Goal: Transaction & Acquisition: Purchase product/service

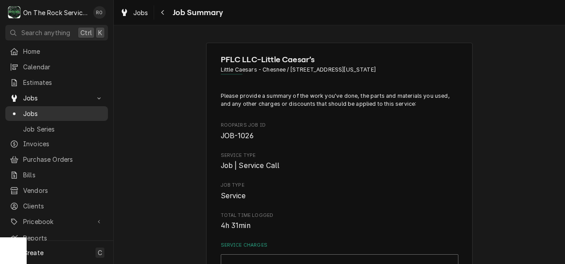
click at [44, 109] on span "Jobs" at bounding box center [63, 113] width 80 height 9
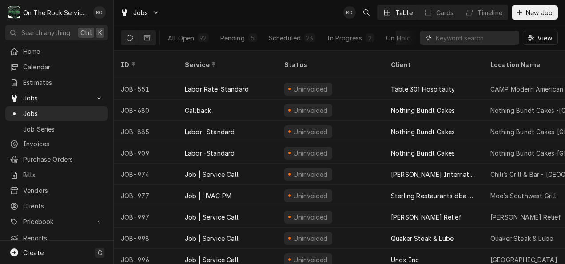
click at [448, 38] on input "Dynamic Content Wrapper" at bounding box center [475, 38] width 79 height 14
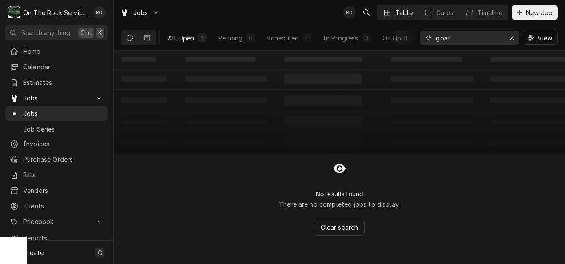
type input "goat"
click at [196, 39] on button "All Open 1" at bounding box center [187, 38] width 49 height 14
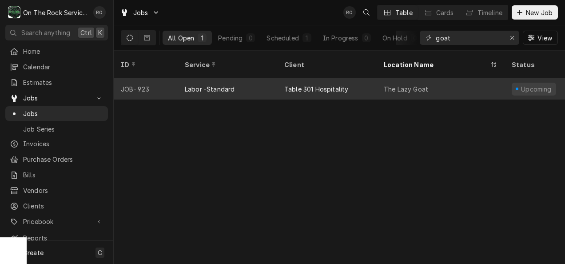
click at [239, 80] on div "Labor -Standard" at bounding box center [228, 88] width 100 height 21
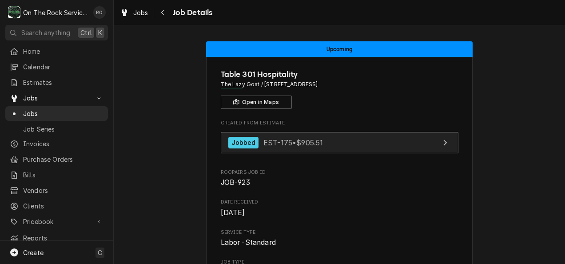
click at [318, 140] on span "EST-175 • $905.51" at bounding box center [293, 142] width 60 height 9
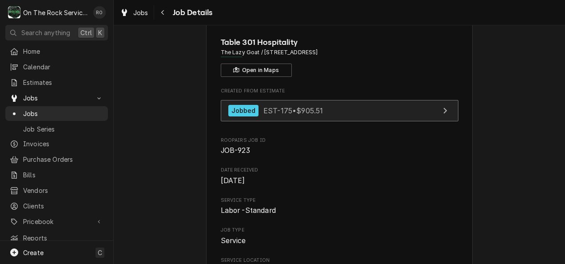
scroll to position [32, 0]
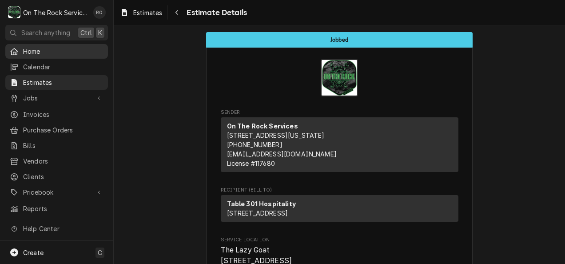
click at [39, 47] on span "Home" at bounding box center [63, 51] width 80 height 9
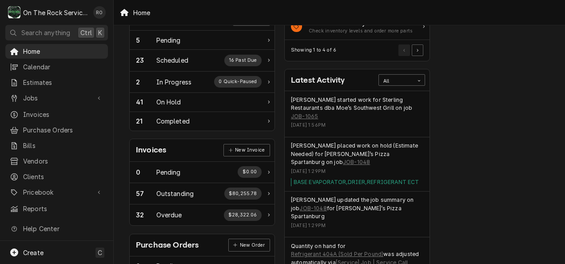
scroll to position [141, 0]
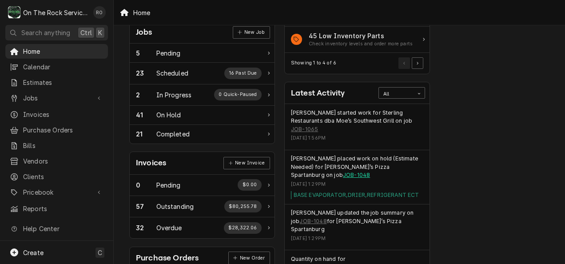
click at [343, 171] on link "JOB-1048" at bounding box center [356, 175] width 27 height 8
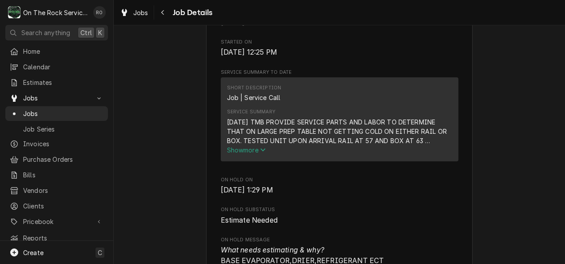
scroll to position [272, 0]
click at [260, 152] on icon "Service Summary" at bounding box center [262, 149] width 5 height 6
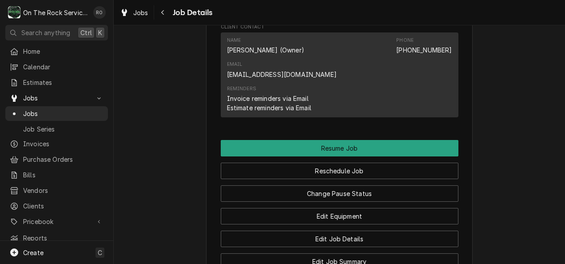
scroll to position [1019, 0]
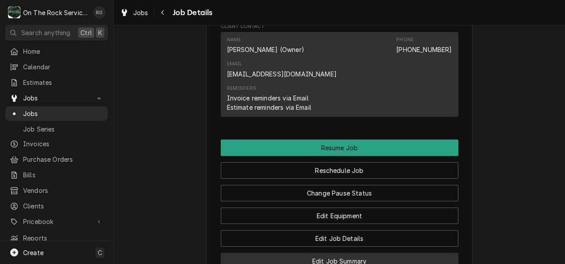
click at [353, 253] on button "Edit Job Summary" at bounding box center [340, 261] width 238 height 16
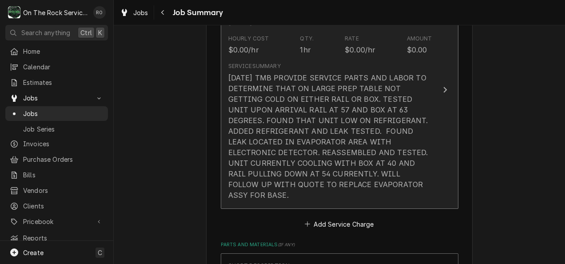
scroll to position [281, 0]
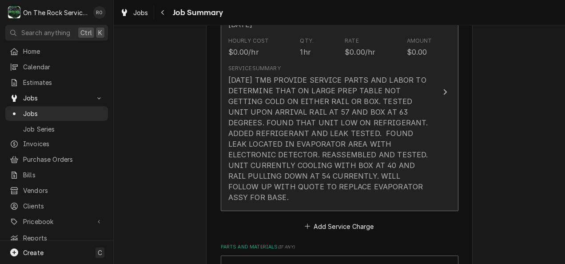
click at [433, 104] on button "Short Description Job | Service Call Service Date Sep 9, 2025 Hourly Cost $0.00…" at bounding box center [340, 92] width 238 height 238
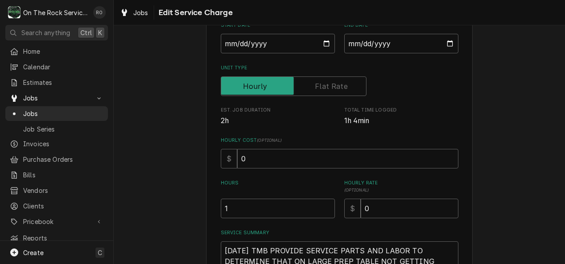
scroll to position [278, 0]
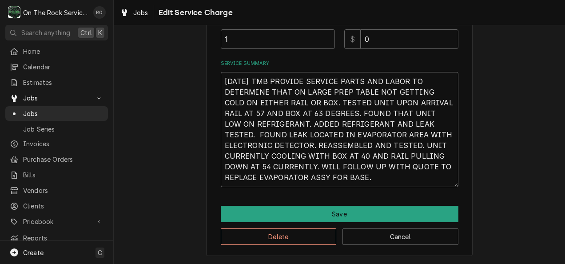
drag, startPoint x: 385, startPoint y: 181, endPoint x: 211, endPoint y: 66, distance: 209.4
click at [211, 66] on div "Use the fields below to edit this service charge Short Description Job | Servic…" at bounding box center [339, 11] width 267 height 492
type textarea "x"
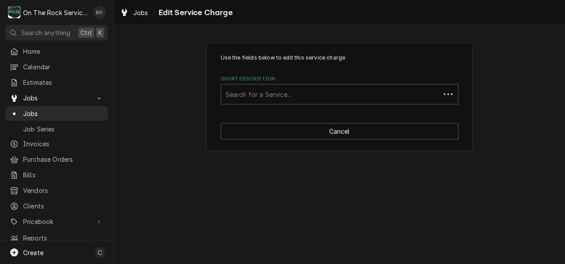
scroll to position [0, 0]
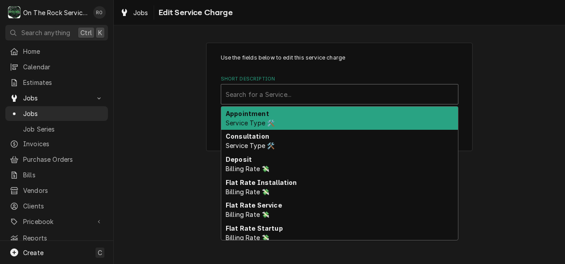
click at [398, 88] on div "Short Description" at bounding box center [340, 94] width 228 height 16
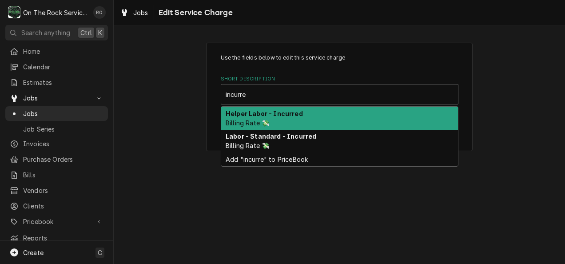
type input "incurred"
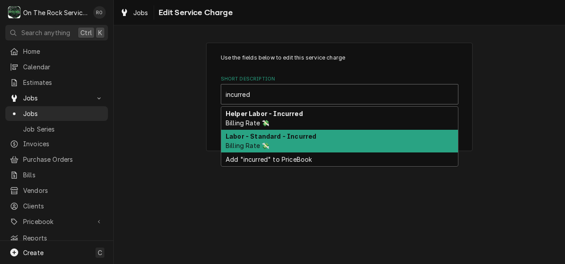
click at [364, 134] on div "Labor - Standard - Incurred Billing Rate 💸" at bounding box center [339, 141] width 237 height 23
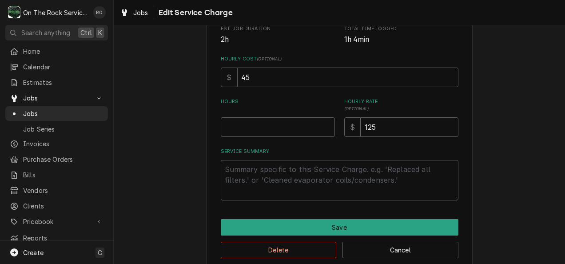
scroll to position [192, 0]
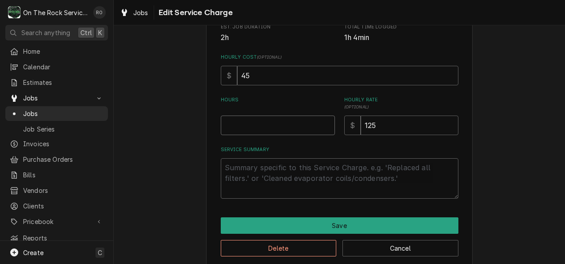
click at [314, 131] on input "Hours" at bounding box center [278, 126] width 114 height 20
type textarea "x"
type input "1"
click at [320, 182] on textarea "Service Summary" at bounding box center [340, 178] width 238 height 40
paste textarea "9/9/25 TMB PROVIDE SERVICE PARTS AND LABOR TO DETERMINE THAT ON LARGE PREP TABL…"
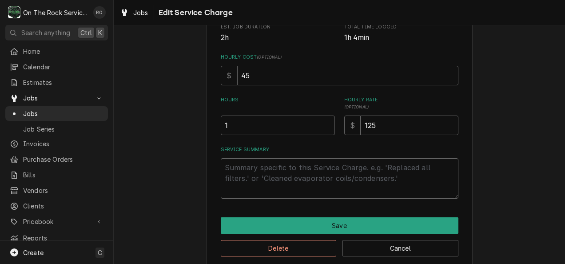
type textarea "x"
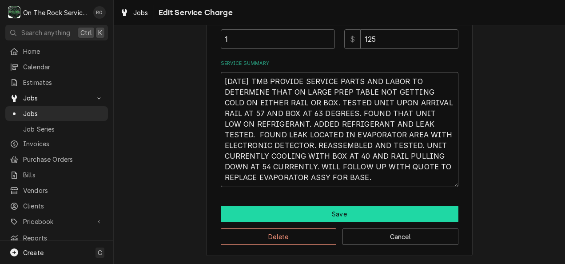
type textarea "9/9/25 TMB PROVIDE SERVICE PARTS AND LABOR TO DETERMINE THAT ON LARGE PREP TABL…"
click at [375, 218] on button "Save" at bounding box center [340, 214] width 238 height 16
type textarea "x"
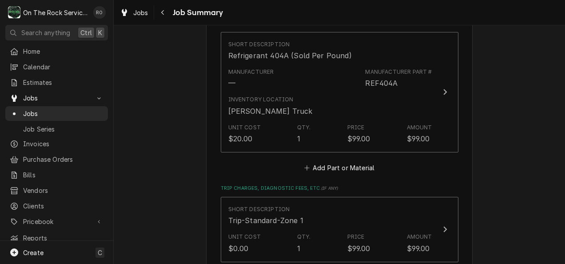
scroll to position [508, 0]
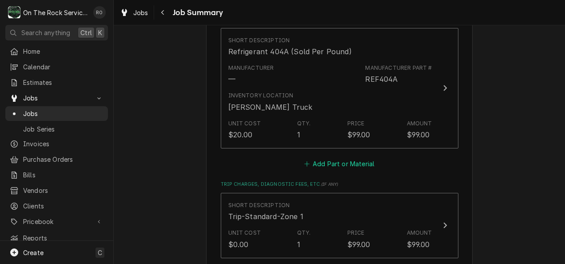
click at [344, 157] on button "Add Part or Material" at bounding box center [339, 163] width 73 height 12
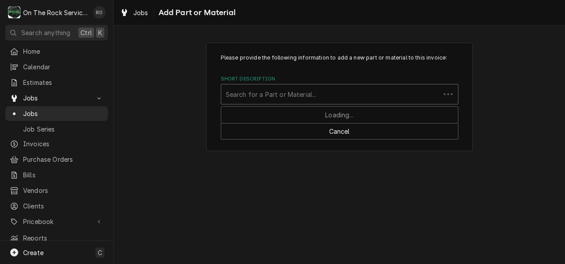
click at [348, 92] on div "Short Description" at bounding box center [331, 94] width 210 height 16
type input "leak detection"
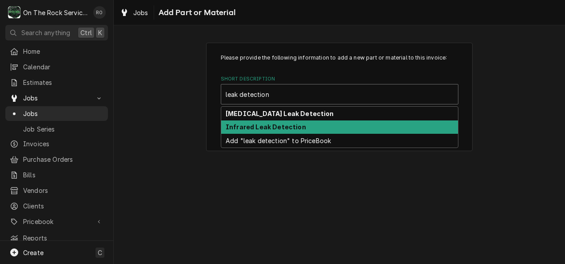
click at [340, 126] on div "Infrared Leak Detection" at bounding box center [339, 127] width 237 height 14
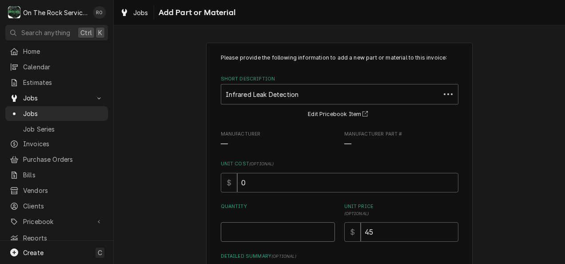
click at [312, 226] on input "Quantity" at bounding box center [278, 232] width 114 height 20
type textarea "x"
type input "1"
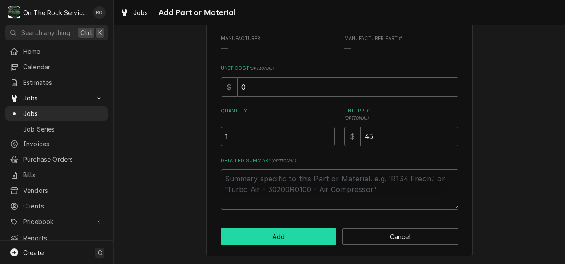
click at [312, 237] on button "Add" at bounding box center [279, 236] width 116 height 16
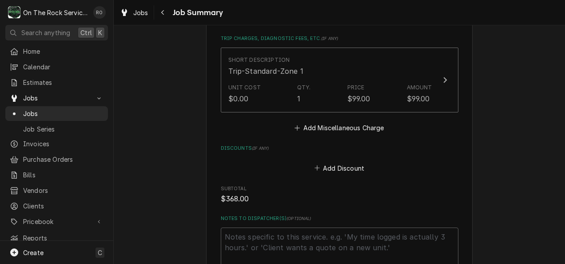
scroll to position [922, 0]
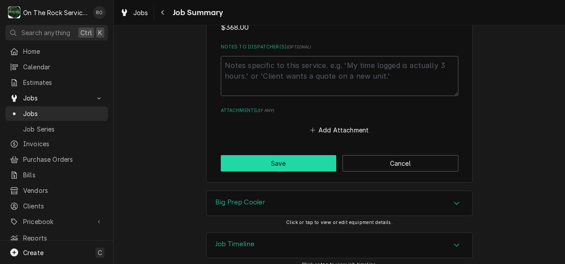
click at [281, 160] on button "Save" at bounding box center [279, 163] width 116 height 16
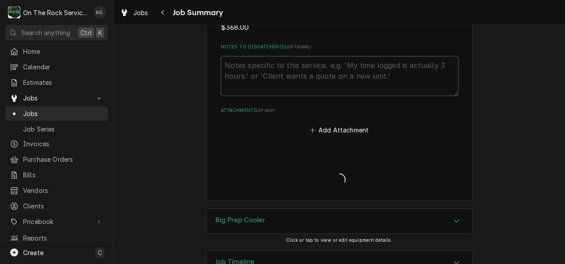
type textarea "x"
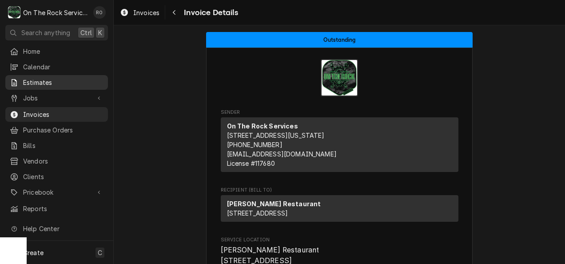
click at [58, 78] on span "Estimates" at bounding box center [63, 82] width 80 height 9
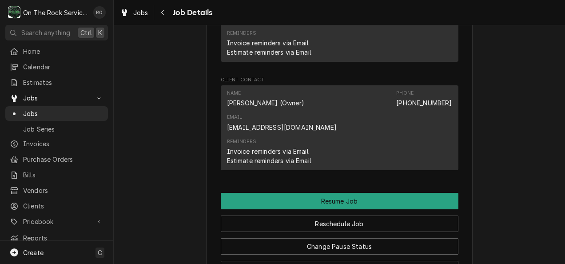
scroll to position [1004, 0]
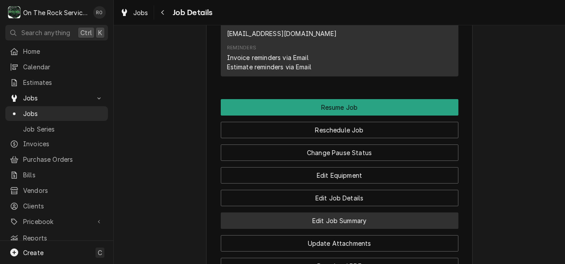
click at [366, 212] on button "Edit Job Summary" at bounding box center [340, 220] width 238 height 16
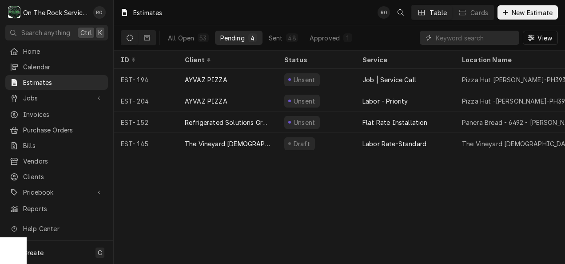
click at [228, 7] on div "Estimates RO Table Cards New Estimate" at bounding box center [339, 12] width 451 height 25
click at [513, 14] on span "New Estimate" at bounding box center [532, 12] width 44 height 9
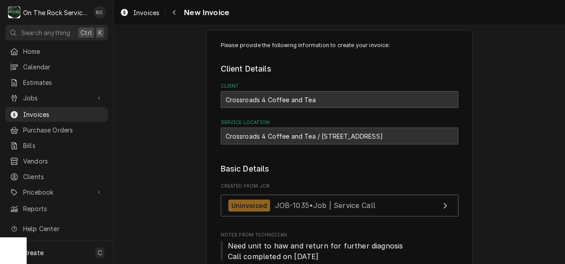
scroll to position [12, 0]
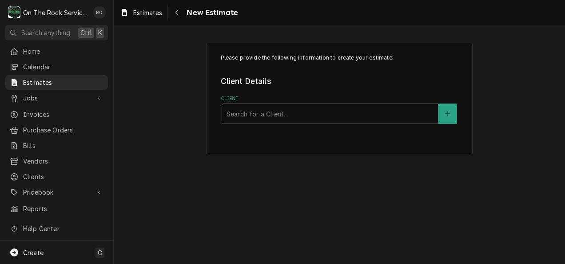
click at [361, 112] on div "Client" at bounding box center [330, 114] width 207 height 16
type input "marco"
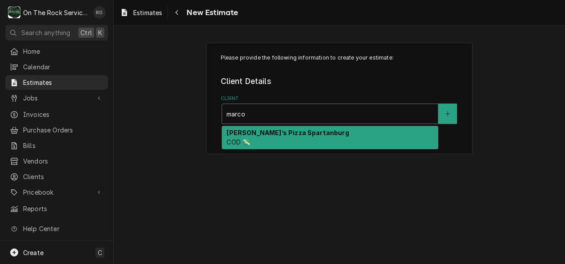
click at [357, 133] on div "Marco’s Pizza Spartanburg COD 💸" at bounding box center [330, 137] width 216 height 23
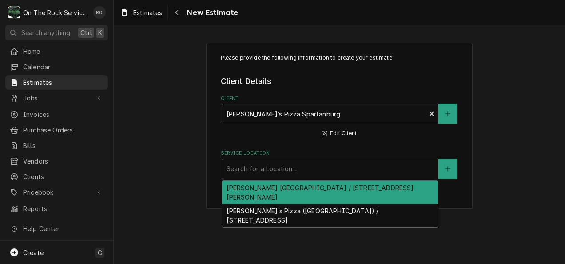
click at [344, 164] on div "Service Location" at bounding box center [330, 169] width 207 height 16
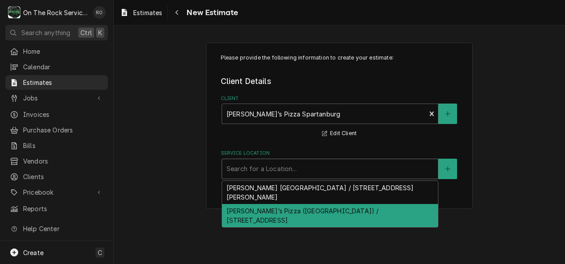
click at [351, 217] on div "Marco’s Pizza (Spartanburg Main Street) / 1200 E Main St, Spartanburg, SC 29307" at bounding box center [330, 215] width 216 height 23
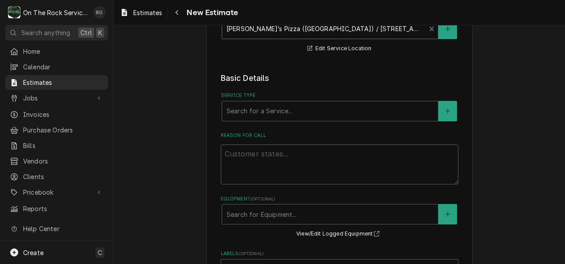
scroll to position [155, 0]
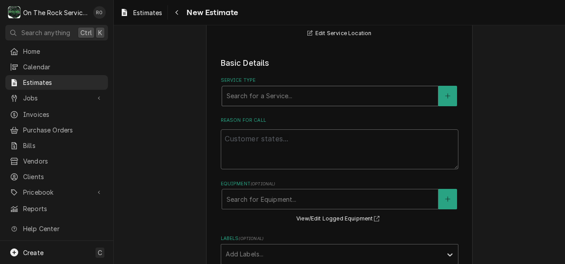
click at [309, 94] on div "Service Type" at bounding box center [330, 96] width 207 height 16
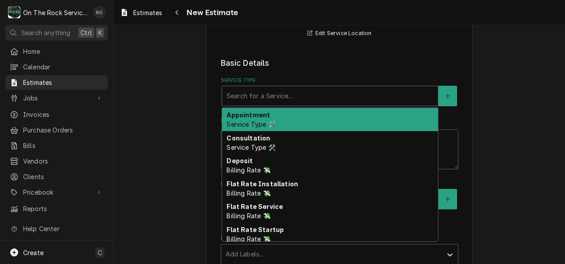
type textarea "x"
type input "s"
type textarea "x"
type input "se"
type textarea "x"
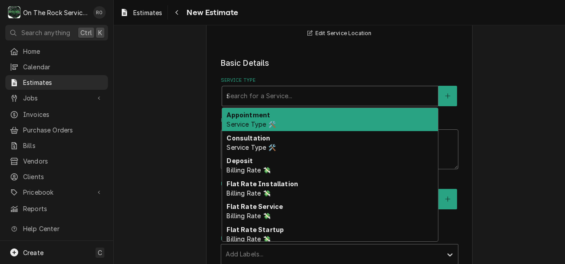
type input "ser"
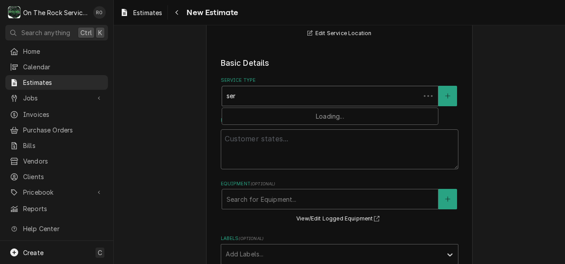
type textarea "x"
type input "serv"
type textarea "x"
type input "servic"
type textarea "x"
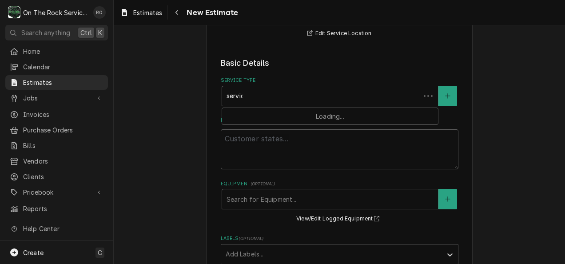
type input "service"
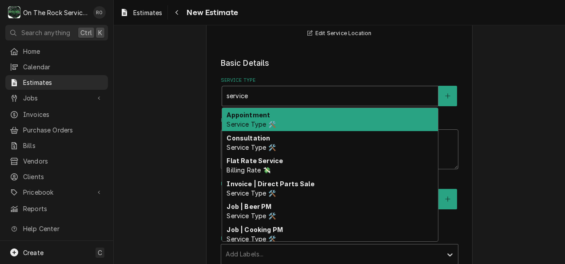
type textarea "x"
type input "service"
type textarea "x"
type input "service c"
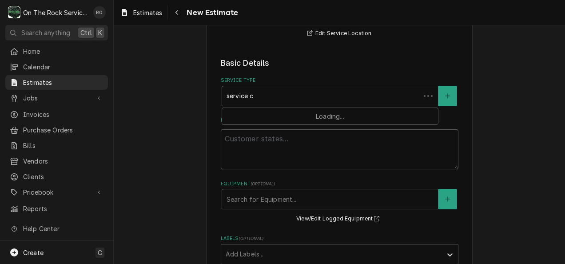
type textarea "x"
type input "service ca"
type textarea "x"
type input "service cal"
type textarea "x"
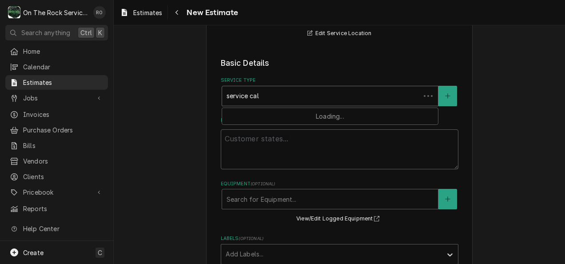
type input "service call"
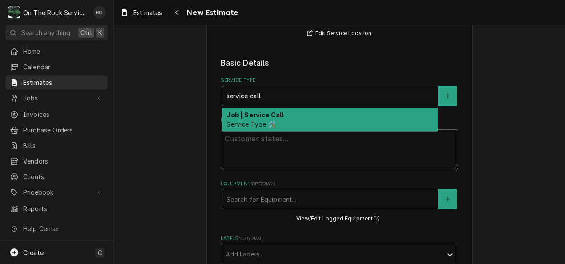
click at [305, 114] on div "Job | Service Call Service Type 🛠️" at bounding box center [330, 119] width 216 height 23
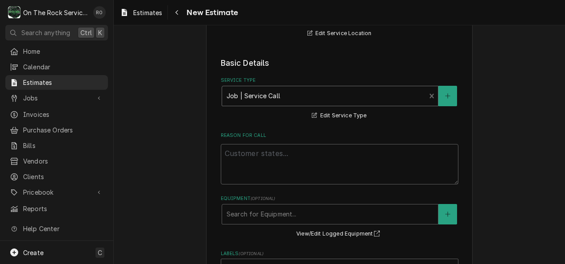
scroll to position [188, 0]
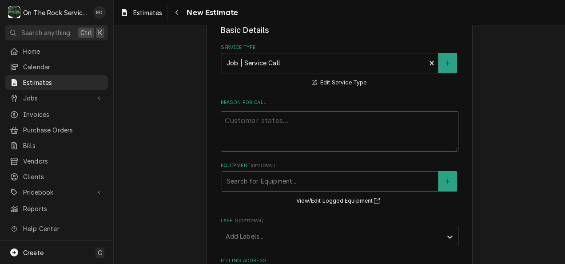
click at [304, 116] on textarea "Reason For Call" at bounding box center [340, 131] width 238 height 40
type textarea "x"
type textarea "E"
type textarea "x"
type textarea "Es"
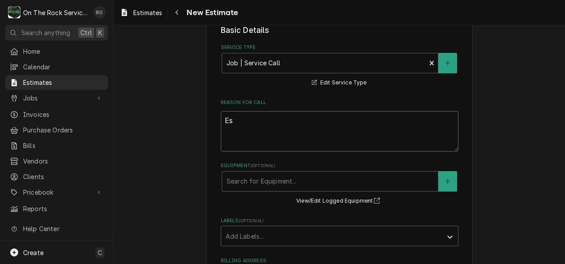
type textarea "x"
type textarea "Est"
type textarea "x"
type textarea "Esta"
type textarea "x"
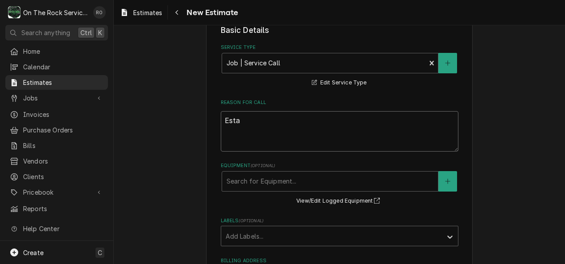
type textarea "Estai"
type textarea "x"
type textarea "Esta"
type textarea "x"
type textarea "Est"
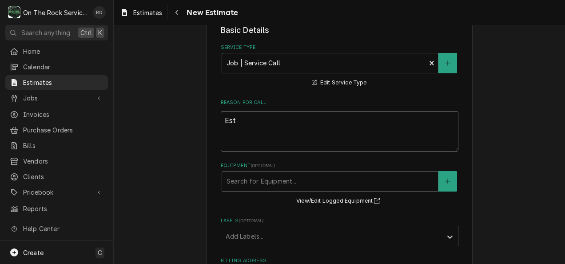
type textarea "x"
type textarea "Esti"
type textarea "x"
type textarea "Estim"
type textarea "x"
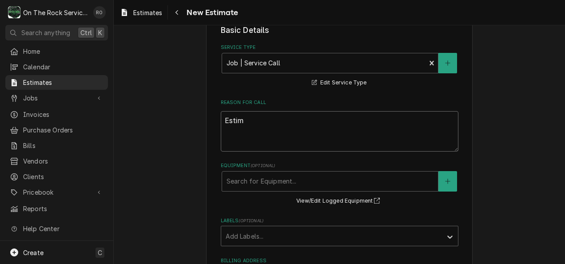
type textarea "Estima"
type textarea "x"
type textarea "Estimat"
type textarea "x"
type textarea "Estimate"
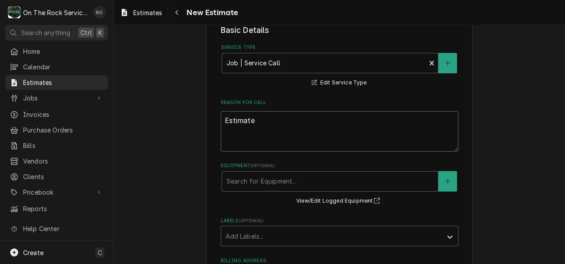
type textarea "x"
type textarea "Estimate"
type textarea "x"
type textarea "Estimate to"
type textarea "x"
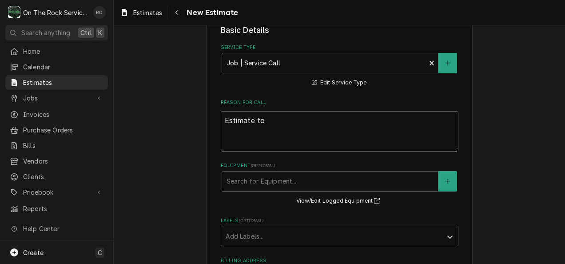
type textarea "Estimate to"
type textarea "x"
type textarea "Estimate to r"
type textarea "x"
type textarea "Estimate to re"
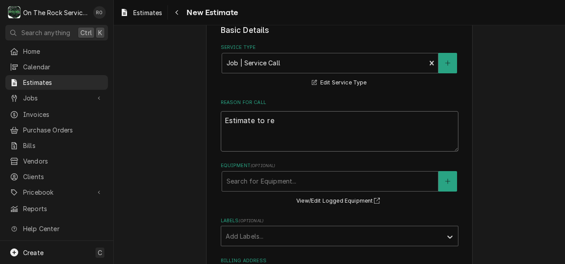
type textarea "x"
type textarea "Estimate to repl"
type textarea "x"
type textarea "Estimate to repla"
type textarea "x"
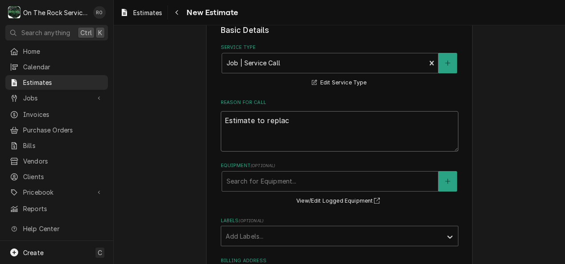
type textarea "Estimate to replac"
type textarea "x"
type textarea "Estimate to replac e"
type textarea "x"
type textarea "Estimate to replac ee"
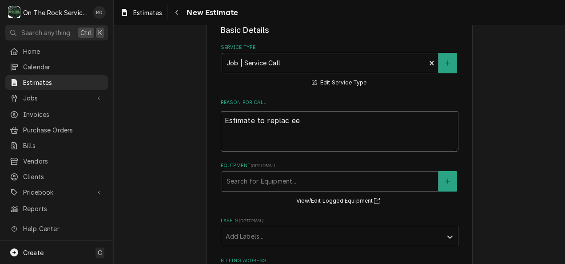
type textarea "x"
type textarea "Estimate to replac eev"
type textarea "x"
type textarea "Estimate to replac ee"
type textarea "x"
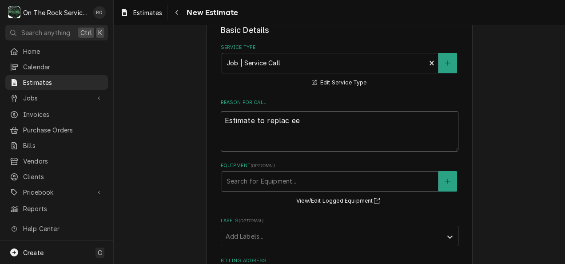
type textarea "Estimate to replac e"
type textarea "x"
type textarea "Estimate to replac"
type textarea "x"
type textarea "Estimate to replac"
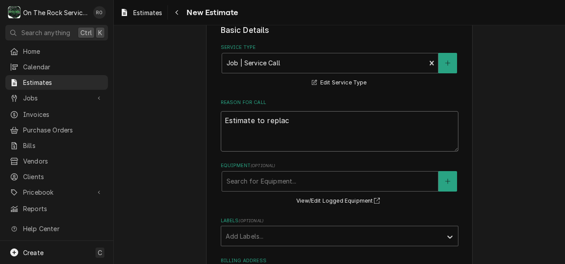
type textarea "x"
type textarea "Estimate to replace"
type textarea "x"
type textarea "Estimate to replace"
type textarea "x"
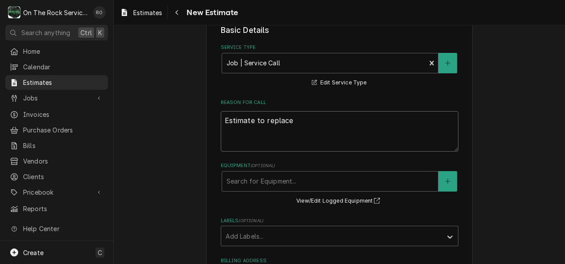
type textarea "Estimate to replace e"
type textarea "x"
type textarea "Estimate to replace ev"
type textarea "x"
type textarea "Estimate to replace eva"
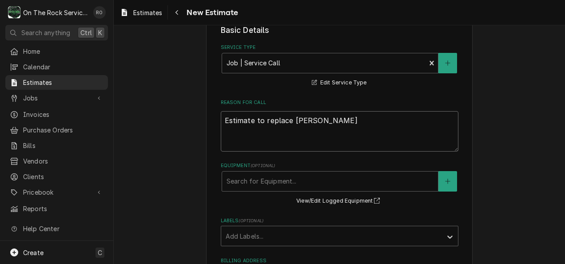
type textarea "x"
type textarea "Estimate to replace evap"
type textarea "x"
type textarea "Estimate to replace evapo"
type textarea "x"
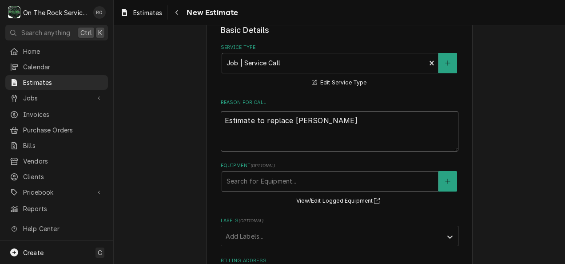
type textarea "Estimate to replace evapor"
type textarea "x"
type textarea "Estimate to replace evapora"
type textarea "x"
type textarea "Estimate to replace evaporat"
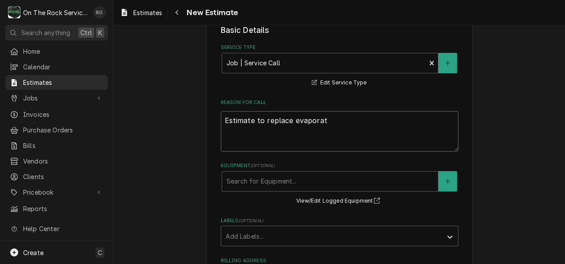
type textarea "x"
type textarea "Estimate to replace evaporato"
type textarea "x"
type textarea "Estimate to replace evaporator"
type textarea "x"
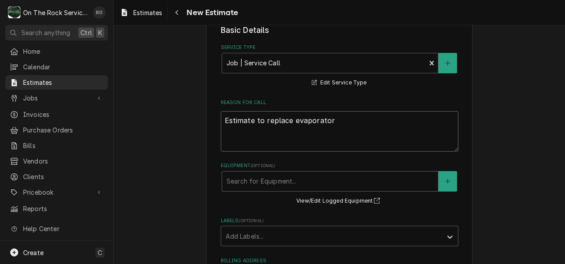
type textarea "Estimate to replace evaporator"
type textarea "x"
type textarea "Estimate to replace evaporator a"
type textarea "x"
type textarea "Estimate to replace evaporator as"
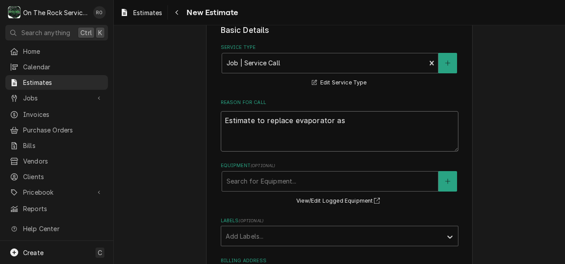
type textarea "x"
type textarea "Estimate to replace evaporator ass"
type textarea "x"
type textarea "Estimate to replace evaporator asse"
type textarea "x"
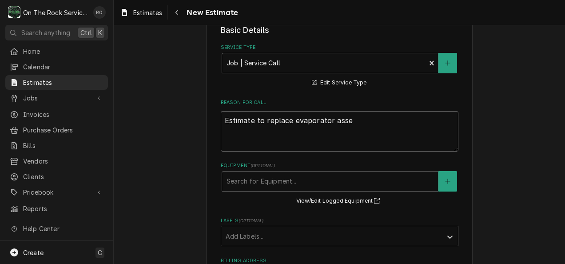
type textarea "Estimate to replace evaporator assem"
type textarea "x"
type textarea "Estimate to replace evaporator assema"
type textarea "x"
type textarea "Estimate to replace evaporator assemab"
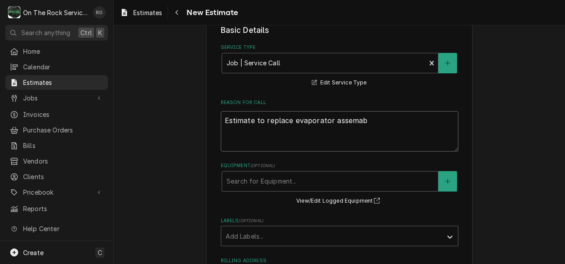
type textarea "x"
type textarea "Estimate to replace evaporator assemabl"
type textarea "x"
type textarea "Estimate to replace evaporator assemab"
type textarea "x"
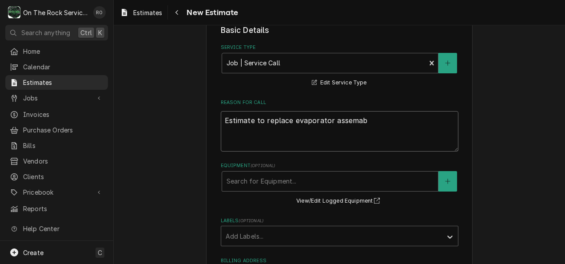
type textarea "Estimate to replace evaporator assema"
type textarea "x"
type textarea "Estimate to replace evaporator assem"
type textarea "x"
type textarea "Estimate to replace evaporator assemb"
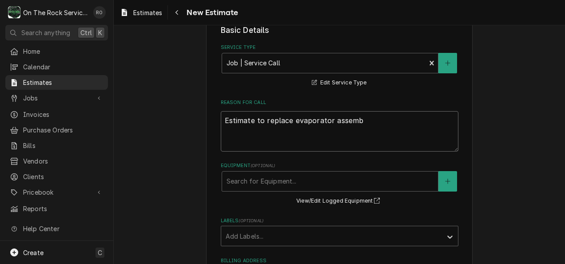
type textarea "x"
type textarea "Estimate to replace evaporator assembl"
type textarea "x"
type textarea "Estimate to replace evaporator assembly"
type textarea "x"
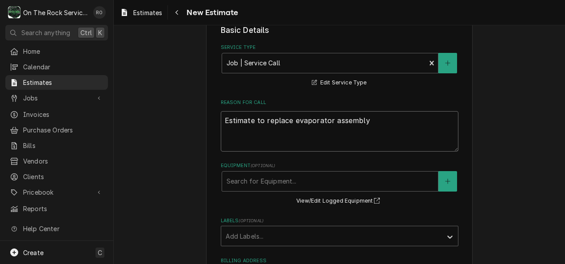
type textarea "Estimate to replace evaporator assembly"
type textarea "x"
type textarea "Estimate to replace evaporator assembly on"
type textarea "x"
type textarea "Estimate to replace evaporator assembly on"
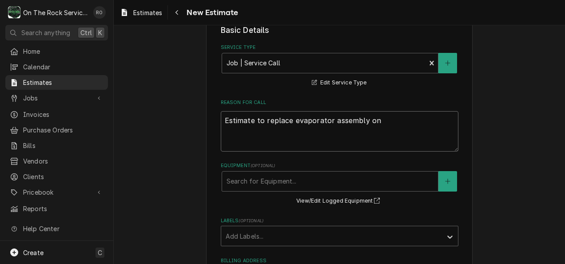
type textarea "x"
type textarea "Estimate to replace evaporator assembly on w"
type textarea "x"
type textarea "Estimate to replace evaporator assembly on wa"
type textarea "x"
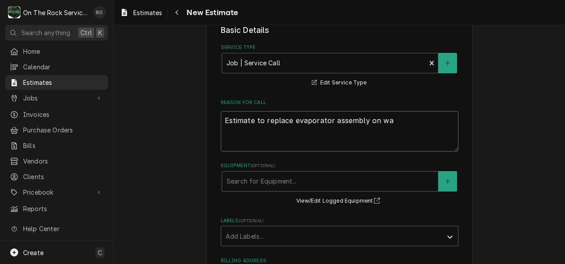
type textarea "Estimate to replace evaporator assembly on wal"
type textarea "x"
type textarea "Estimate to replace evaporator assembly on walk"
type textarea "x"
type textarea "Estimate to replace evaporator assembly on wal"
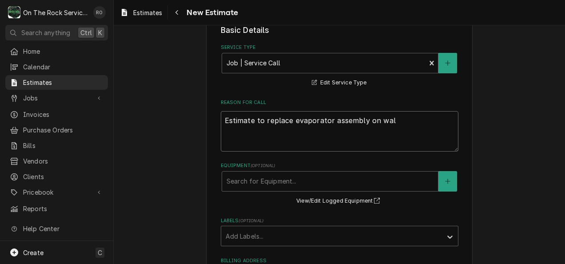
type textarea "x"
type textarea "Estimate to replace evaporator assembly on wa"
type textarea "x"
type textarea "Estimate to replace evaporator assembly on w"
type textarea "x"
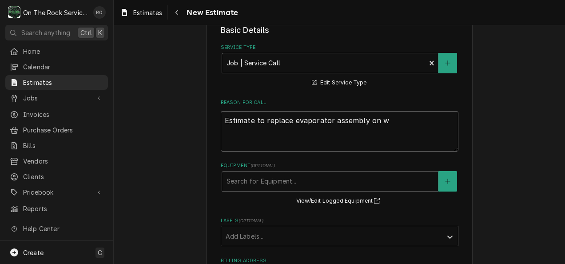
type textarea "Estimate to replace evaporator assembly on"
type textarea "x"
type textarea "Estimate to replace evaporator assembly on m"
type textarea "x"
type textarea "Estimate to replace evaporator assembly on ma"
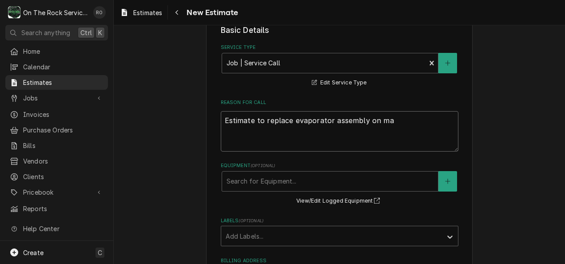
type textarea "x"
type textarea "Estimate to replace evaporator assembly on mak"
type textarea "x"
type textarea "Estimate to replace evaporator assembly on make"
type textarea "x"
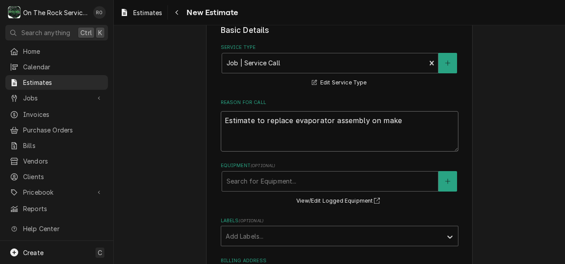
type textarea "Estimate to replace evaporator assembly on make"
type textarea "x"
type textarea "Estimate to replace evaporator assembly on make t"
type textarea "x"
type textarea "Estimate to replace evaporator assembly on make ta"
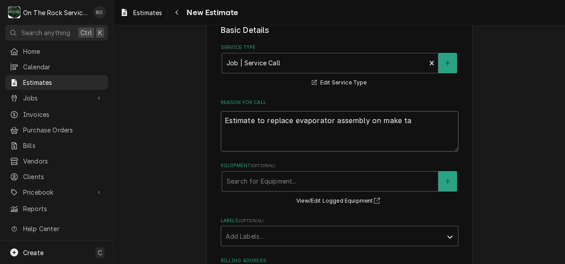
type textarea "x"
type textarea "Estimate to replace evaporator assembly on make tabl"
type textarea "x"
type textarea "Estimate to replace evaporator assembly on make table"
type textarea "x"
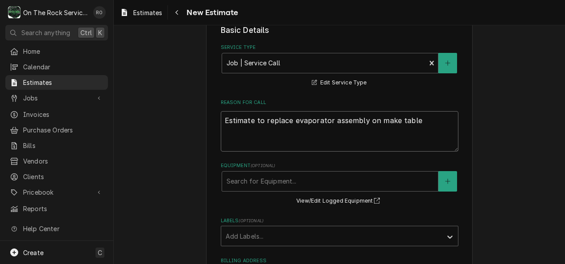
type textarea "Estimate to replace evaporator assembly on make table."
type textarea "x"
type textarea "Estimate to replace evaporator assembly on make table."
type textarea "x"
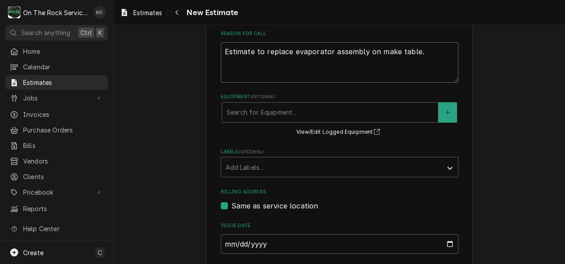
scroll to position [257, 0]
type textarea "Estimate to replace evaporator assembly on make table."
click at [304, 116] on div "Equipment" at bounding box center [330, 112] width 207 height 16
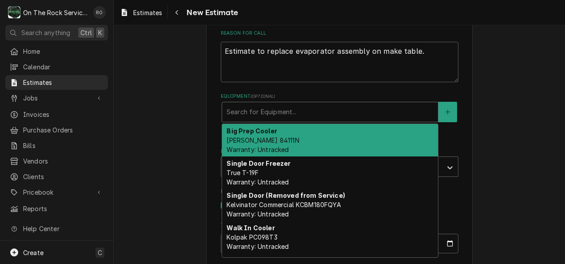
click at [305, 134] on div "Big Prep Cooler Randell 84111N Warranty: Untracked" at bounding box center [330, 140] width 216 height 32
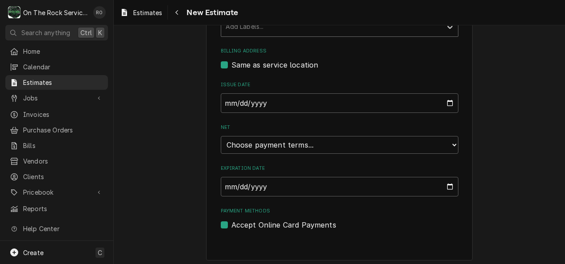
scroll to position [413, 0]
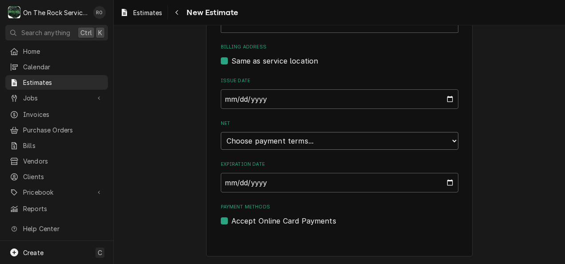
click at [359, 144] on select "Choose payment terms... Same Day Net 7 Net 14 Net 21 Net 30 Net 45 Net 60 Net 90" at bounding box center [340, 141] width 238 height 18
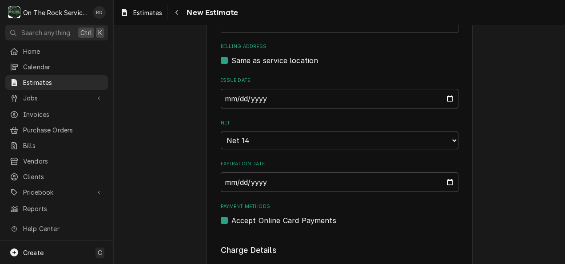
type textarea "x"
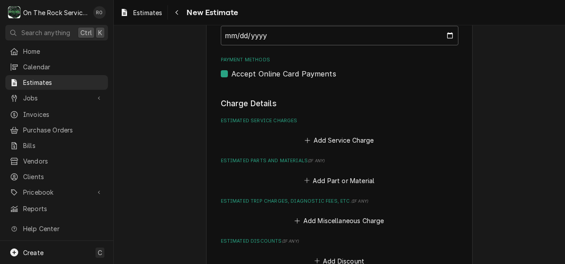
scroll to position [573, 0]
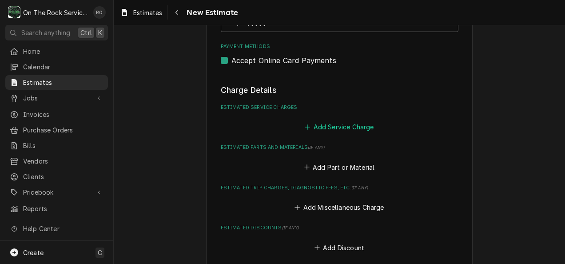
click at [355, 131] on button "Add Service Charge" at bounding box center [339, 127] width 72 height 12
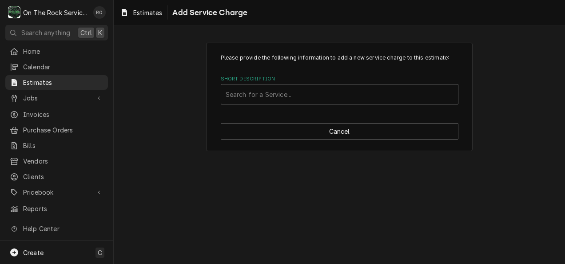
click at [350, 99] on div "Short Description" at bounding box center [340, 94] width 228 height 16
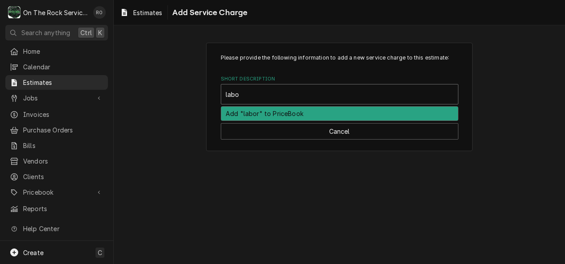
type input "labor"
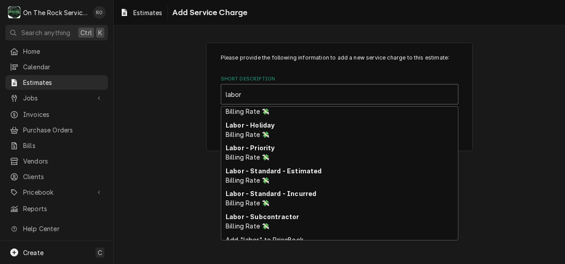
scroll to position [58, 0]
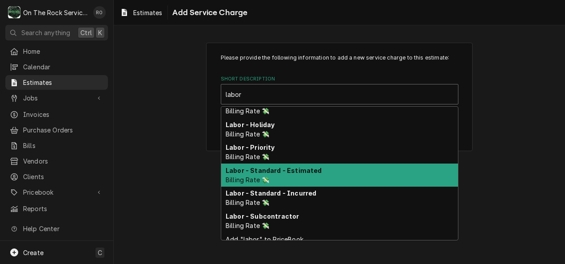
click at [348, 179] on div "Labor - Standard - Estimated Billing Rate 💸" at bounding box center [339, 175] width 237 height 23
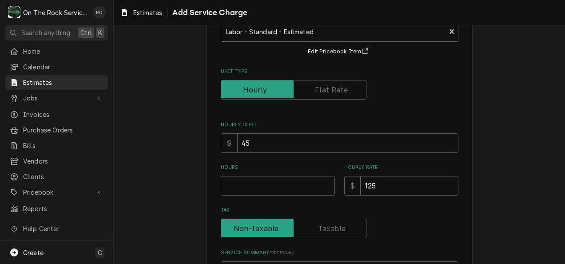
scroll to position [64, 0]
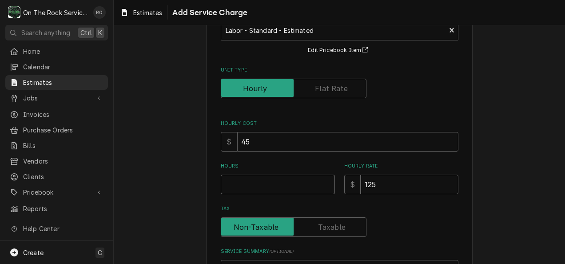
click at [304, 184] on input "Hours" at bounding box center [278, 185] width 114 height 20
type textarea "x"
type input "5"
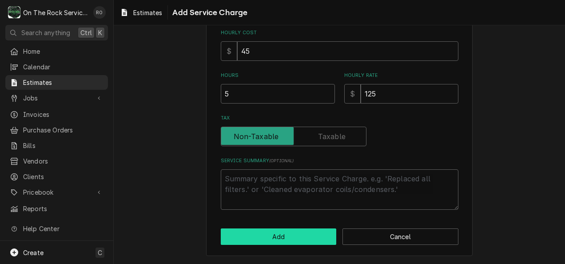
click at [299, 235] on button "Add" at bounding box center [279, 236] width 116 height 16
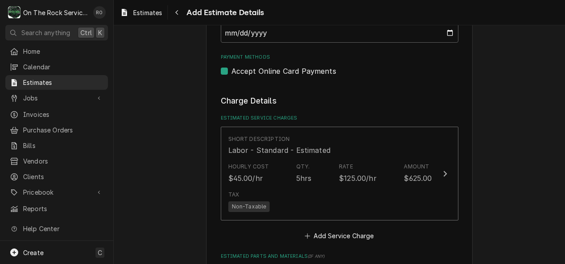
type textarea "x"
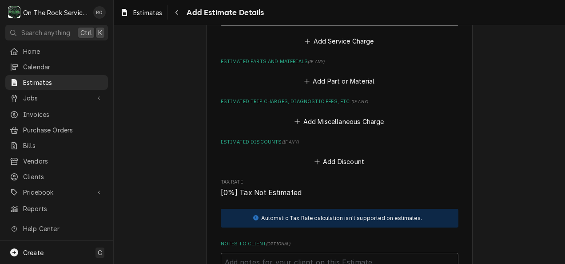
scroll to position [748, 0]
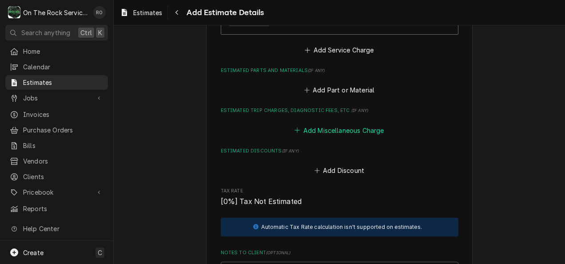
click at [336, 133] on button "Add Miscellaneous Charge" at bounding box center [339, 130] width 92 height 12
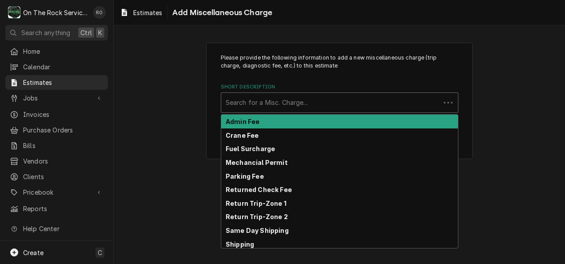
click at [323, 100] on div "Short Description" at bounding box center [331, 103] width 210 height 16
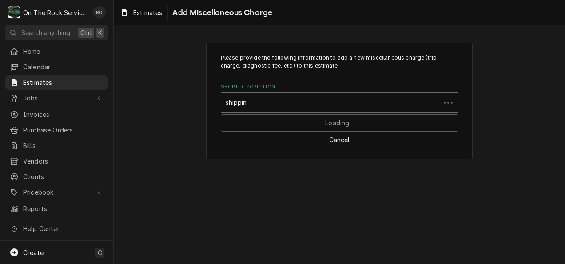
type input "shipping"
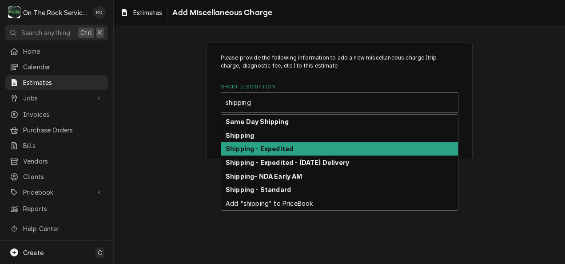
click at [315, 153] on div "Shipping - Expedited" at bounding box center [339, 149] width 237 height 14
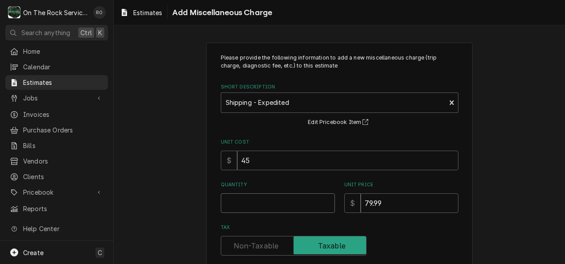
click at [287, 201] on input "Quantity" at bounding box center [278, 203] width 114 height 20
type textarea "x"
type input "1"
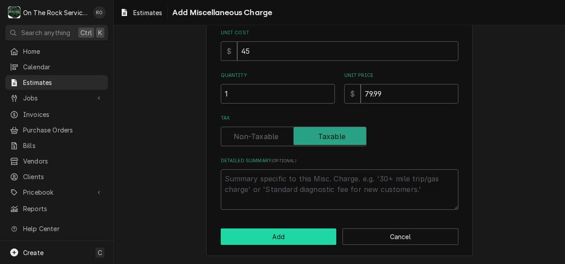
click at [295, 243] on button "Add" at bounding box center [279, 236] width 116 height 16
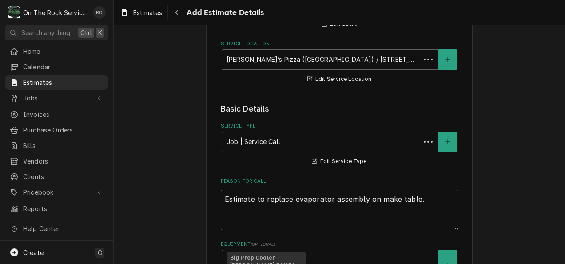
scroll to position [738, 0]
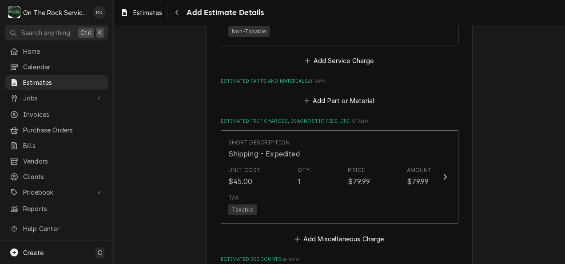
type textarea "x"
click at [324, 245] on button "Add Miscellaneous Charge" at bounding box center [339, 239] width 92 height 12
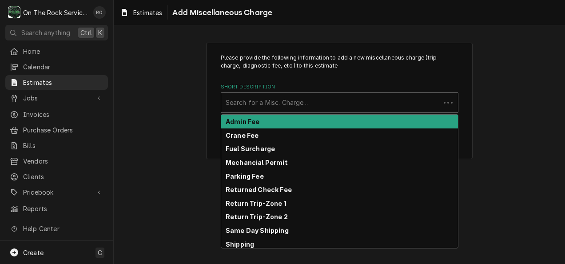
click at [320, 104] on div "Short Description" at bounding box center [331, 103] width 210 height 16
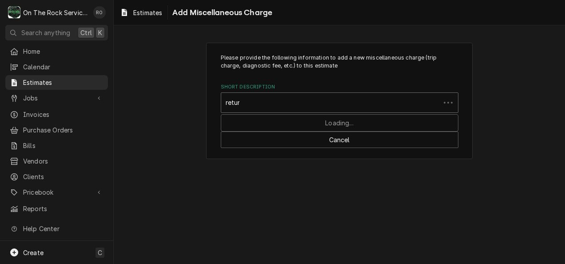
type input "return"
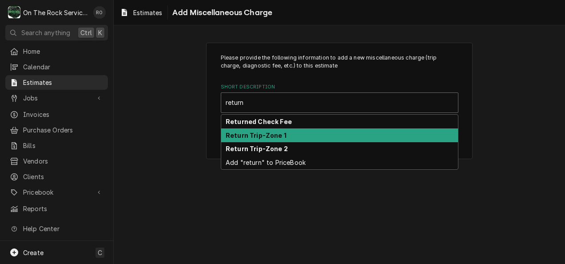
click at [315, 133] on div "Return Trip-Zone 1" at bounding box center [339, 135] width 237 height 14
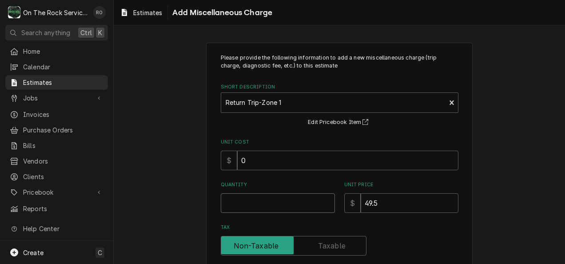
click at [302, 204] on input "Quantity" at bounding box center [278, 203] width 114 height 20
type textarea "x"
type input "1"
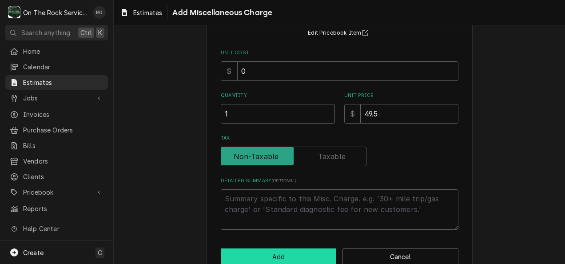
click at [306, 253] on button "Add" at bounding box center [279, 256] width 116 height 16
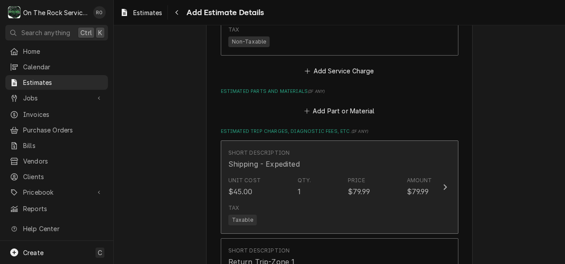
type textarea "x"
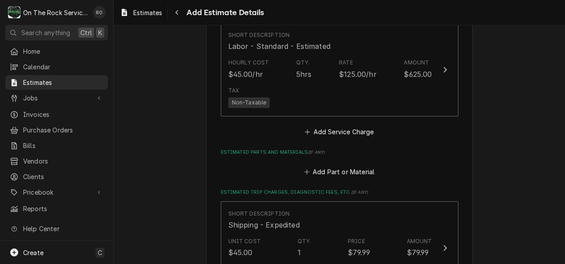
scroll to position [667, 0]
click at [349, 172] on button "Add Part or Material" at bounding box center [339, 171] width 73 height 12
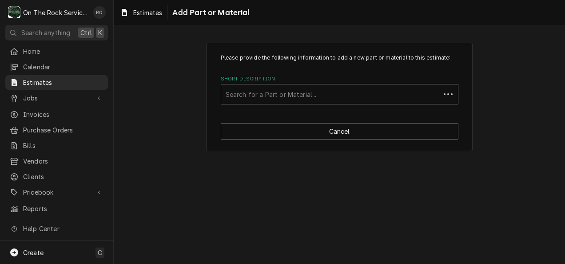
click at [323, 97] on div "Short Description" at bounding box center [331, 94] width 210 height 16
type input "ref404a"
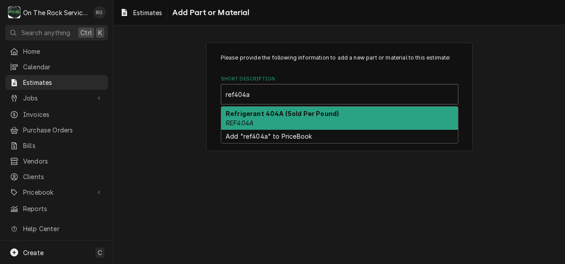
click at [323, 111] on strong "Refrigerant 404A (Sold Per Pound)" at bounding box center [282, 114] width 113 height 8
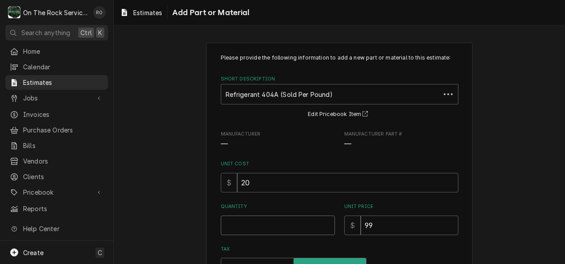
click at [299, 217] on input "Quantity" at bounding box center [278, 225] width 114 height 20
type textarea "x"
type input "2"
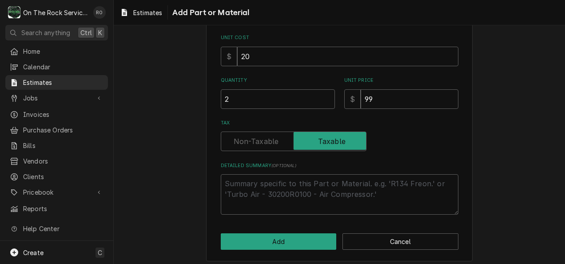
scroll to position [127, 0]
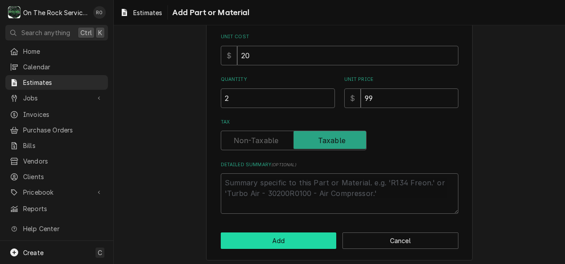
click at [298, 239] on button "Add" at bounding box center [279, 240] width 116 height 16
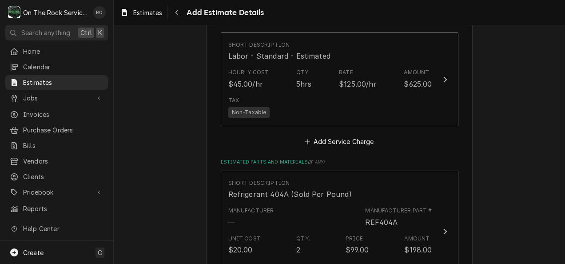
type textarea "x"
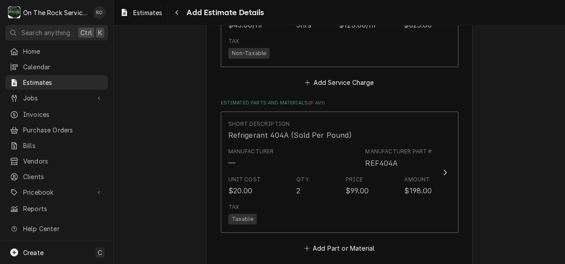
scroll to position [777, 0]
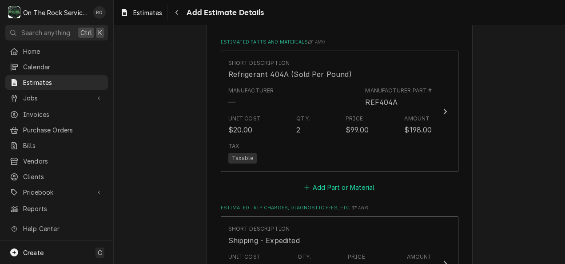
click at [329, 190] on button "Add Part or Material" at bounding box center [339, 187] width 73 height 12
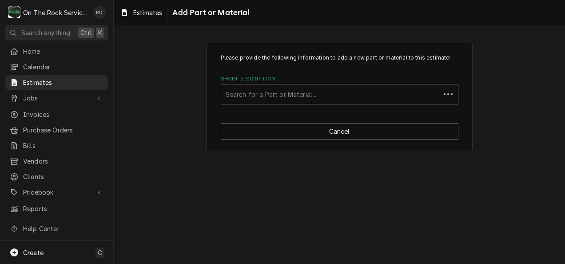
click at [319, 87] on div "Short Description" at bounding box center [331, 94] width 210 height 16
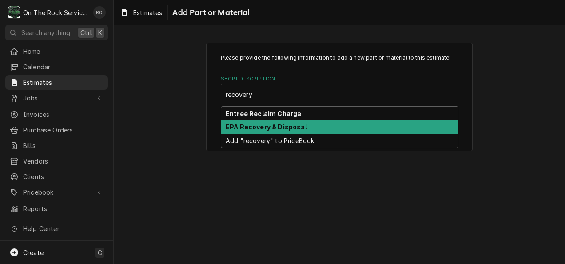
click at [313, 125] on div "EPA Recovery & Disposal" at bounding box center [339, 127] width 237 height 14
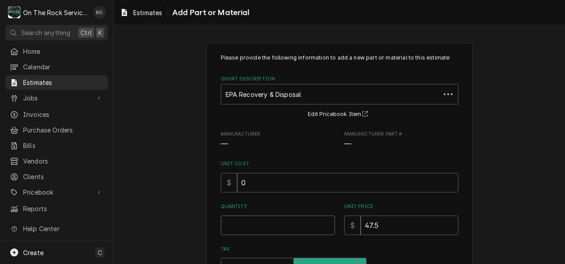
click at [295, 223] on input "Quantity" at bounding box center [278, 225] width 114 height 20
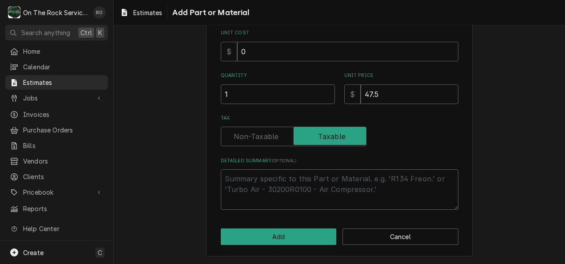
click at [300, 247] on div "Please provide the following information to add a new part or material to this …" at bounding box center [339, 84] width 267 height 345
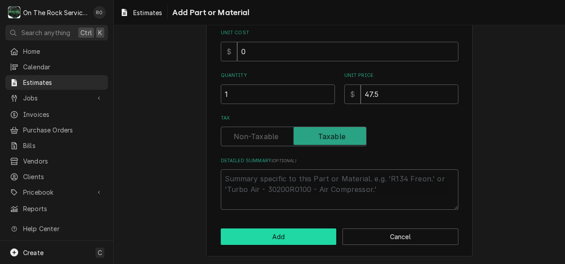
click at [295, 244] on button "Add" at bounding box center [279, 236] width 116 height 16
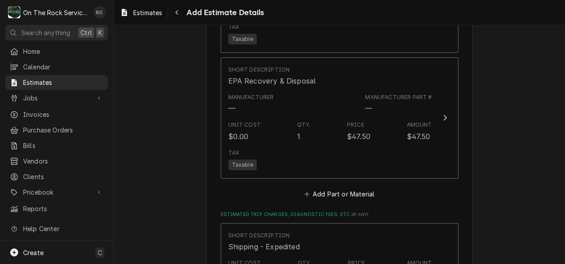
scroll to position [897, 0]
click at [353, 189] on button "Add Part or Material" at bounding box center [339, 193] width 73 height 12
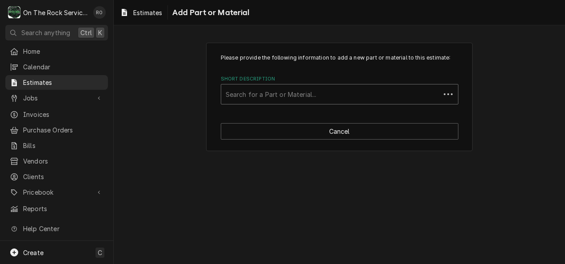
click at [356, 94] on div "Short Description" at bounding box center [331, 94] width 210 height 16
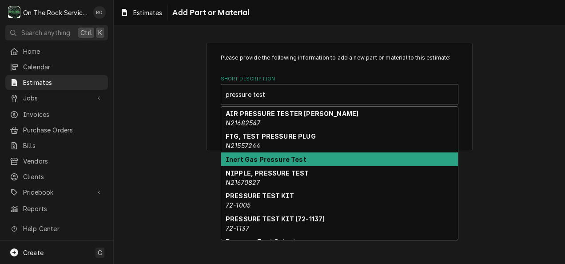
click at [339, 165] on div "Inert Gas Pressure Test" at bounding box center [339, 159] width 237 height 14
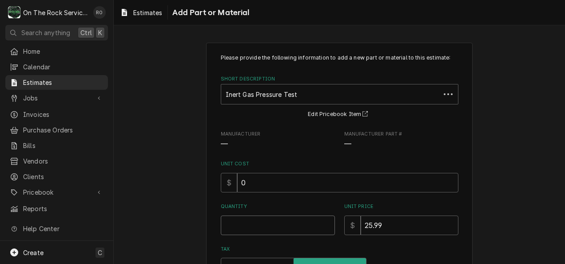
click at [303, 229] on input "Quantity" at bounding box center [278, 225] width 114 height 20
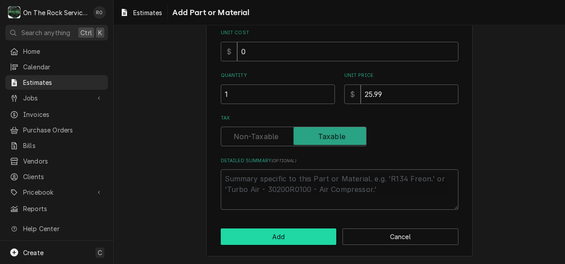
click at [297, 235] on button "Add" at bounding box center [279, 236] width 116 height 16
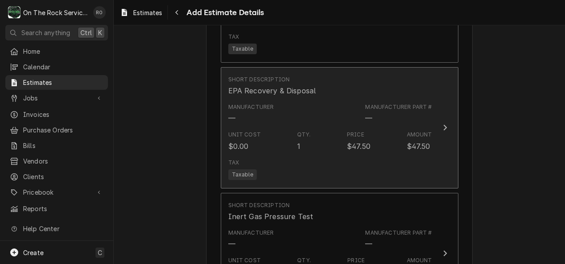
scroll to position [1074, 0]
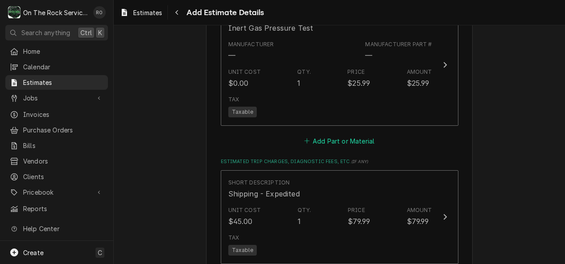
click at [339, 139] on button "Add Part or Material" at bounding box center [339, 141] width 73 height 12
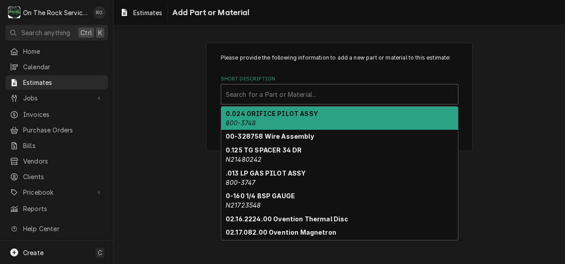
click at [340, 91] on div "Short Description" at bounding box center [340, 94] width 228 height 16
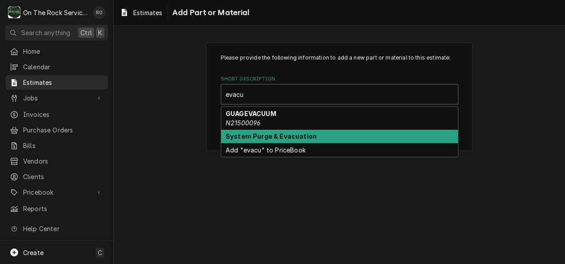
click at [331, 135] on div "System Purge & Evacuation" at bounding box center [339, 137] width 237 height 14
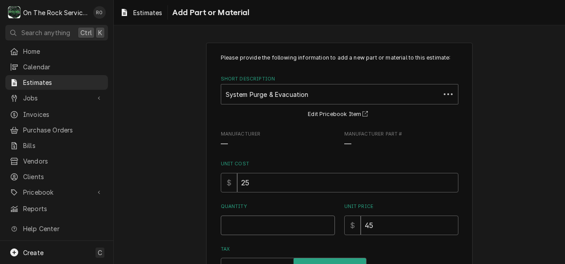
click at [303, 228] on input "Quantity" at bounding box center [278, 225] width 114 height 20
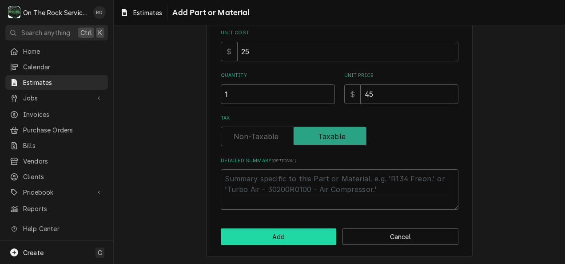
click at [298, 235] on button "Add" at bounding box center [279, 236] width 116 height 16
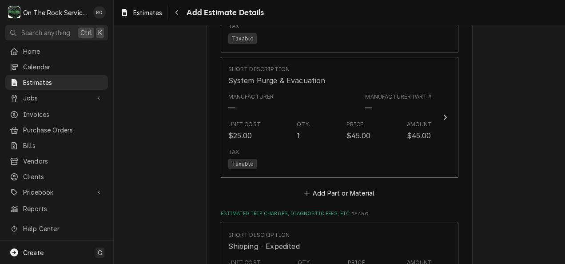
scroll to position [1148, 0]
click at [334, 192] on button "Add Part or Material" at bounding box center [339, 193] width 73 height 12
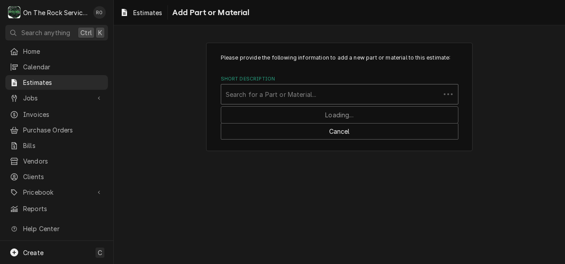
click at [306, 88] on div "Short Description" at bounding box center [331, 94] width 210 height 16
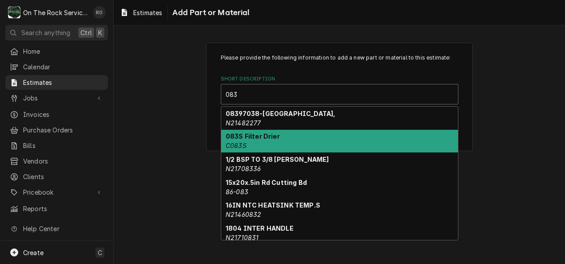
click at [300, 134] on div "083S Filter Drier C083S" at bounding box center [339, 141] width 237 height 23
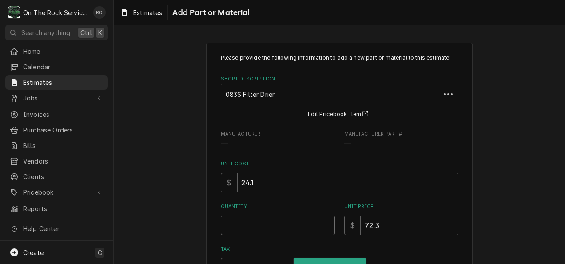
click at [291, 229] on input "Quantity" at bounding box center [278, 225] width 114 height 20
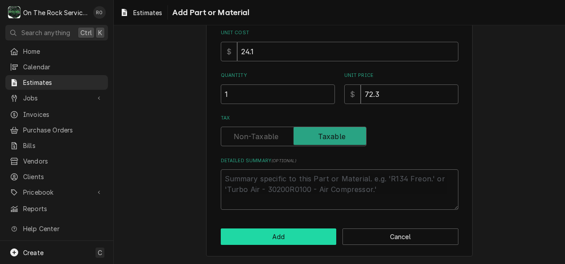
click at [290, 231] on button "Add" at bounding box center [279, 236] width 116 height 16
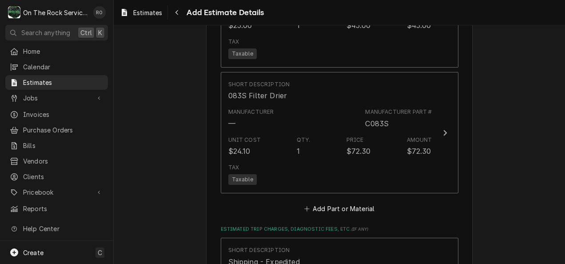
scroll to position [1257, 0]
click at [325, 204] on button "Add Part or Material" at bounding box center [339, 209] width 73 height 12
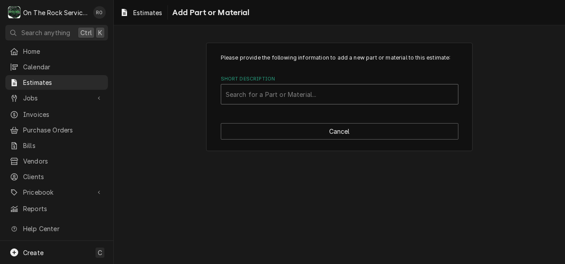
click at [279, 92] on div "Short Description" at bounding box center [340, 94] width 228 height 16
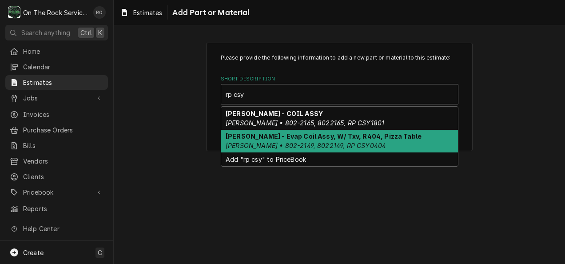
click at [290, 140] on div "Randell - Evap Coil Assy, W/ Txv, R404, Pizza Table Randell • 802-2149, 8022149…" at bounding box center [339, 141] width 237 height 23
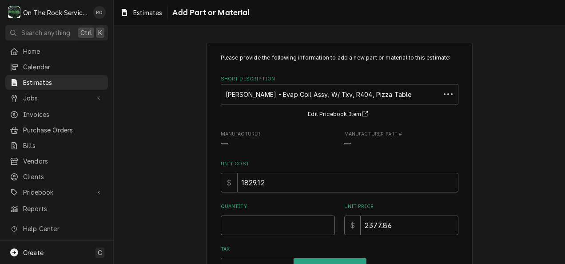
click at [301, 232] on input "Quantity" at bounding box center [278, 225] width 114 height 20
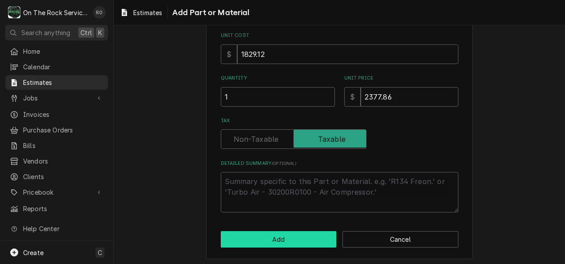
click at [289, 244] on button "Add" at bounding box center [279, 239] width 116 height 16
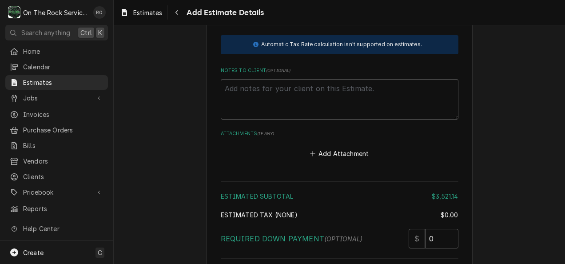
scroll to position [1992, 0]
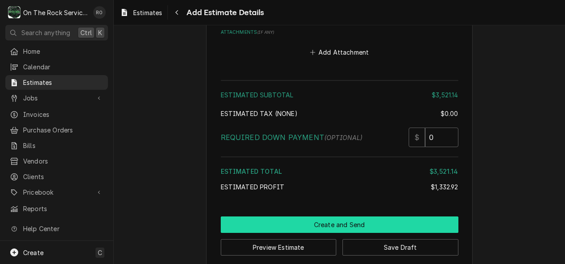
click at [366, 216] on button "Create and Send" at bounding box center [340, 224] width 238 height 16
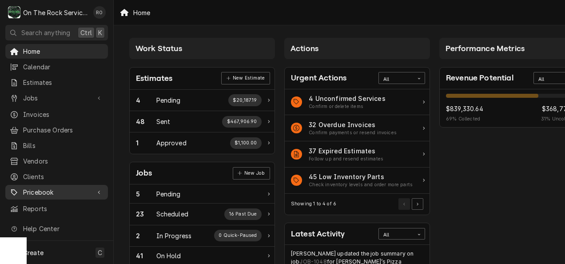
click at [47, 191] on div "Pricebook" at bounding box center [56, 192] width 99 height 11
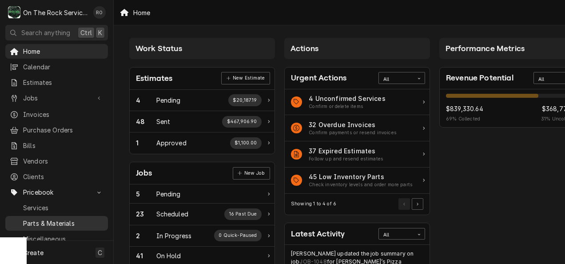
click at [51, 219] on span "Parts & Materials" at bounding box center [63, 223] width 80 height 9
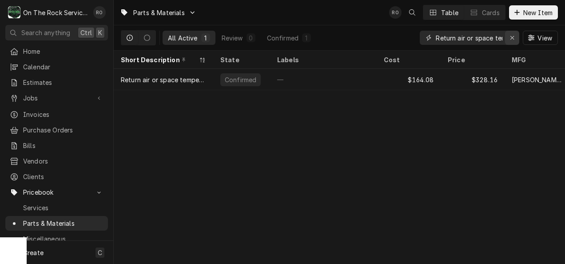
click at [510, 36] on icon "Erase input" at bounding box center [512, 38] width 5 height 6
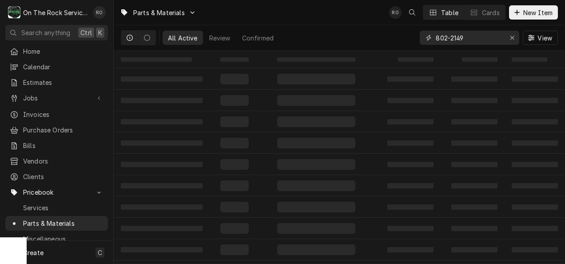
type input "802-2149"
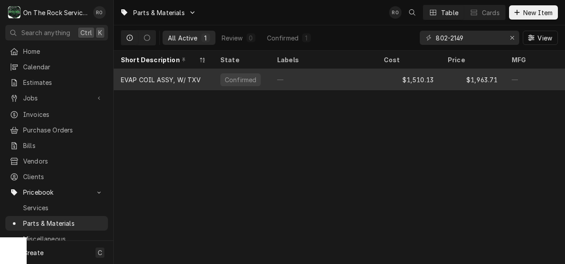
click at [310, 76] on div "—" at bounding box center [323, 79] width 107 height 21
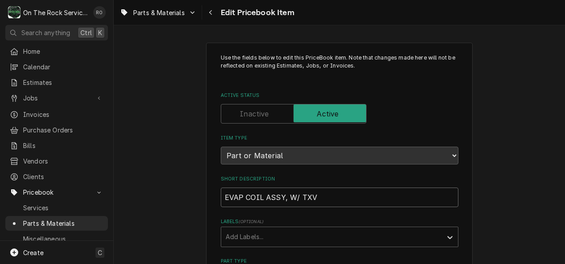
drag, startPoint x: 346, startPoint y: 197, endPoint x: 215, endPoint y: 211, distance: 132.2
paste input "[PERSON_NAME] - Evap Coil Assy, W/ Txv, R404, Pizza Table"
type textarea "x"
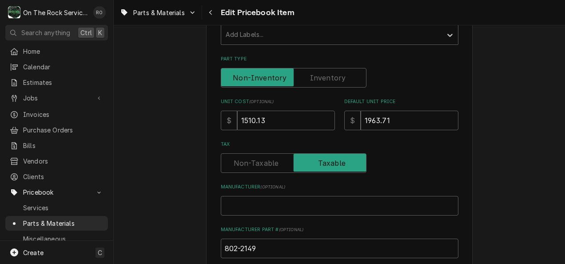
scroll to position [203, 0]
type input "[PERSON_NAME] - Evap Coil Assy, W/ Txv, R404, Pizza Table"
drag, startPoint x: 309, startPoint y: 121, endPoint x: 177, endPoint y: 121, distance: 132.0
click at [177, 121] on div "Use the fields below to edit this PriceBook item. Note that changes made here w…" at bounding box center [339, 181] width 451 height 699
type textarea "x"
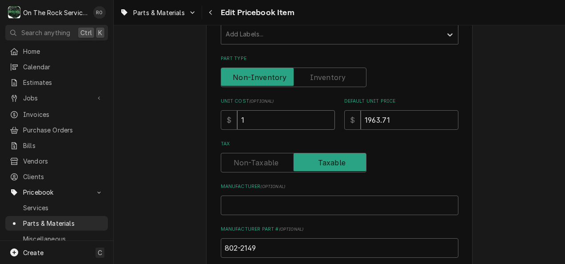
type input "18"
type textarea "x"
type input "1829"
type textarea "x"
type input "1829.1"
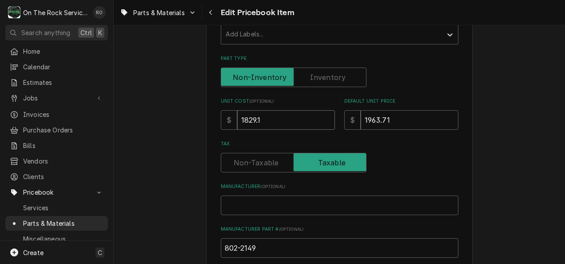
type textarea "x"
type input "1829.13"
type textarea "x"
type input "1829.1"
type textarea "x"
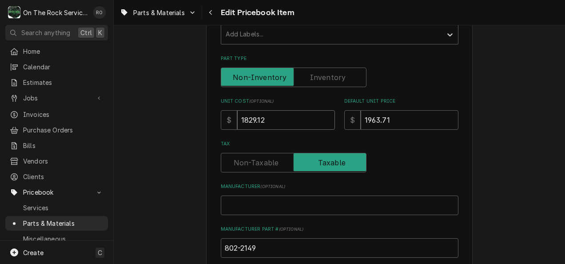
type input "1829.12"
type textarea "x"
type input "2"
type textarea "x"
type input "23"
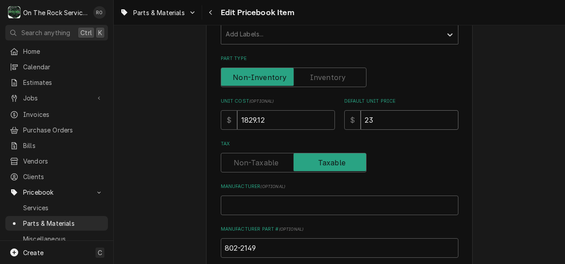
type textarea "x"
type input "237"
type textarea "x"
type input "2377"
type textarea "x"
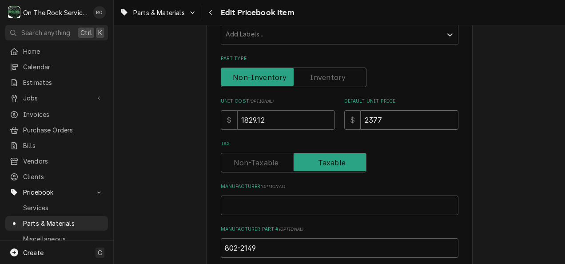
type input "2377.8"
type textarea "x"
type input "2377.86"
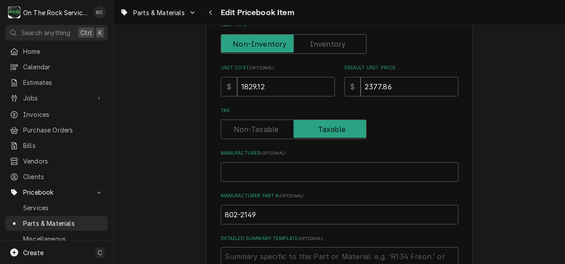
scroll to position [236, 0]
click at [409, 170] on input "Manufacturer ( optional )" at bounding box center [340, 172] width 238 height 20
type textarea "x"
type input "R"
type textarea "x"
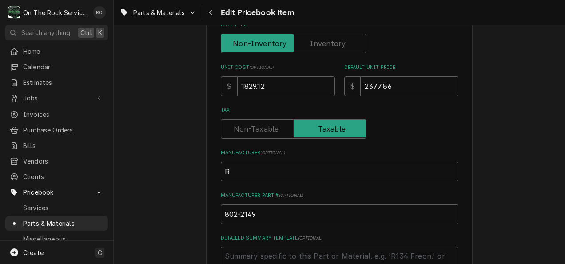
type input "Ra"
type textarea "x"
type input "Ran"
type textarea "x"
type input "Rand"
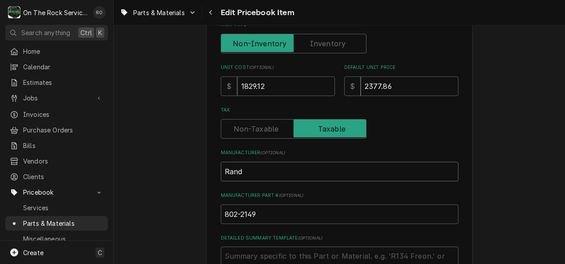
type textarea "x"
type input "[PERSON_NAME]"
type textarea "x"
type input "[PERSON_NAME]"
type textarea "x"
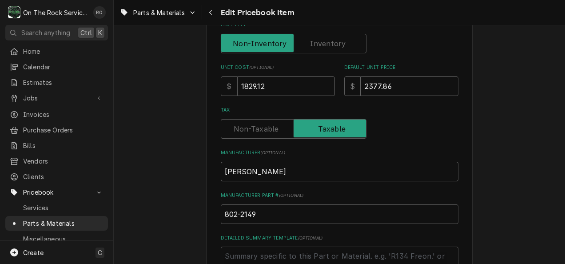
type input "[PERSON_NAME]"
click at [318, 212] on input "802-2149" at bounding box center [340, 214] width 238 height 20
type textarea "x"
type input "802-2149,"
type textarea "x"
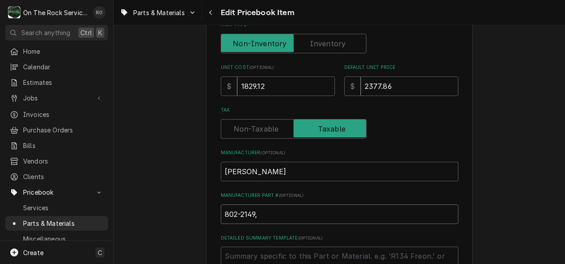
type input "802-2149, 7"
type textarea "x"
type input "802-2149, 78"
type textarea "x"
type input "802-2149, 780"
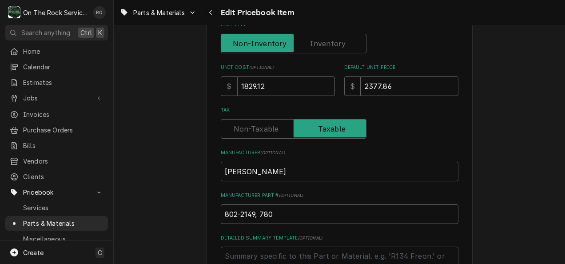
type textarea "x"
type input "802-2149, 78"
type textarea "x"
type input "802-2149, 7"
type textarea "x"
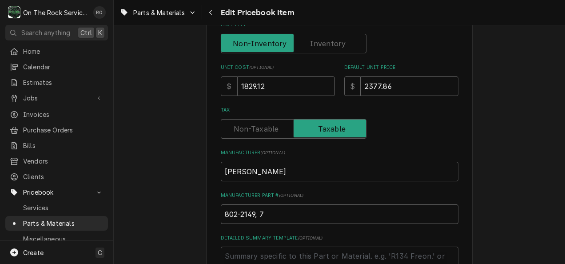
type input "802-2149,"
type textarea "x"
type input "802-2149, 8"
type textarea "x"
type input "802-2149, 80"
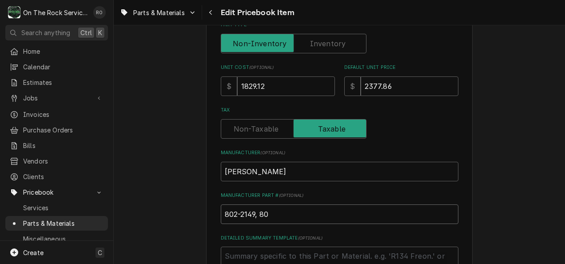
type textarea "x"
type input "802-2149, 802"
type textarea "x"
type input "802-2149, 8022"
type textarea "x"
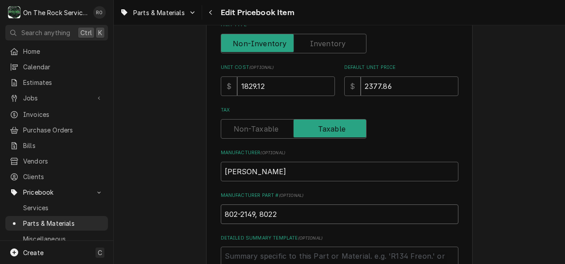
type input "802-2149, 80221"
type textarea "x"
type input "802-2149, 802214"
type textarea "x"
type input "802-2149, 8022149"
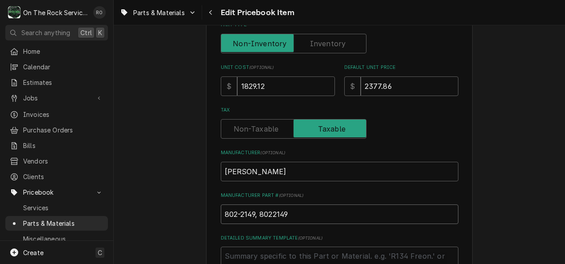
type textarea "x"
type input "802-2149, 8022149,"
type textarea "x"
type input "802-2149, 8022149,"
paste input "RP CSY0404"
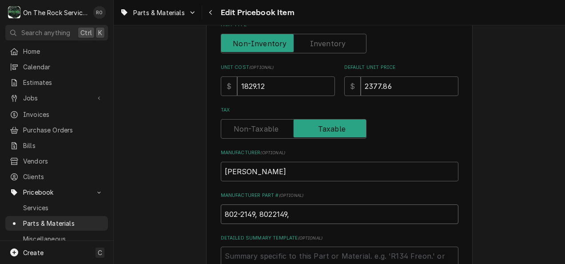
type textarea "x"
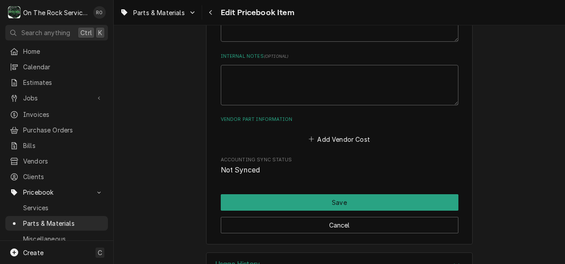
scroll to position [511, 0]
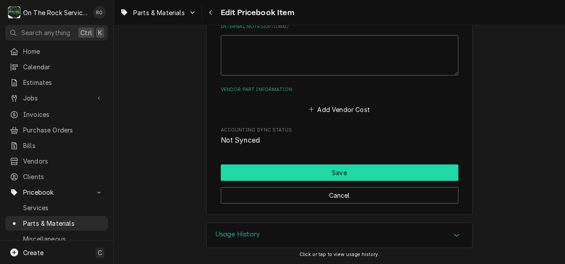
type input "802-2149, 8022149, RP CSY0404"
click at [375, 167] on button "Save" at bounding box center [340, 172] width 238 height 16
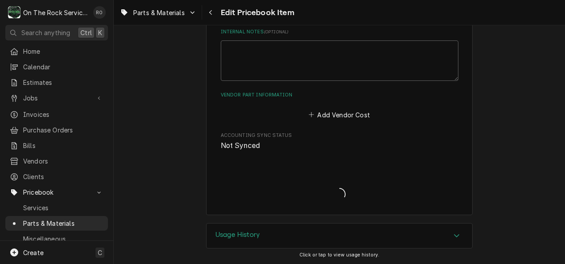
type textarea "x"
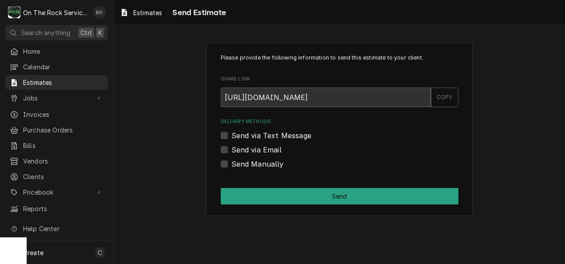
click at [234, 152] on label "Send via Email" at bounding box center [256, 149] width 50 height 11
click at [234, 152] on input "Send via Email" at bounding box center [350, 154] width 238 height 20
checkbox input "true"
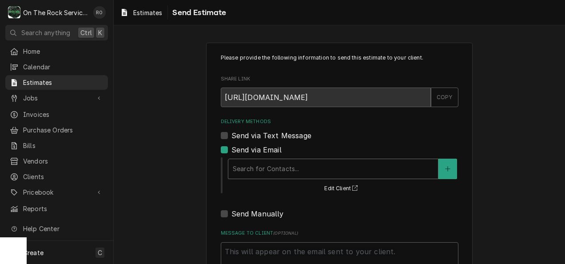
click at [247, 167] on div "Delivery Methods" at bounding box center [333, 169] width 201 height 16
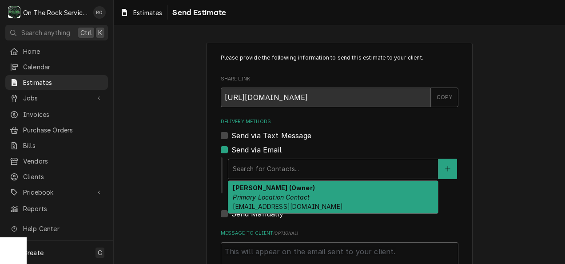
click at [259, 194] on em "Primary Location Contact" at bounding box center [271, 197] width 77 height 8
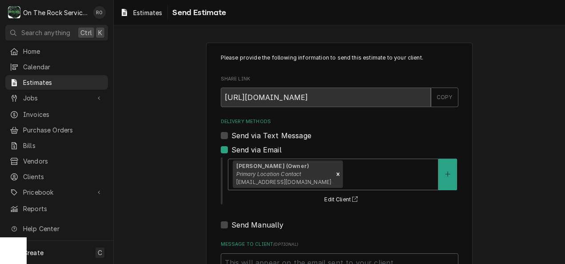
scroll to position [84, 0]
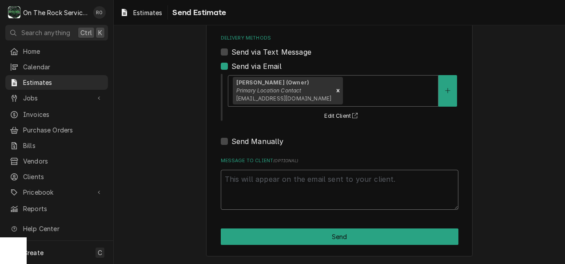
click at [259, 194] on textarea "Message to Client ( optional )" at bounding box center [340, 190] width 238 height 40
type textarea "x"
type textarea "h"
type textarea "x"
type textarea "he"
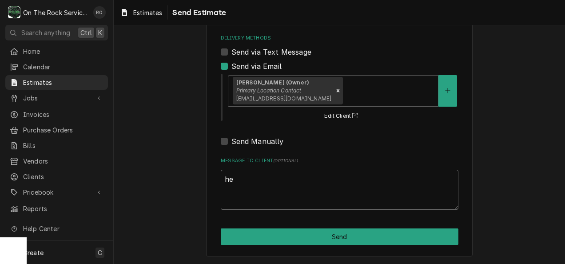
type textarea "x"
type textarea "hel"
type textarea "x"
type textarea "hell"
type textarea "x"
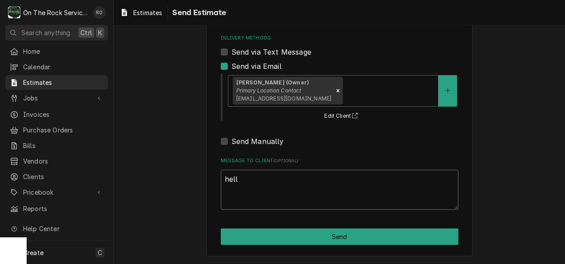
type textarea "hello"
type textarea "x"
type textarea "hello."
type textarea "x"
type textarea "hello."
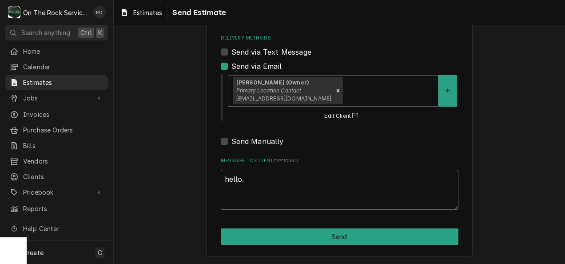
type textarea "x"
type textarea "hello. t"
type textarea "x"
type textarea "hello. thi"
type textarea "x"
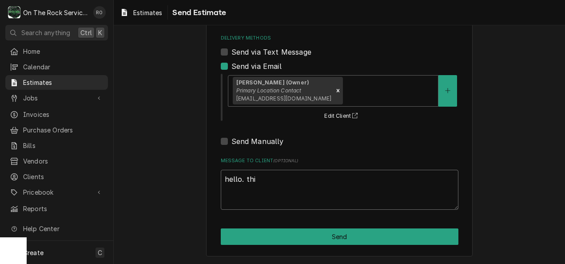
type textarea "hello. this"
type textarea "x"
type textarea "hello. this"
type textarea "x"
type textarea "hello. this i"
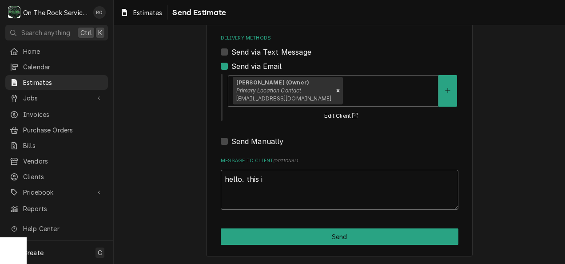
type textarea "x"
type textarea "hello. this is"
type textarea "x"
type textarea "hello. this is"
type textarea "x"
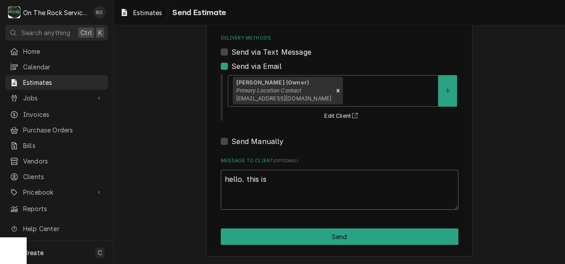
type textarea "hello. this is t"
type textarea "x"
type textarea "hello. this is th"
type textarea "x"
type textarea "hello. this is the"
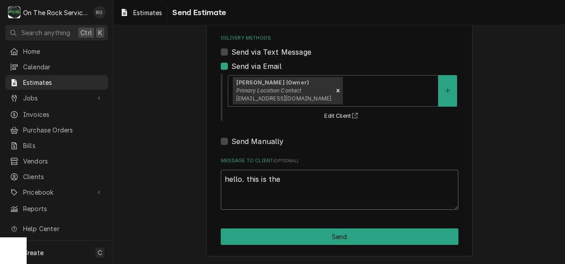
type textarea "x"
type textarea "hello. this is the"
type textarea "x"
type textarea "hello. this is the e"
type textarea "x"
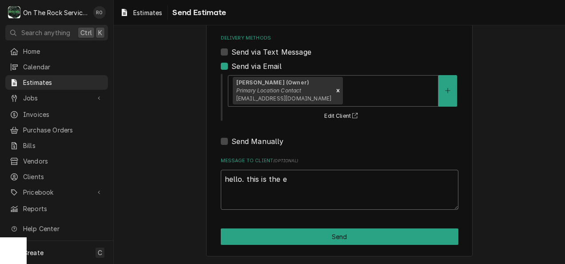
type textarea "hello. this is the es"
type textarea "x"
type textarea "hello. this is the est"
type textarea "x"
type textarea "hello. this is the esti"
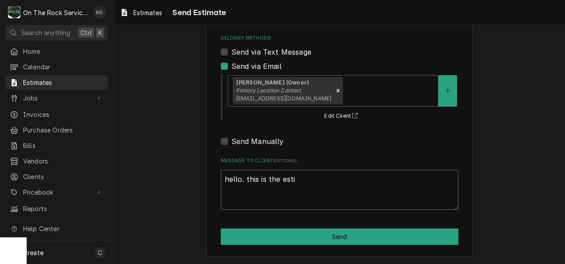
type textarea "x"
type textarea "hello. this is the estim"
type textarea "x"
type textarea "hello. this is the estima"
type textarea "x"
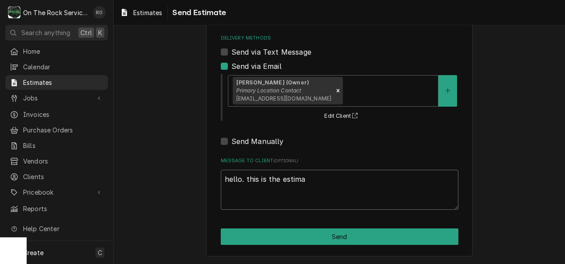
type textarea "hello. this is the estimat"
type textarea "x"
type textarea "hello. this is the estimate"
type textarea "x"
type textarea "hello. this is the estimate"
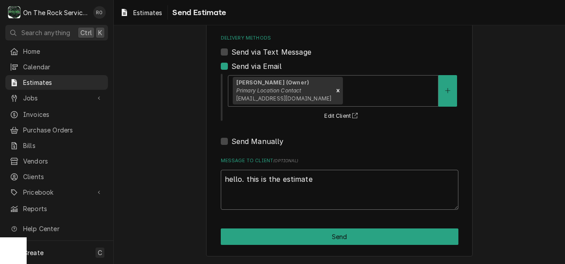
type textarea "x"
type textarea "hello. this is the estimate t"
type textarea "x"
type textarea "hello. this is the estimate to"
type textarea "x"
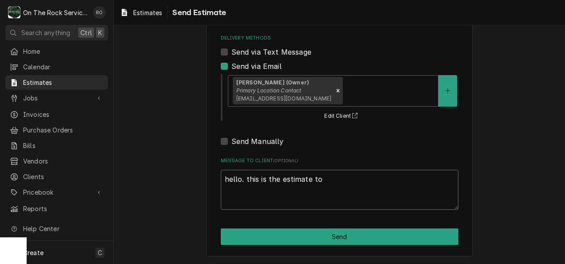
type textarea "hello. this is the estimate to"
type textarea "x"
type textarea "hello. this is the estimate to r"
type textarea "x"
type textarea "hello. this is the estimate to re"
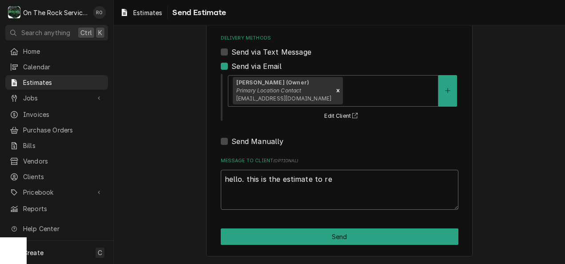
type textarea "x"
type textarea "hello. this is the estimate to rep"
type textarea "x"
type textarea "hello. this is the estimate to repa"
type textarea "x"
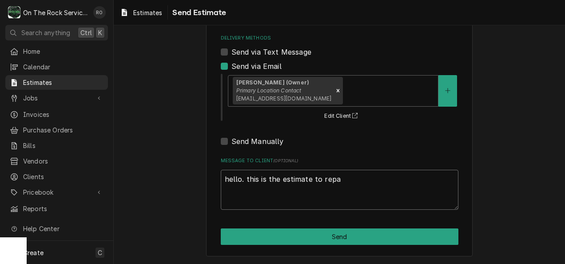
type textarea "hello. this is the estimate to repai"
type textarea "x"
type textarea "hello. this is the estimate to repair"
type textarea "x"
type textarea "hello. this is the estimate to repair th"
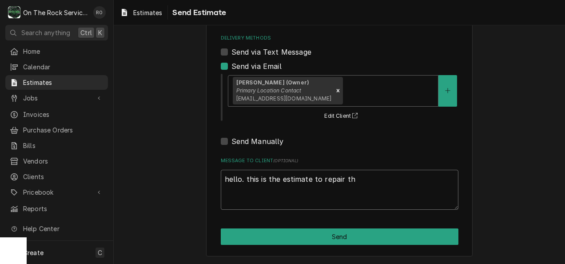
type textarea "x"
type textarea "hello. this is the estimate to repair the"
type textarea "x"
type textarea "hello. this is the estimate to repair the"
type textarea "x"
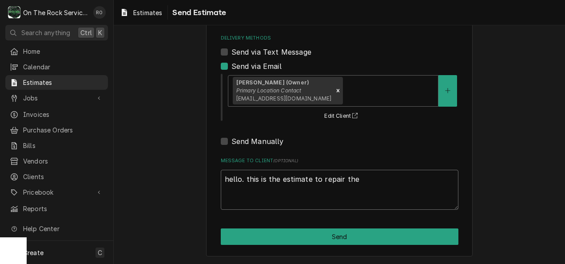
type textarea "hello. this is the estimate to repair the"
type textarea "x"
type textarea "hello. this is the estimate to repair th"
type textarea "x"
type textarea "hello. this is the estimate to repair t"
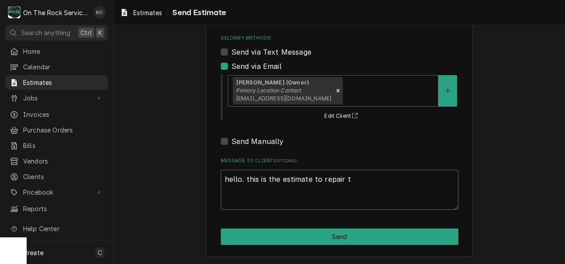
type textarea "x"
type textarea "hello. this is the estimate to repair"
type textarea "x"
type textarea "hello. this is the estimate to repair"
type textarea "x"
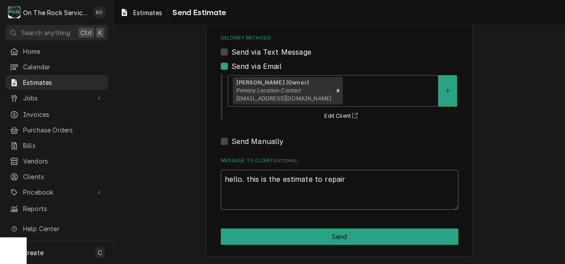
type textarea "hello. this is the estimate to repai"
type textarea "x"
type textarea "hello. this is the estimate to repa"
type textarea "x"
type textarea "hello. this is the estimate to rep"
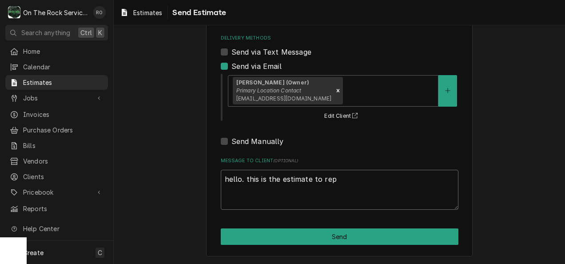
type textarea "x"
type textarea "hello. this is the estimate to repa"
type textarea "x"
type textarea "hello. this is the estimate to rep"
type textarea "x"
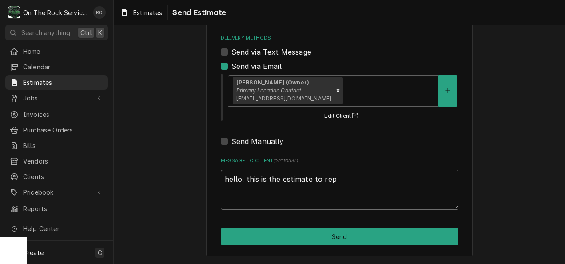
type textarea "hello. this is the estimate to repl"
type textarea "x"
type textarea "hello. this is the estimate to repla"
type textarea "x"
type textarea "hello. this is the estimate to replac"
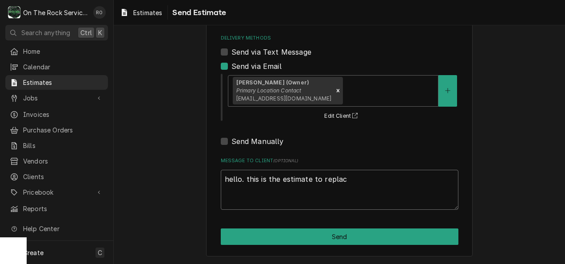
type textarea "x"
type textarea "hello. this is the estimate to replace"
type textarea "x"
type textarea "hello. this is the estimate to replace"
type textarea "x"
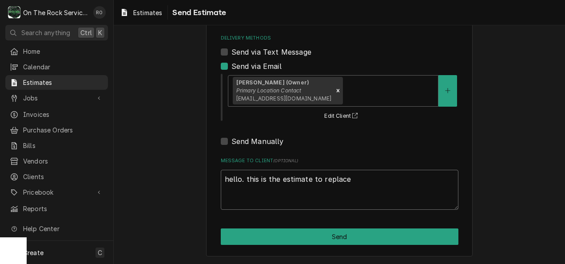
type textarea "hello. this is the estimate to replace t"
type textarea "x"
type textarea "hello. this is the estimate to replace th"
type textarea "x"
type textarea "hello. this is the estimate to replace the"
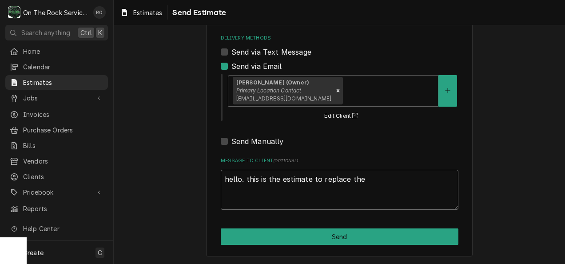
type textarea "x"
type textarea "hello. this is the estimate to replace the e"
type textarea "x"
type textarea "hello. this is the estimate to replace the ev"
type textarea "x"
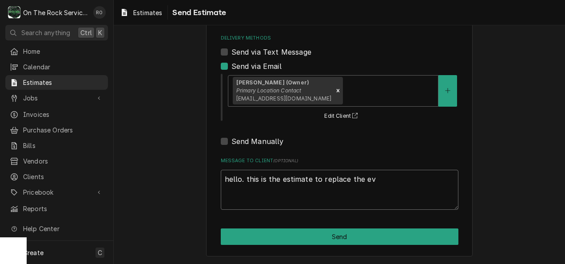
type textarea "hello. this is the estimate to replace the eva"
type textarea "x"
type textarea "hello. this is the estimate to replace the evap"
type textarea "x"
type textarea "hello. this is the estimate to replace the evapo"
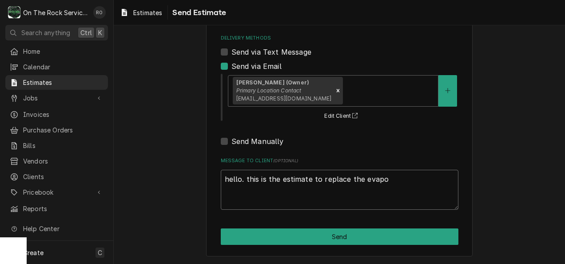
type textarea "x"
type textarea "hello. this is the estimate to replace the evapor"
type textarea "x"
type textarea "hello. this is the estimate to replace the evapora"
type textarea "x"
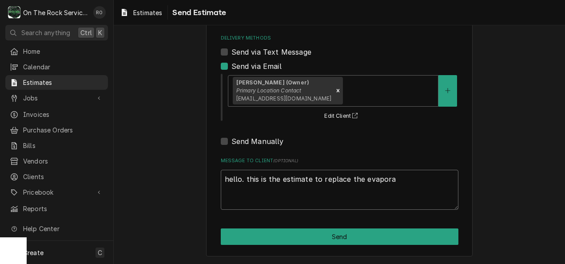
type textarea "hello. this is the estimate to replace the evaporat"
type textarea "x"
type textarea "hello. this is the estimate to replace the evaporato"
type textarea "x"
type textarea "hello. this is the estimate to replace the evaporator"
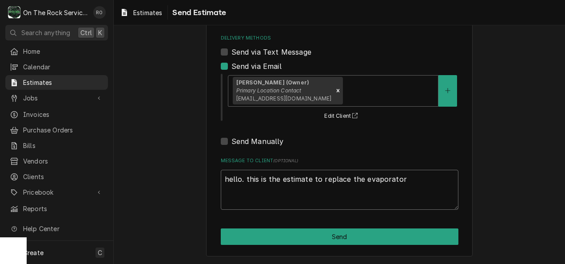
type textarea "x"
type textarea "hello. this is the estimate to replace the evaporator"
type textarea "x"
type textarea "hello. this is the estimate to replace the evaporator a"
type textarea "x"
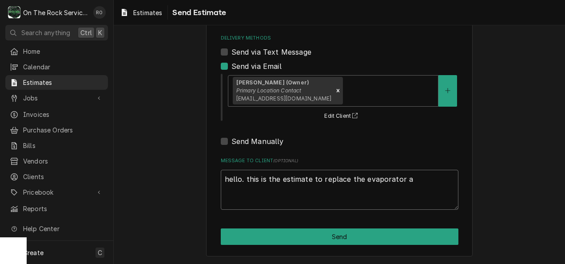
type textarea "hello. this is the estimate to replace the evaporator as"
type textarea "x"
type textarea "hello. this is the estimate to replace the evaporator ass"
type textarea "x"
type textarea "hello. this is the estimate to replace the evaporator asse"
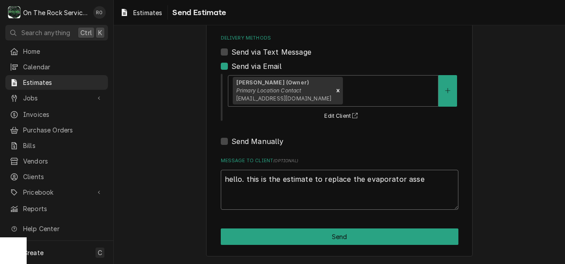
type textarea "x"
type textarea "hello. this is the estimate to replace the evaporator assem"
type textarea "x"
type textarea "hello. this is the estimate to replace the evaporator assemb"
type textarea "x"
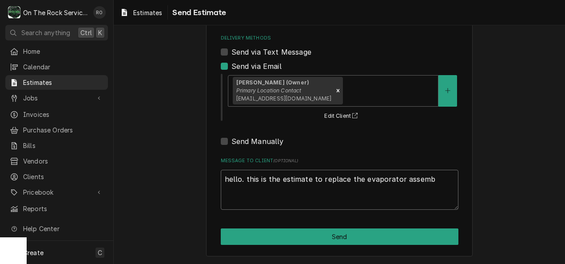
type textarea "hello. this is the estimate to replace the evaporator assembl"
type textarea "x"
type textarea "hello. this is the estimate to replace the evaporator assembly"
type textarea "x"
type textarea "hello. this is the estimate to replace the evaporator assembly"
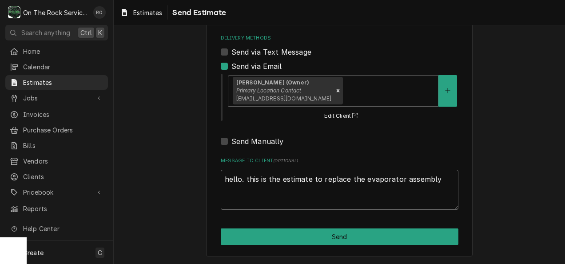
type textarea "x"
type textarea "hello. this is the estimate to replace the evaporator assembly o"
type textarea "x"
type textarea "hello. this is the estimate to replace the evaporator assembly on"
type textarea "x"
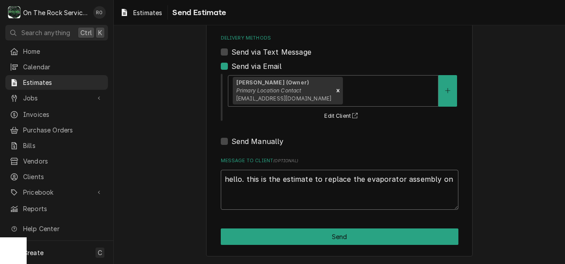
type textarea "hello. this is the estimate to replace the evaporator assembly on"
type textarea "x"
type textarea "hello. this is the estimate to replace the evaporator assembly on t"
type textarea "x"
type textarea "hello. this is the estimate to replace the evaporator assembly on th"
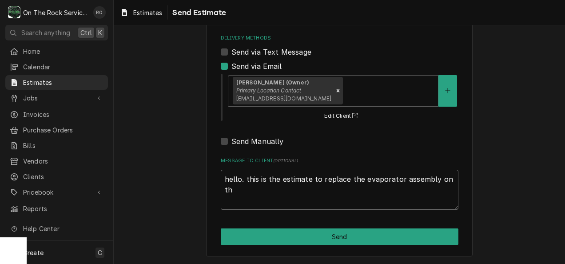
type textarea "x"
type textarea "hello. this is the estimate to replace the evaporator assembly on the"
type textarea "x"
type textarea "hello. this is the estimate to replace the evaporator assembly on the"
type textarea "x"
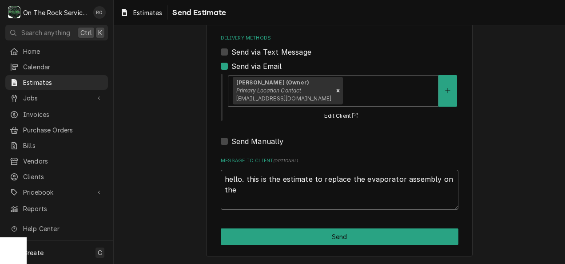
type textarea "hello. this is the estimate to replace the evaporator assembly on the w"
type textarea "x"
type textarea "hello. this is the estimate to replace the evaporator assembly on the wa"
type textarea "x"
type textarea "hello. this is the estimate to replace the evaporator assembly on the wal"
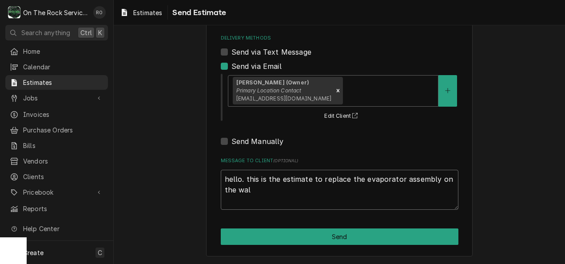
type textarea "x"
type textarea "hello. this is the estimate to replace the evaporator assembly on the walk"
type textarea "x"
type textarea "hello. this is the estimate to replace the evaporator assembly on the walk"
type textarea "x"
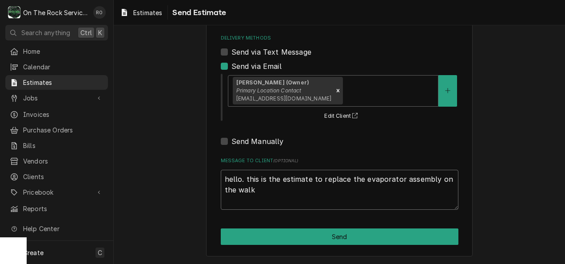
type textarea "hello. this is the estimate to replace the evaporator assembly on the walk i"
type textarea "x"
type textarea "hello. this is the estimate to replace the evaporator assembly on the walk in"
type textarea "x"
type textarea "hello. this is the estimate to replace the evaporator assembly on the walk i"
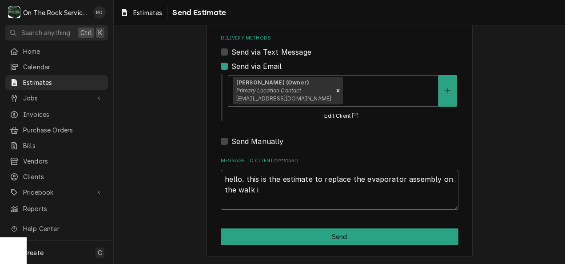
type textarea "x"
type textarea "hello. this is the estimate to replace the evaporator assembly on the walk"
type textarea "x"
type textarea "hello. this is the estimate to replace the evaporator assembly on the walk"
type textarea "x"
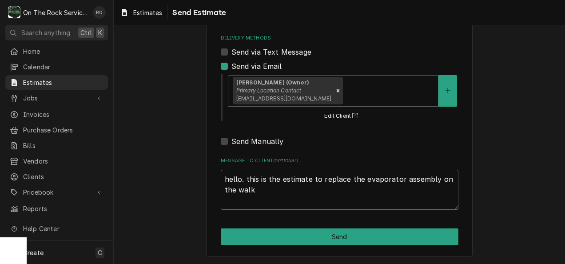
type textarea "hello. this is the estimate to replace the evaporator assembly on the wal"
type textarea "x"
type textarea "hello. this is the estimate to replace the evaporator assembly on the wa"
type textarea "x"
type textarea "hello. this is the estimate to replace the evaporator assembly on the w"
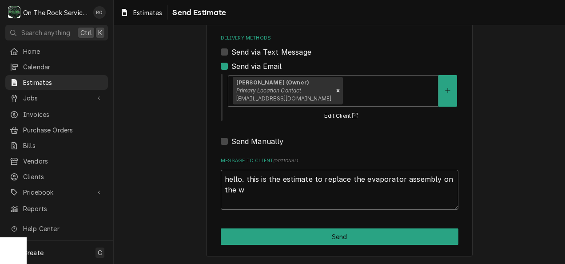
type textarea "x"
type textarea "hello. this is the estimate to replace the evaporator assembly on the"
type textarea "x"
type textarea "hello. this is the estimate to replace the evaporator assembly on the m"
type textarea "x"
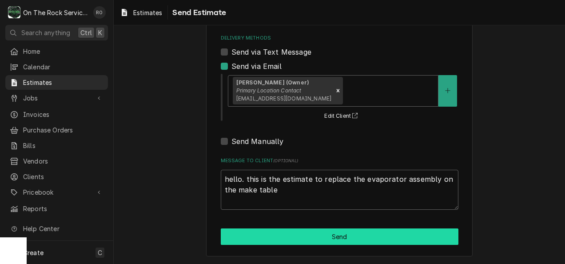
click at [273, 235] on button "Send" at bounding box center [340, 236] width 238 height 16
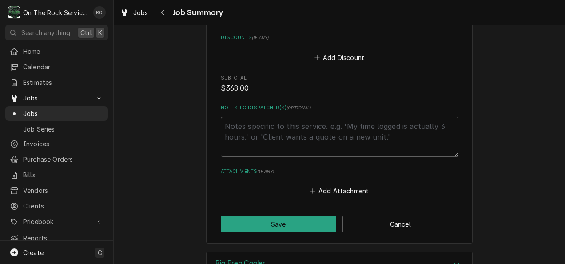
scroll to position [922, 0]
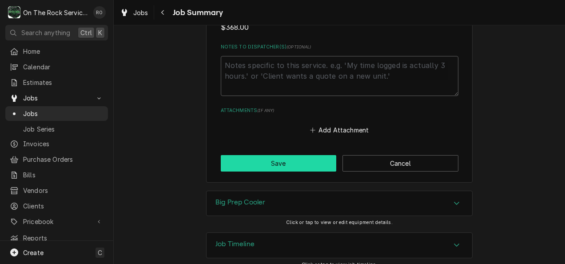
click at [295, 156] on button "Save" at bounding box center [279, 163] width 116 height 16
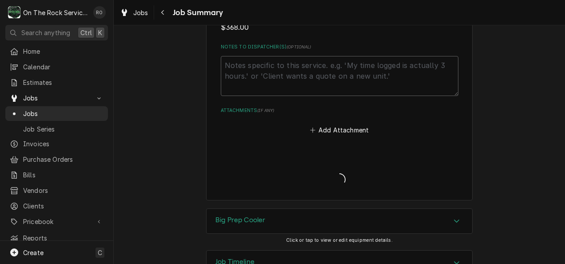
type textarea "x"
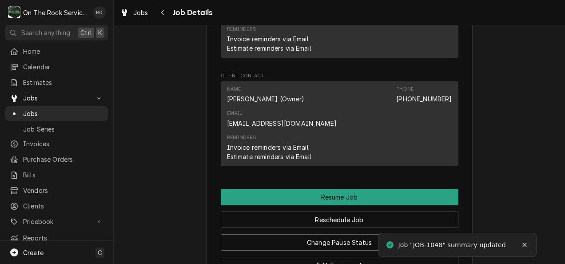
scroll to position [909, 0]
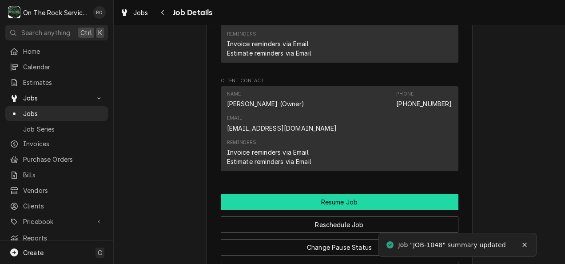
click at [424, 194] on button "Resume Job" at bounding box center [340, 202] width 238 height 16
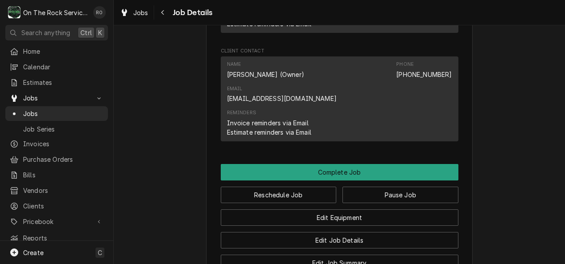
scroll to position [869, 0]
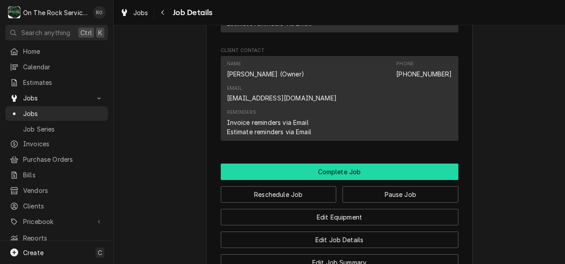
click at [425, 164] on button "Complete Job" at bounding box center [340, 172] width 238 height 16
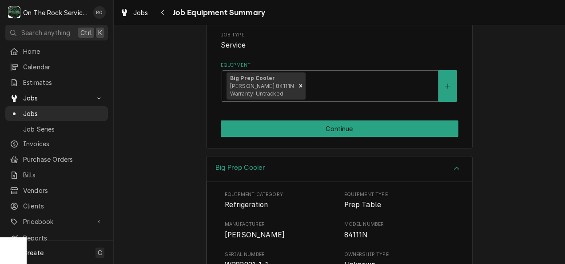
scroll to position [143, 0]
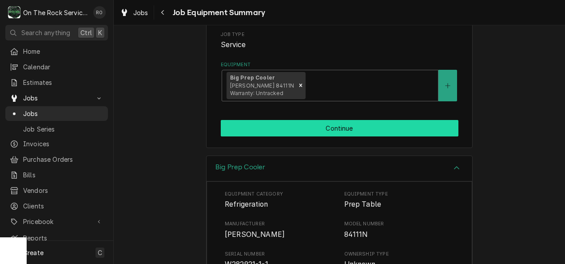
click at [427, 132] on button "Continue" at bounding box center [340, 128] width 238 height 16
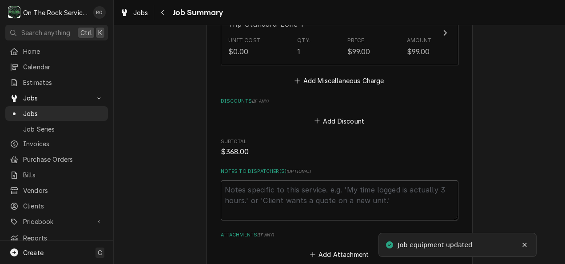
scroll to position [922, 0]
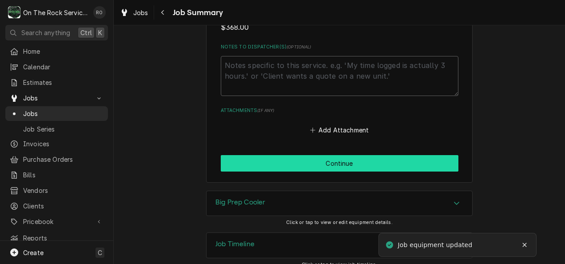
click at [411, 155] on button "Continue" at bounding box center [340, 163] width 238 height 16
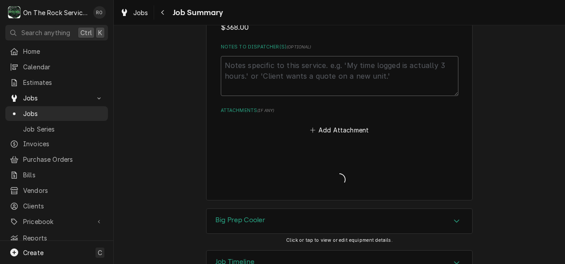
type textarea "x"
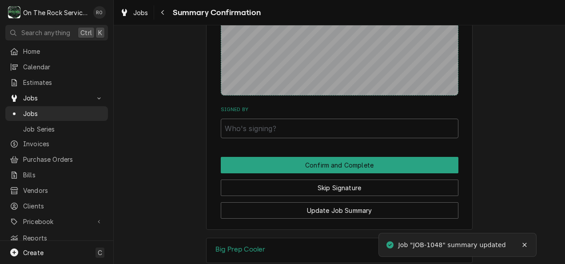
scroll to position [868, 0]
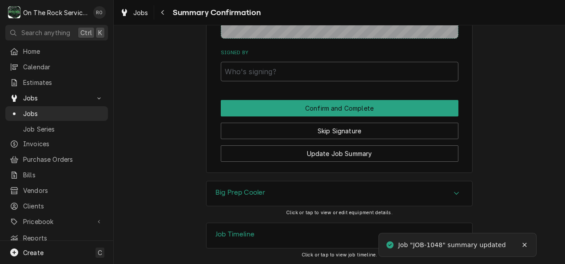
click at [455, 226] on div "Job Timeline" at bounding box center [340, 235] width 266 height 25
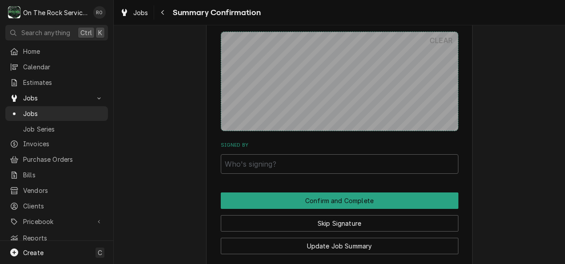
scroll to position [760, 0]
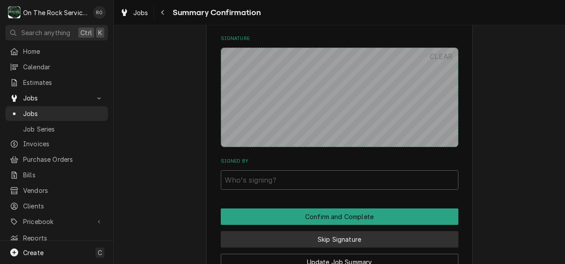
click at [427, 237] on button "Skip Signature" at bounding box center [340, 239] width 238 height 16
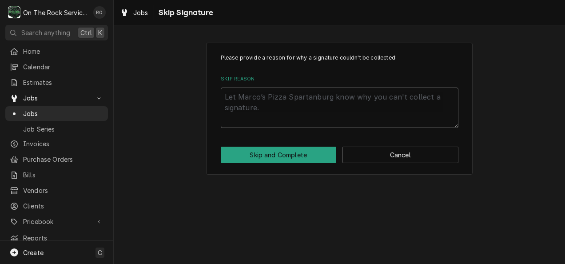
click at [342, 114] on textarea "Skip Reason" at bounding box center [340, 108] width 238 height 40
type textarea "x"
type textarea "n"
type textarea "x"
type textarea "no"
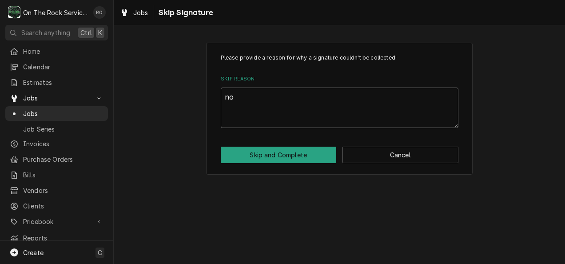
type textarea "x"
type textarea "not"
type textarea "x"
type textarea "not o"
type textarea "x"
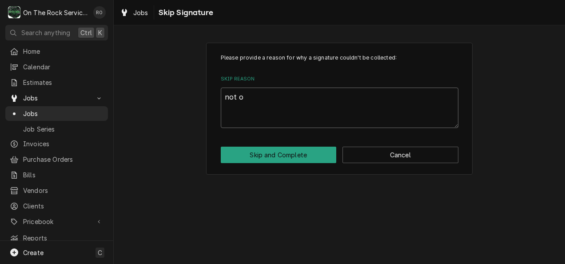
type textarea "not on"
type textarea "x"
type textarea "not on s"
type textarea "x"
type textarea "not on si"
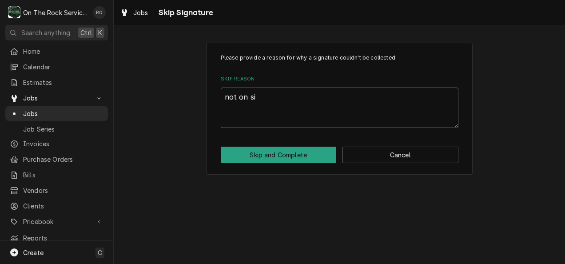
type textarea "x"
type textarea "not on sit"
type textarea "x"
type textarea "not on site"
type textarea "x"
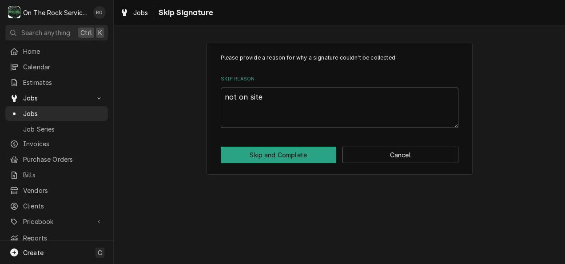
type textarea "not on site"
type textarea "x"
type textarea "not on site a"
type textarea "x"
type textarea "not on site at"
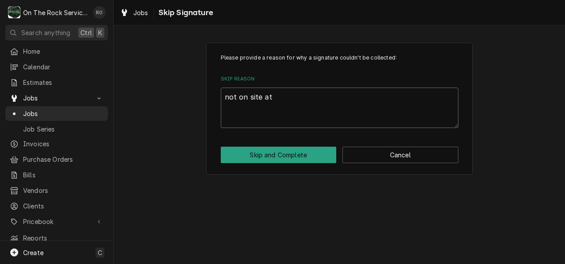
type textarea "x"
type textarea "not on site at"
type textarea "x"
type textarea "not on site at t"
type textarea "x"
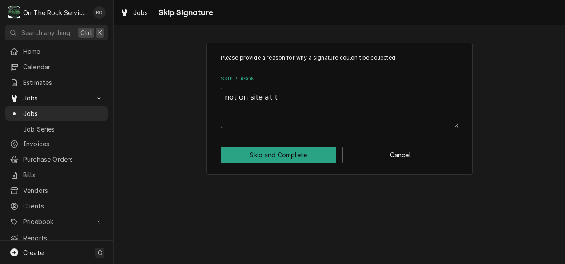
type textarea "not on site at ti"
type textarea "x"
type textarea "not on site at tim"
type textarea "x"
type textarea "not on site at time"
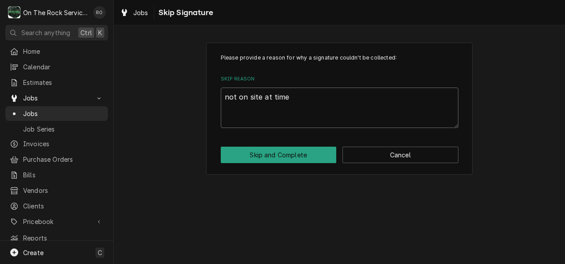
type textarea "x"
type textarea "not on site at time"
type textarea "x"
type textarea "not on site at time o"
type textarea "x"
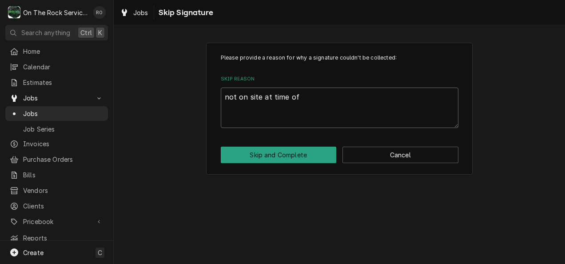
type textarea "not on site at time of"
type textarea "x"
type textarea "not on site at time of c"
type textarea "x"
type textarea "not on site at time of cl"
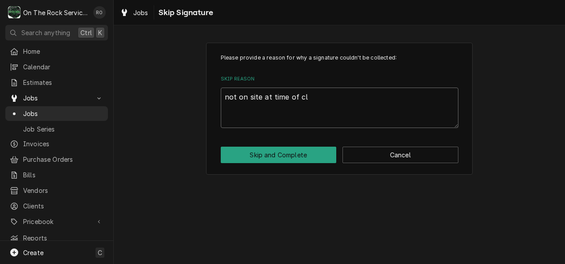
type textarea "x"
type textarea "not on site at time of clo"
type textarea "x"
type textarea "not on site at time of clos"
type textarea "x"
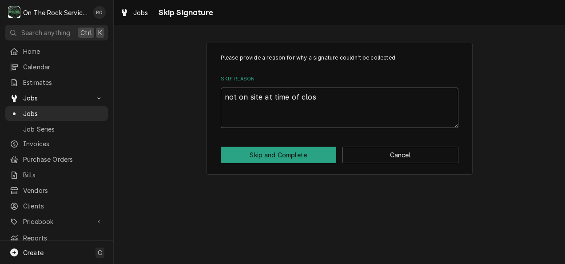
type textarea "not on site at time of closi"
type textarea "x"
type textarea "not on site at time of closin"
type textarea "x"
type textarea "not on site at time of closing"
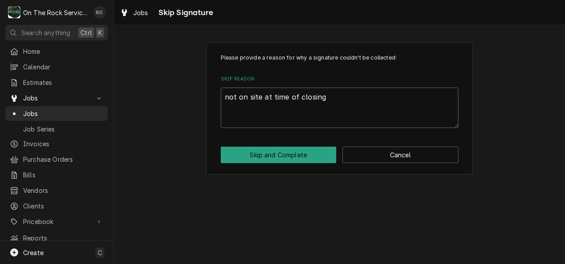
type textarea "x"
type textarea "not on site at time of closing"
click at [309, 156] on button "Skip and Complete" at bounding box center [279, 155] width 116 height 16
type textarea "x"
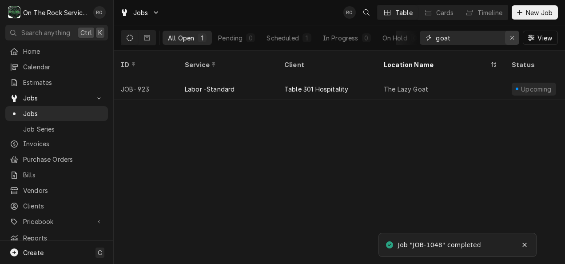
click at [514, 38] on icon "Erase input" at bounding box center [512, 38] width 5 height 6
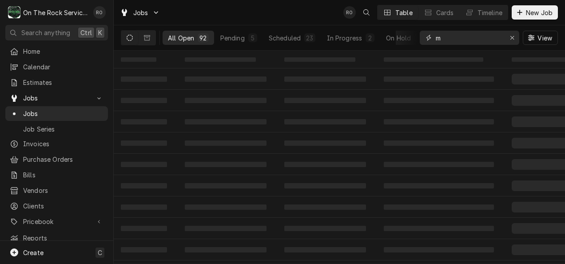
click at [486, 37] on input "m" at bounding box center [469, 38] width 67 height 14
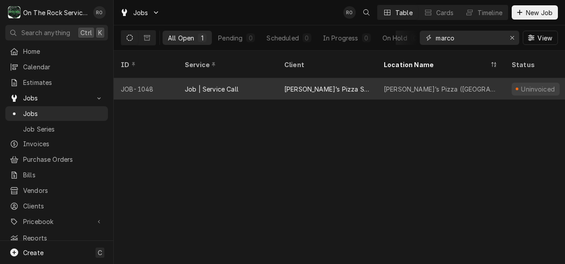
type input "marco"
click at [347, 84] on div "[PERSON_NAME]’s Pizza Spartanburg" at bounding box center [326, 88] width 85 height 9
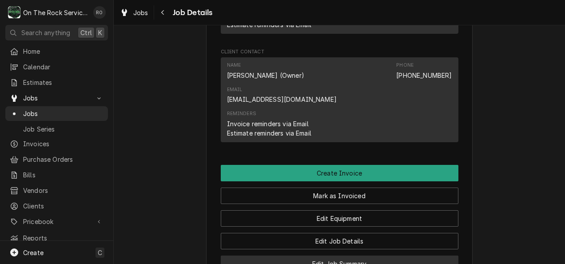
scroll to position [760, 0]
click at [387, 255] on button "Edit Job Summary" at bounding box center [340, 263] width 238 height 16
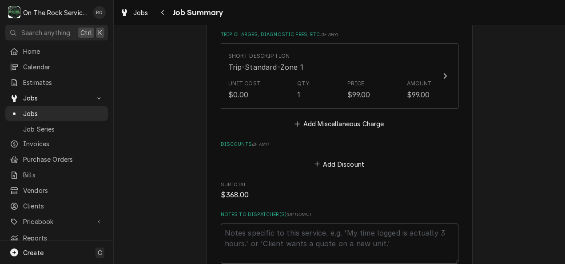
scroll to position [922, 0]
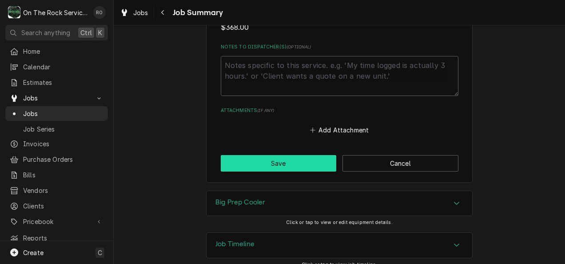
click at [328, 158] on button "Save" at bounding box center [279, 163] width 116 height 16
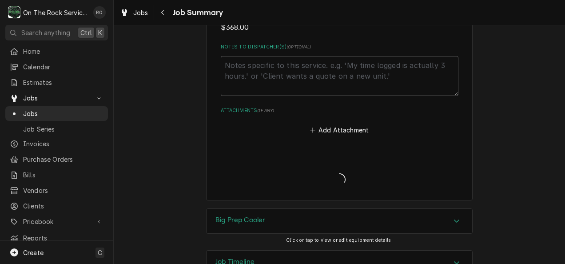
type textarea "x"
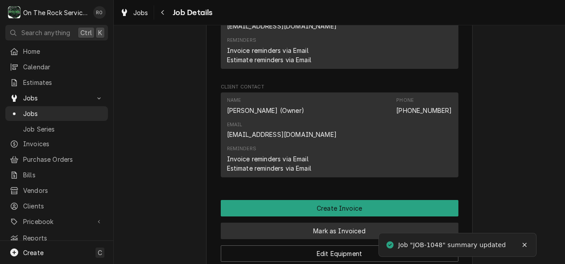
scroll to position [725, 0]
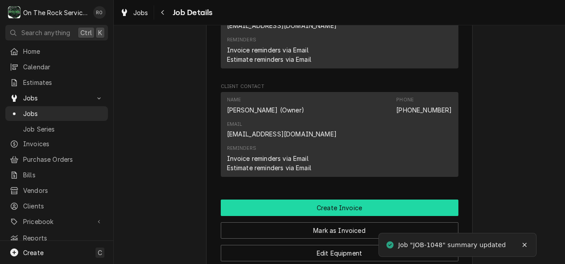
click at [372, 199] on button "Create Invoice" at bounding box center [340, 207] width 238 height 16
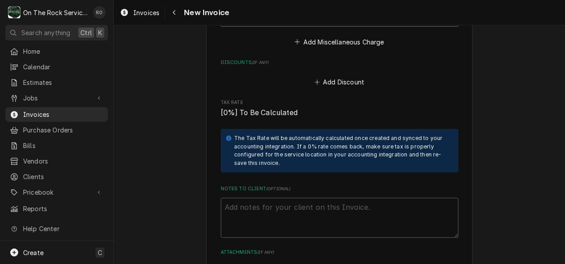
scroll to position [1442, 0]
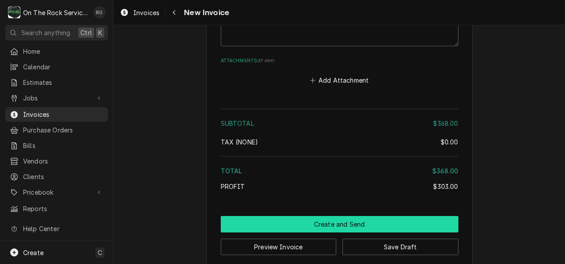
click at [384, 218] on button "Create and Send" at bounding box center [340, 224] width 238 height 16
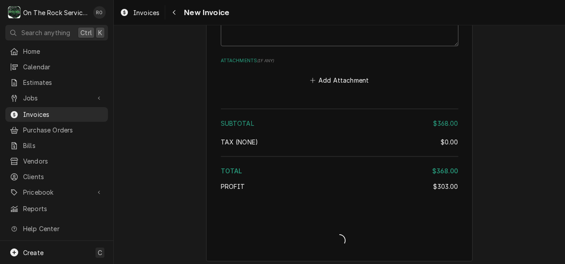
scroll to position [1436, 0]
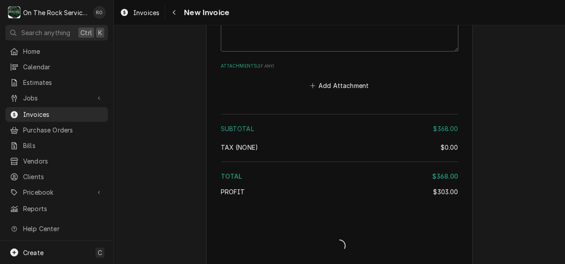
type textarea "x"
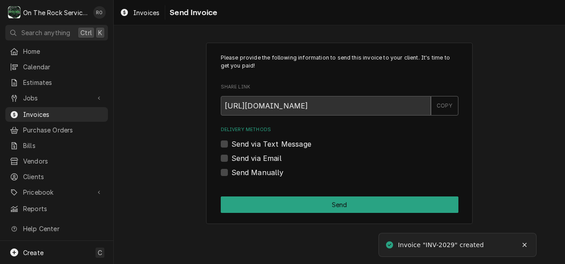
click at [260, 156] on label "Send via Email" at bounding box center [256, 158] width 50 height 11
click at [260, 156] on input "Send via Email" at bounding box center [350, 163] width 238 height 20
checkbox input "true"
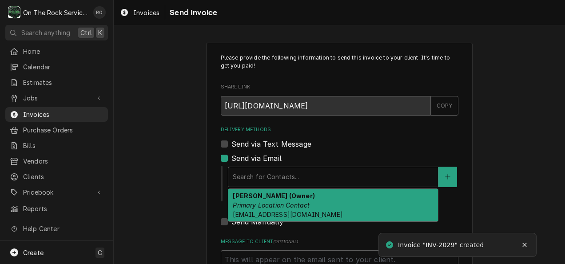
click at [291, 173] on div "Delivery Methods" at bounding box center [333, 177] width 201 height 16
click at [296, 203] on em "Primary Location Contact" at bounding box center [271, 205] width 77 height 8
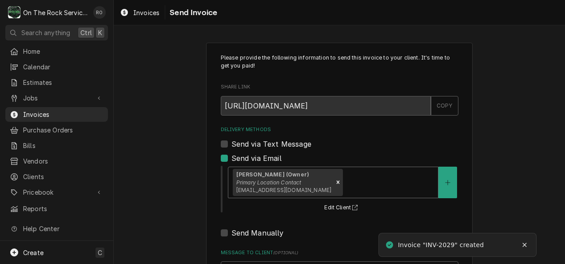
scroll to position [92, 0]
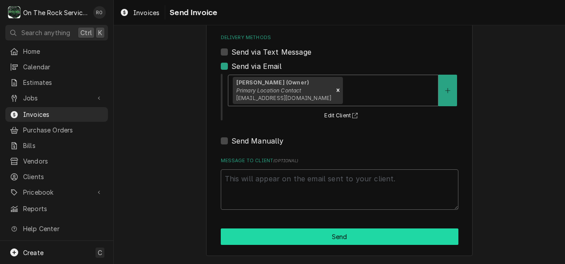
click at [313, 236] on button "Send" at bounding box center [340, 236] width 238 height 16
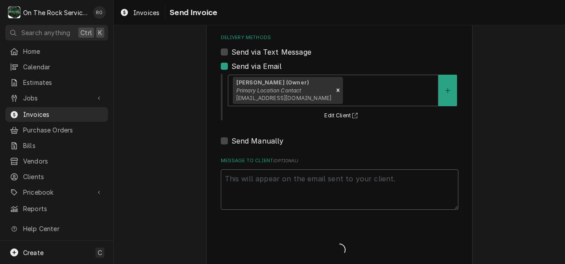
type textarea "x"
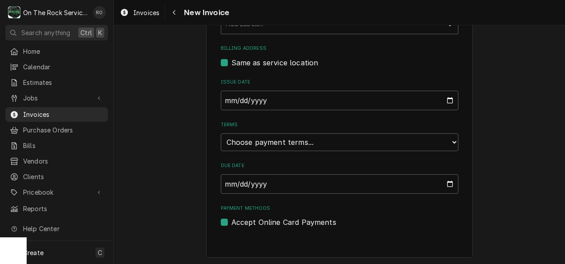
scroll to position [319, 0]
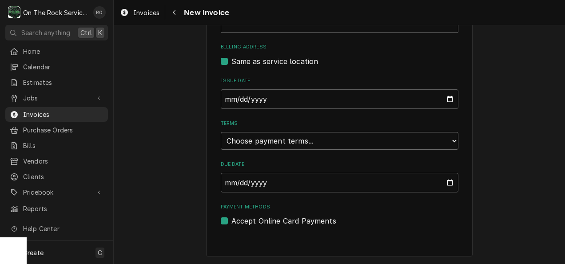
click at [385, 148] on select "Choose payment terms... Same Day Net 7 Net 14 Net 21 Net 30 Net 45 Net 60 Net 90" at bounding box center [340, 141] width 238 height 18
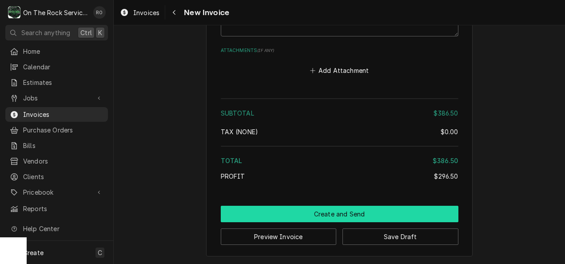
click at [361, 208] on button "Create and Send" at bounding box center [340, 214] width 238 height 16
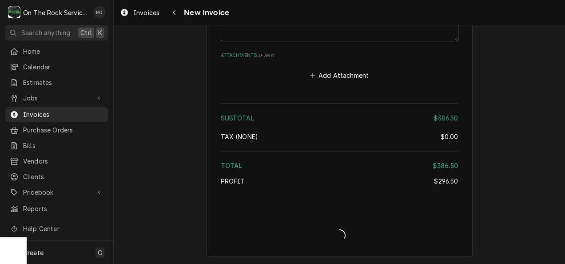
type textarea "x"
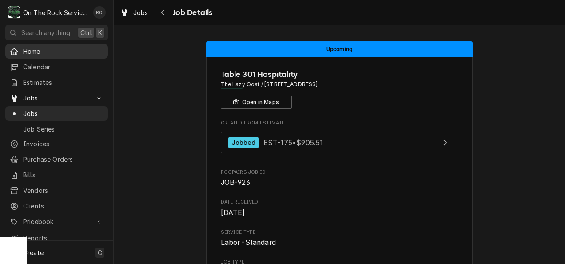
scroll to position [32, 0]
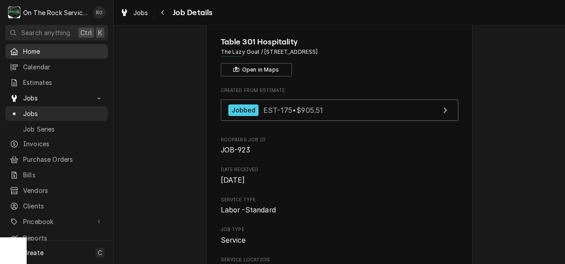
click at [44, 49] on span "Home" at bounding box center [63, 51] width 80 height 9
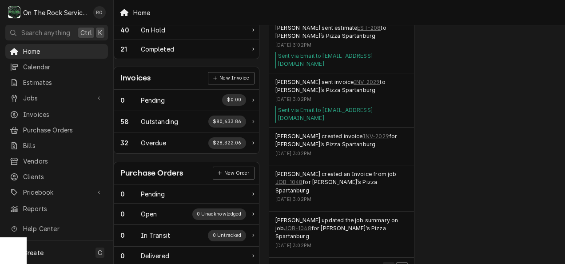
scroll to position [296, 20]
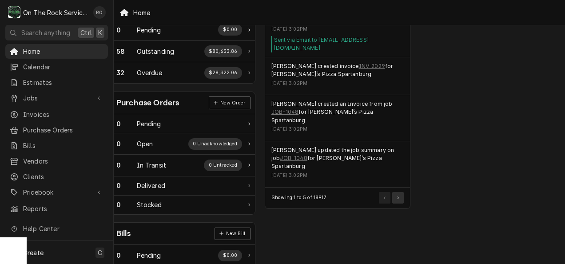
click at [402, 192] on button "Pagination Controls" at bounding box center [398, 198] width 12 height 12
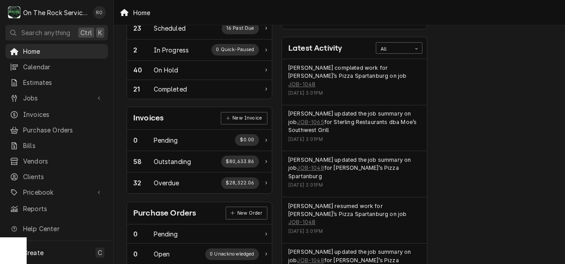
scroll to position [186, 2]
click at [312, 118] on link "JOB-1065" at bounding box center [310, 122] width 27 height 8
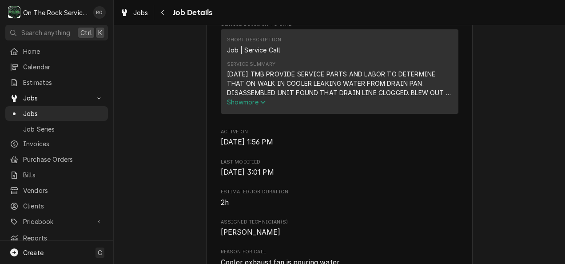
scroll to position [364, 0]
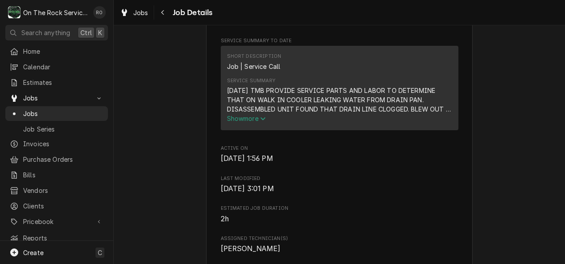
click at [257, 119] on span "Show more" at bounding box center [246, 119] width 39 height 8
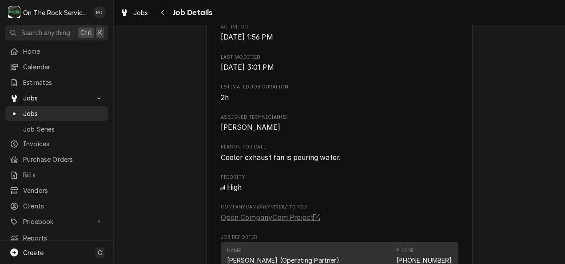
scroll to position [463, 0]
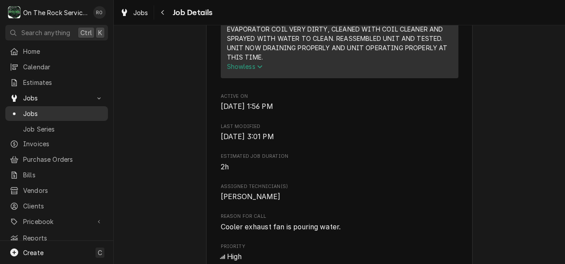
click at [49, 113] on span "Jobs" at bounding box center [63, 113] width 80 height 9
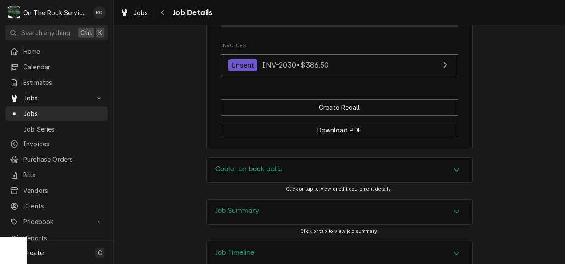
scroll to position [835, 0]
click at [456, 206] on div "Accordion Header" at bounding box center [456, 211] width 13 height 11
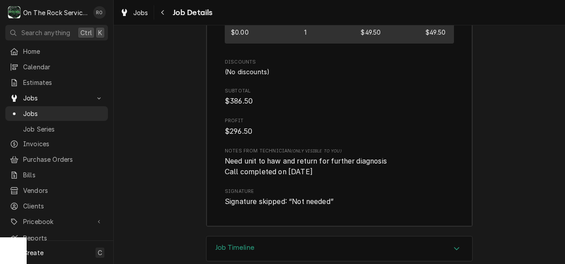
scroll to position [1580, 0]
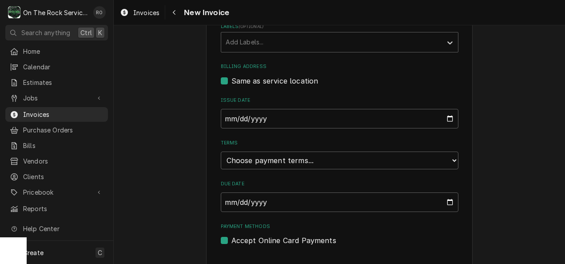
scroll to position [319, 0]
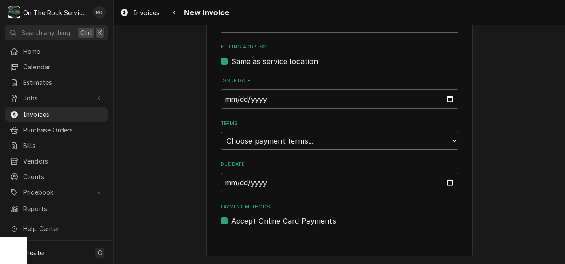
click at [427, 146] on select "Choose payment terms... Same Day Net 7 Net 14 Net 21 Net 30 Net 45 Net 60 Net 90" at bounding box center [340, 141] width 238 height 18
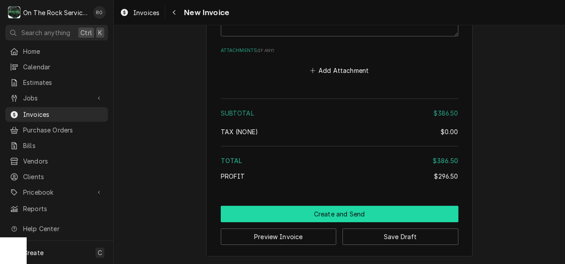
click at [403, 216] on button "Create and Send" at bounding box center [340, 214] width 238 height 16
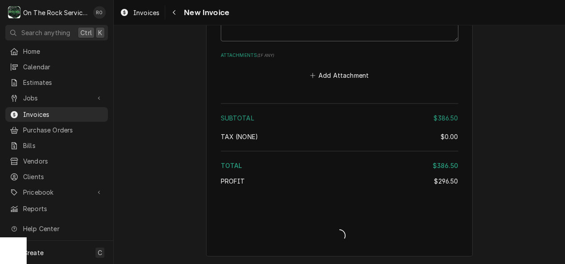
type textarea "x"
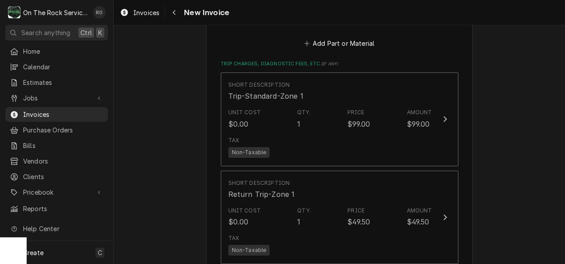
scroll to position [924, 0]
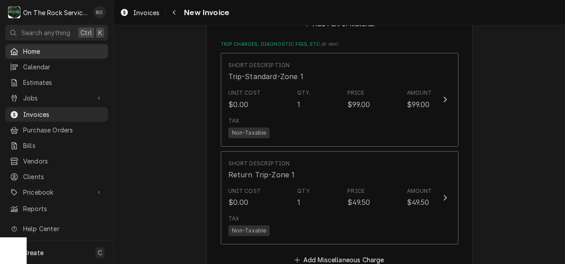
click at [48, 44] on link "Home" at bounding box center [56, 51] width 103 height 15
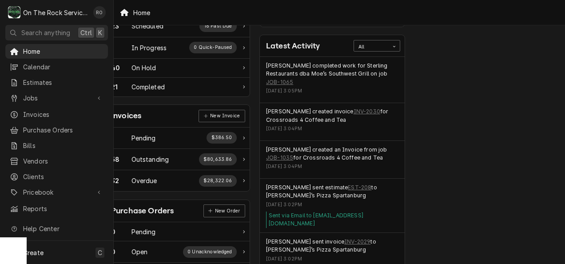
scroll to position [188, 31]
click at [354, 108] on link "INV-2030" at bounding box center [367, 112] width 27 height 8
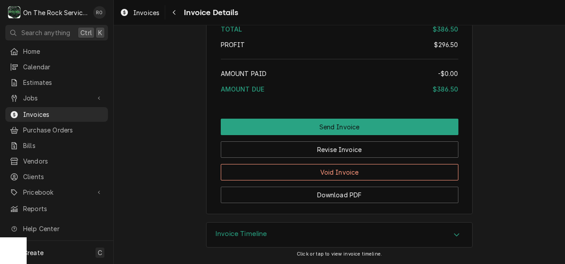
scroll to position [1172, 0]
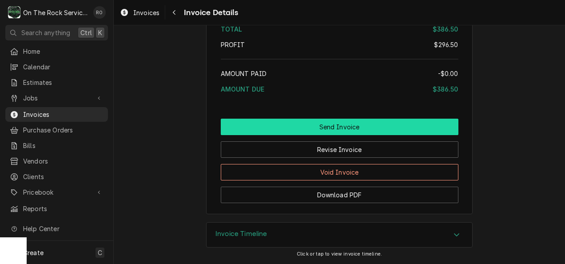
click at [384, 124] on button "Send Invoice" at bounding box center [340, 127] width 238 height 16
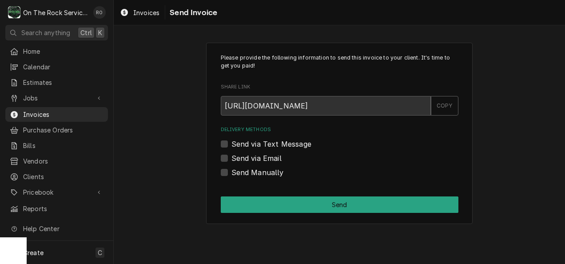
click at [269, 160] on label "Send via Email" at bounding box center [256, 158] width 50 height 11
click at [269, 160] on input "Send via Email" at bounding box center [350, 163] width 238 height 20
checkbox input "true"
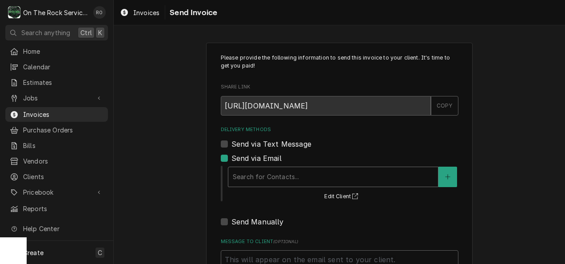
click at [279, 173] on div "Delivery Methods" at bounding box center [333, 177] width 201 height 16
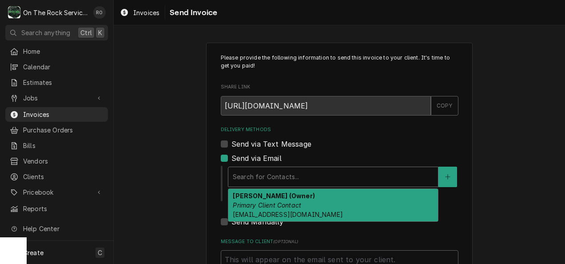
click at [286, 196] on strong "[PERSON_NAME] (Owner)" at bounding box center [274, 196] width 82 height 8
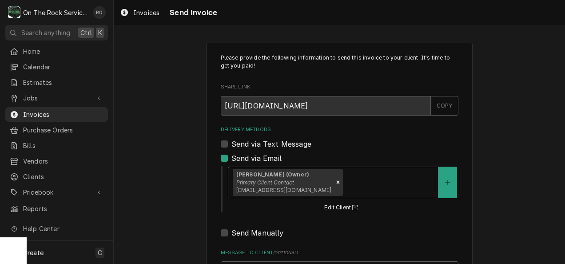
scroll to position [92, 0]
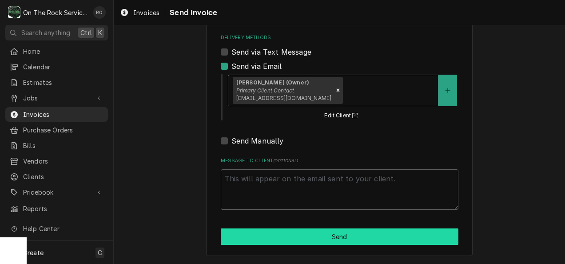
click at [360, 234] on button "Send" at bounding box center [340, 236] width 238 height 16
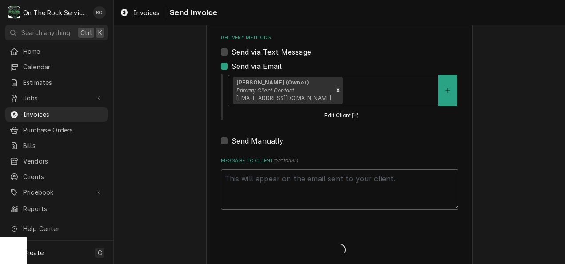
type textarea "x"
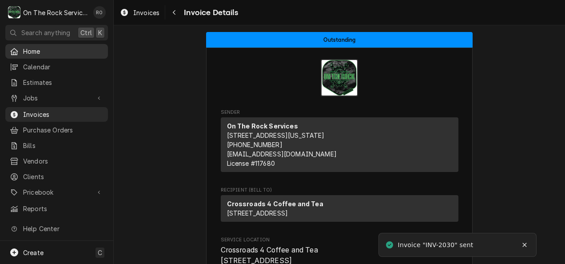
click at [59, 47] on span "Home" at bounding box center [63, 51] width 80 height 9
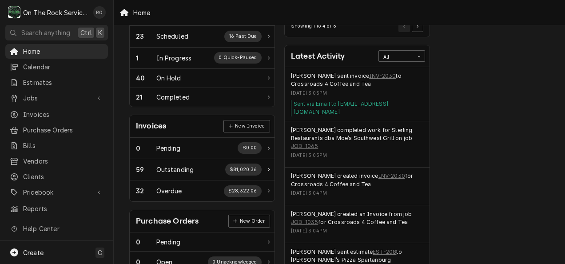
scroll to position [181, 0]
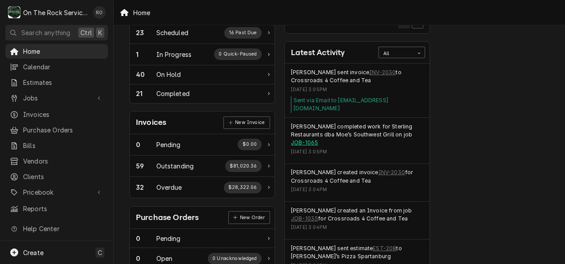
click at [308, 139] on link "JOB-1065" at bounding box center [304, 143] width 27 height 8
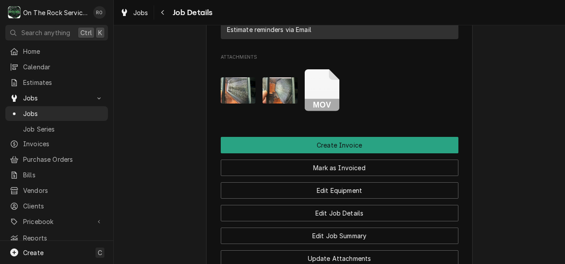
scroll to position [877, 0]
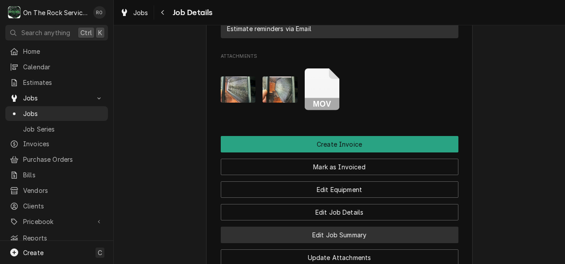
click at [409, 227] on button "Edit Job Summary" at bounding box center [340, 235] width 238 height 16
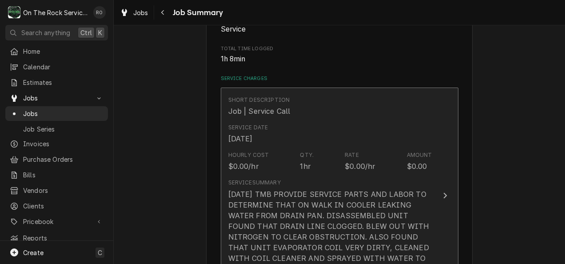
scroll to position [180, 0]
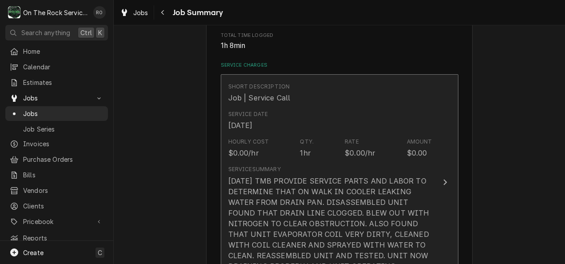
click at [412, 145] on div "Amount" at bounding box center [419, 142] width 25 height 8
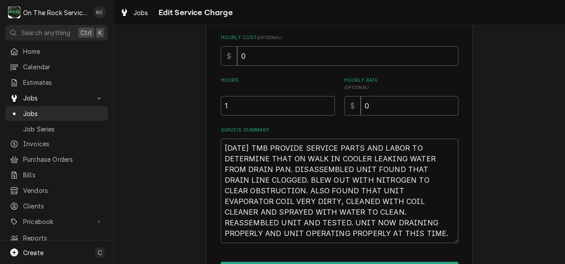
scroll to position [267, 0]
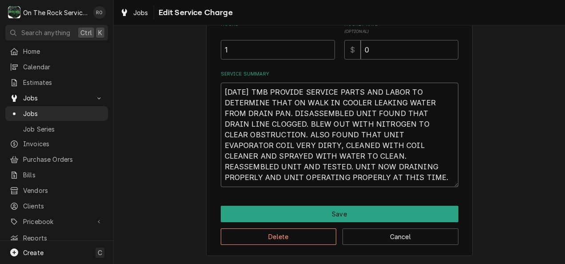
drag, startPoint x: 350, startPoint y: 176, endPoint x: 207, endPoint y: 58, distance: 185.6
click at [207, 58] on div "Use the fields below to edit this service charge Short Description Job | Servic…" at bounding box center [339, 15] width 267 height 481
type textarea "x"
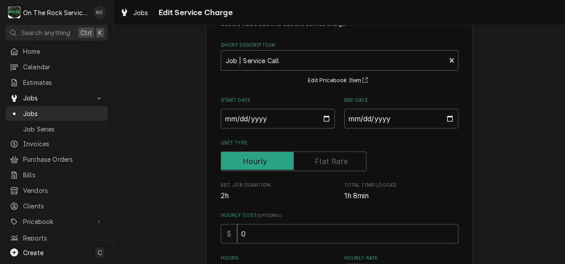
scroll to position [0, 0]
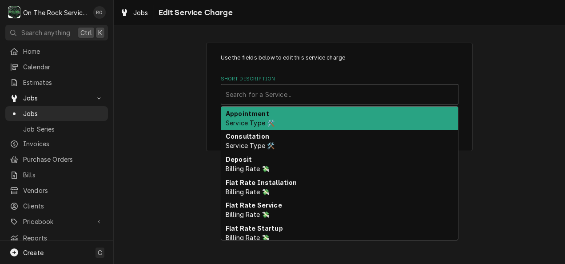
click at [416, 92] on div "Short Description" at bounding box center [340, 94] width 228 height 16
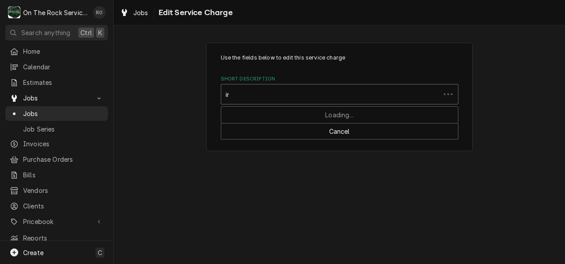
click at [416, 92] on div "in" at bounding box center [331, 94] width 210 height 16
type input "incurred"
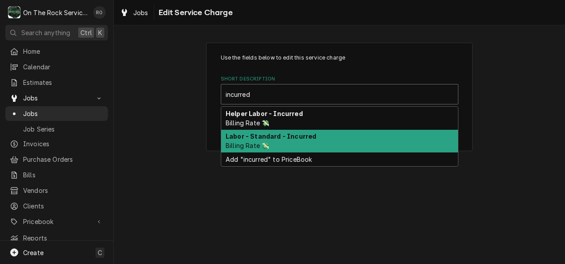
click at [410, 133] on div "Labor - Standard - Incurred Billing Rate 💸" at bounding box center [339, 141] width 237 height 23
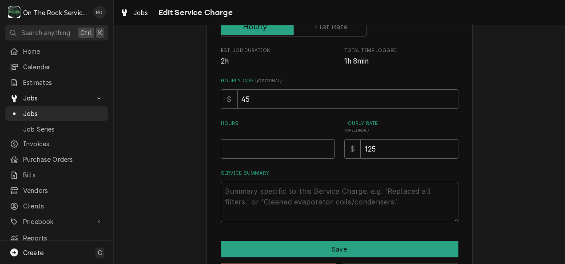
scroll to position [169, 0]
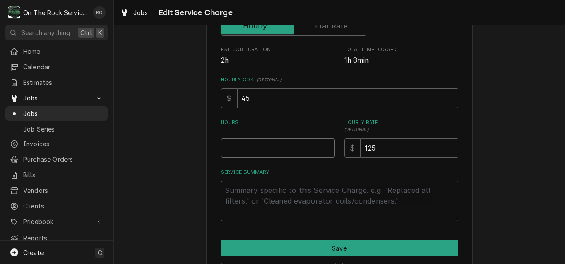
click at [306, 153] on input "Hours" at bounding box center [278, 148] width 114 height 20
type textarea "x"
type input "1"
click at [300, 192] on textarea "Service Summary" at bounding box center [340, 201] width 238 height 40
paste textarea "[DATE] TMB PROVIDE SERVICE PARTS AND LABOR TO DETERMINE THAT ON WALK IN COOLER …"
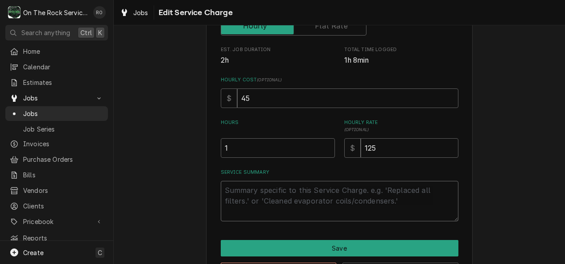
type textarea "x"
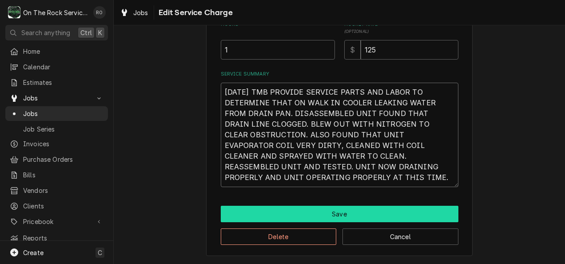
type textarea "[DATE] TMB PROVIDE SERVICE PARTS AND LABOR TO DETERMINE THAT ON WALK IN COOLER …"
click at [352, 210] on button "Save" at bounding box center [340, 214] width 238 height 16
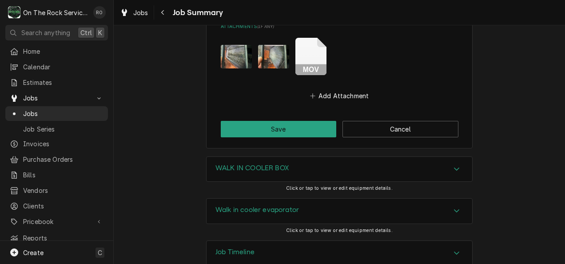
scroll to position [871, 0]
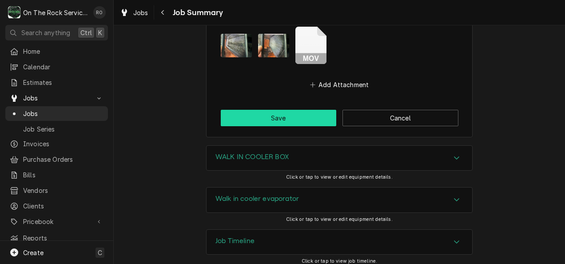
click at [251, 122] on button "Save" at bounding box center [279, 118] width 116 height 16
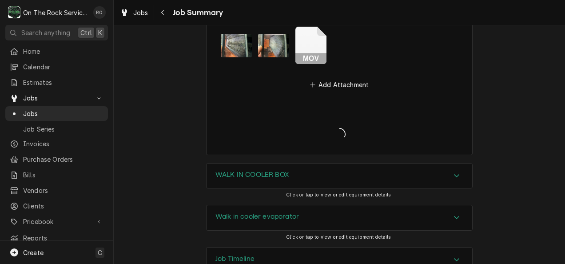
type textarea "x"
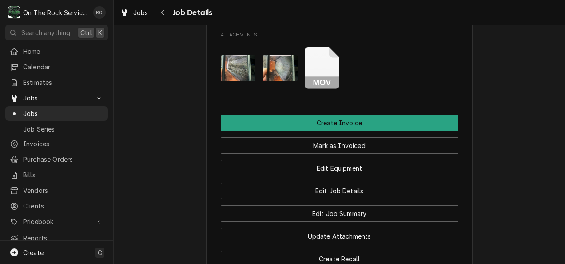
scroll to position [872, 0]
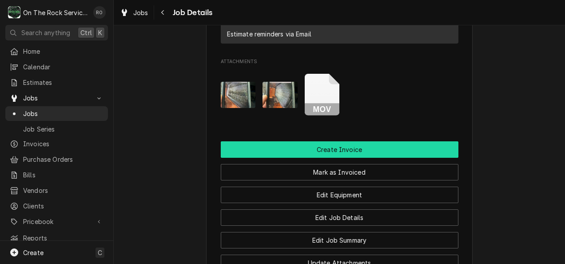
click at [423, 141] on button "Create Invoice" at bounding box center [340, 149] width 238 height 16
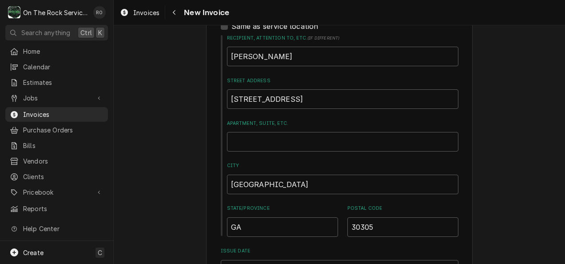
scroll to position [535, 0]
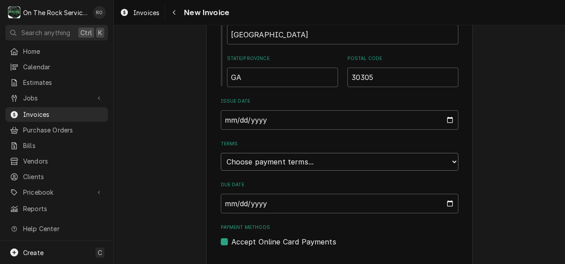
click at [435, 153] on select "Choose payment terms... Same Day Net 7 Net 14 Net 21 Net 30 Net 45 Net 60 Net 90" at bounding box center [340, 162] width 238 height 18
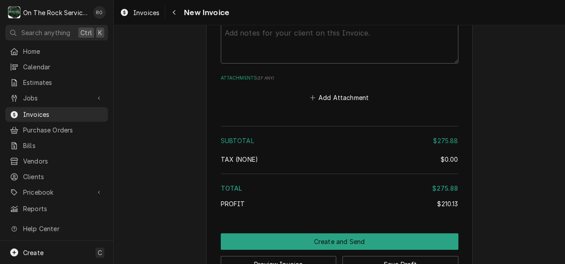
scroll to position [1535, 0]
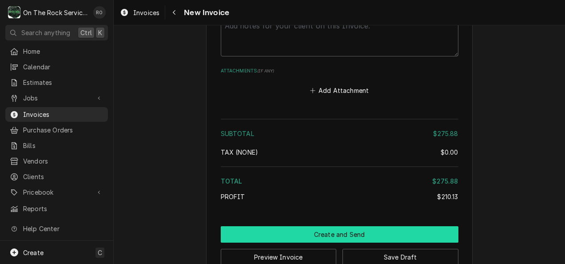
click at [390, 226] on button "Create and Send" at bounding box center [340, 234] width 238 height 16
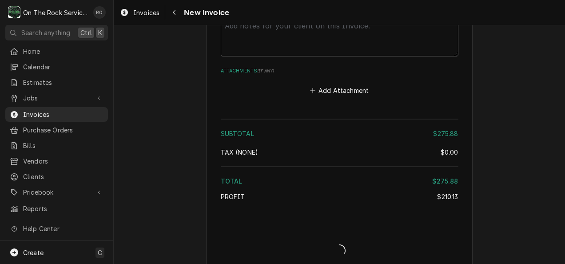
scroll to position [1529, 0]
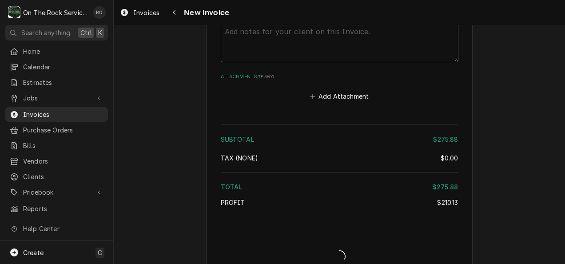
type textarea "x"
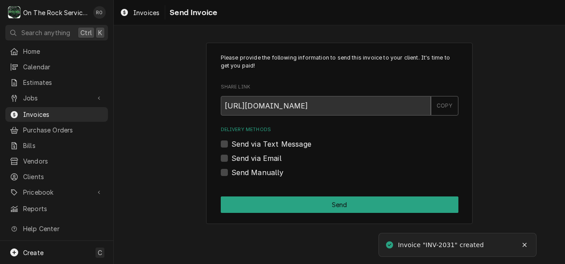
click at [273, 158] on label "Send via Email" at bounding box center [256, 158] width 50 height 11
click at [273, 158] on input "Send via Email" at bounding box center [350, 163] width 238 height 20
checkbox input "true"
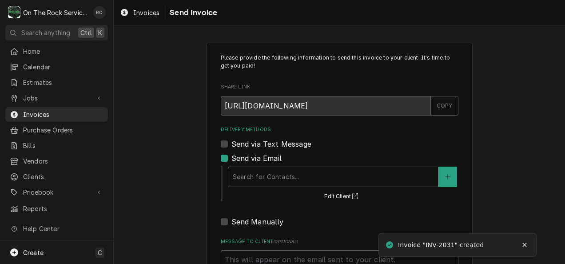
type textarea "x"
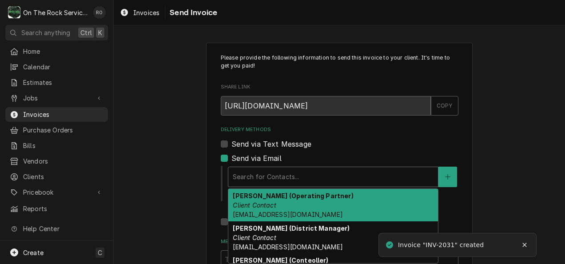
click at [275, 171] on div "Delivery Methods" at bounding box center [333, 177] width 201 height 16
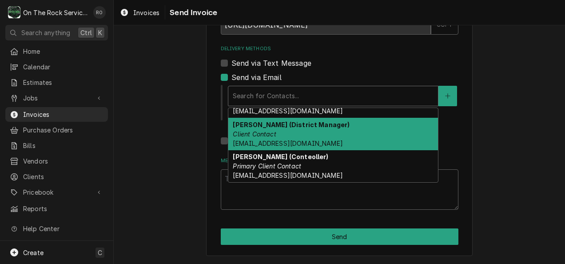
scroll to position [22, 0]
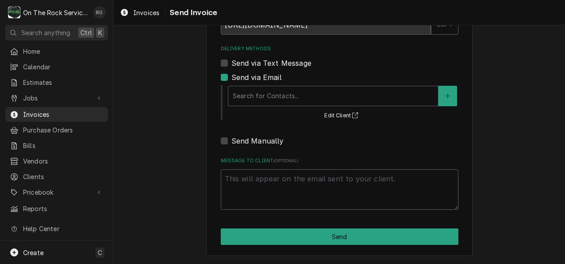
click at [343, 60] on div "Send via Text Message" at bounding box center [340, 63] width 238 height 11
click at [231, 77] on label "Send via Email" at bounding box center [256, 77] width 50 height 11
click at [231, 77] on input "Send via Email" at bounding box center [350, 82] width 238 height 20
checkbox input "false"
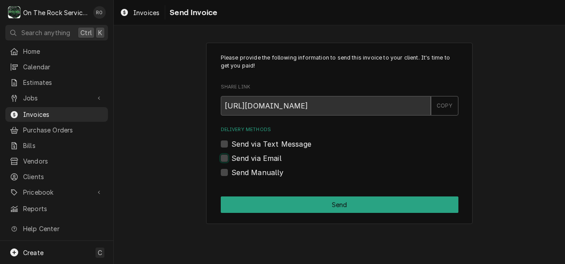
scroll to position [0, 0]
click at [231, 169] on label "Send Manually" at bounding box center [257, 172] width 52 height 11
click at [231, 169] on input "Send Manually" at bounding box center [350, 177] width 238 height 20
checkbox input "true"
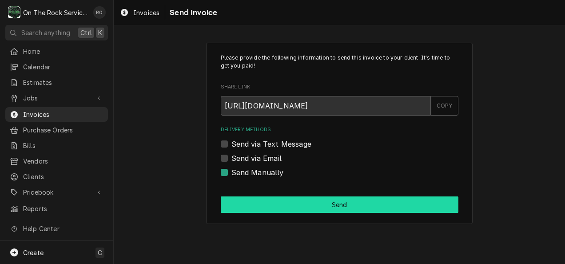
click at [359, 203] on button "Send" at bounding box center [340, 204] width 238 height 16
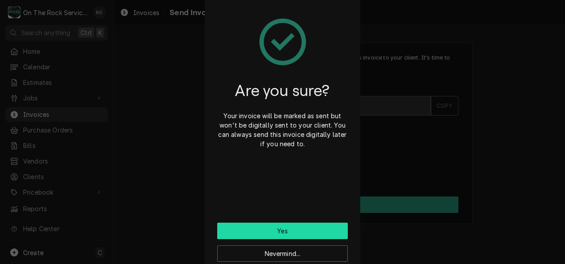
click at [319, 230] on button "Yes" at bounding box center [282, 231] width 131 height 16
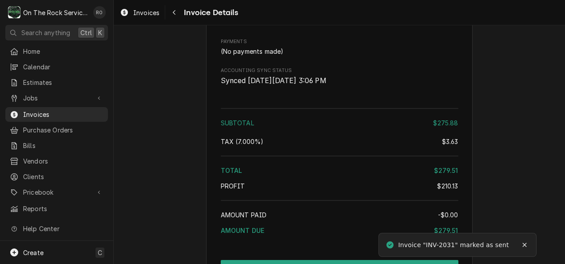
scroll to position [1189, 0]
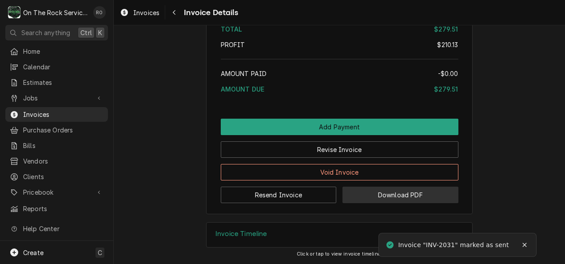
click at [423, 196] on button "Download PDF" at bounding box center [401, 195] width 116 height 16
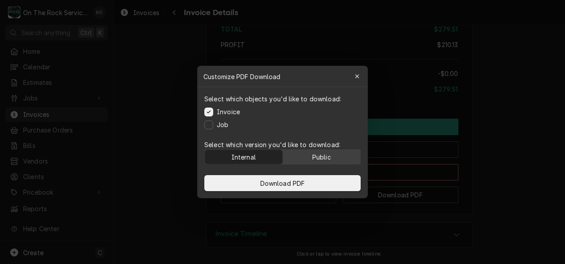
click at [304, 154] on button "Public" at bounding box center [322, 157] width 78 height 14
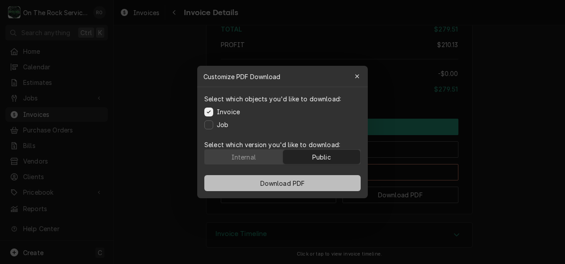
click at [304, 185] on span "Download PDF" at bounding box center [283, 183] width 48 height 9
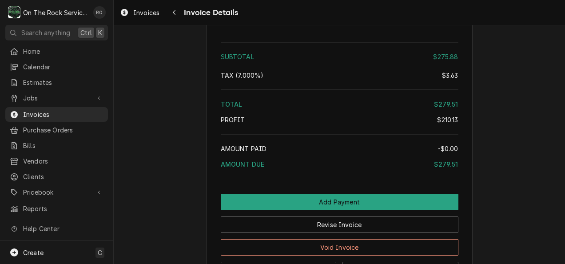
scroll to position [1061, 0]
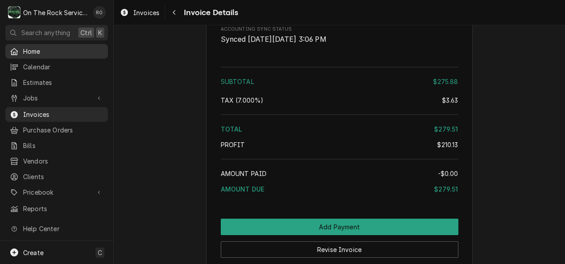
click at [67, 55] on link "Home" at bounding box center [56, 51] width 103 height 15
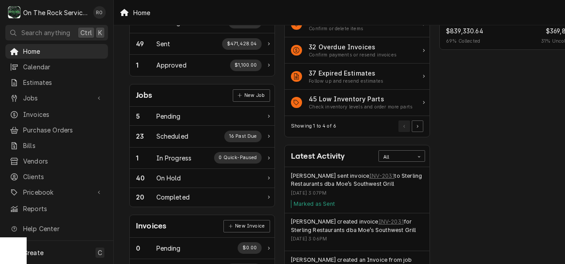
scroll to position [79, 0]
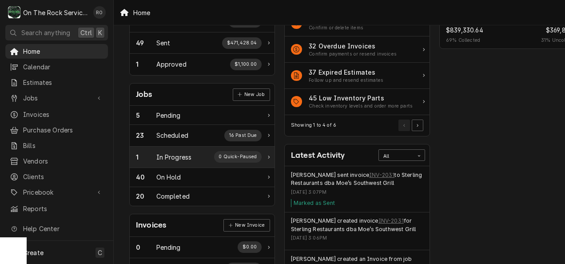
click at [170, 155] on div "In Progress" at bounding box center [174, 156] width 36 height 9
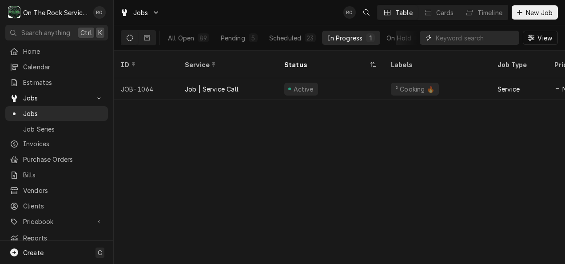
click at [478, 34] on input "Dynamic Content Wrapper" at bounding box center [475, 38] width 79 height 14
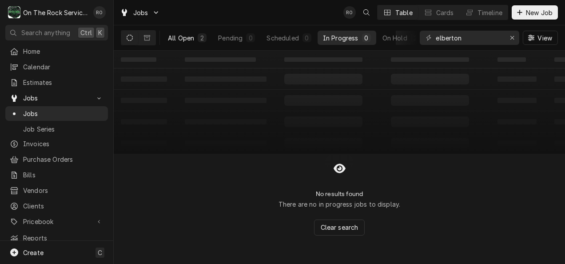
click at [198, 42] on div "2" at bounding box center [202, 37] width 9 height 9
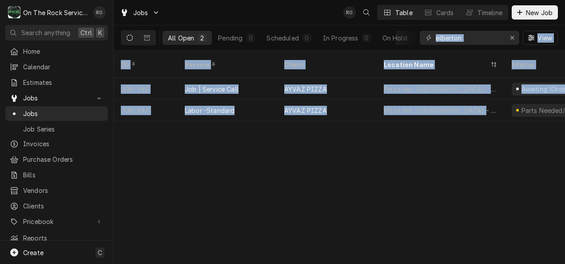
drag, startPoint x: 494, startPoint y: 90, endPoint x: 409, endPoint y: 47, distance: 95.0
click at [409, 47] on div "Jobs RO Table Cards Timeline New Job All Open 2 Pending 0 Scheduled 0 In Progre…" at bounding box center [339, 132] width 451 height 264
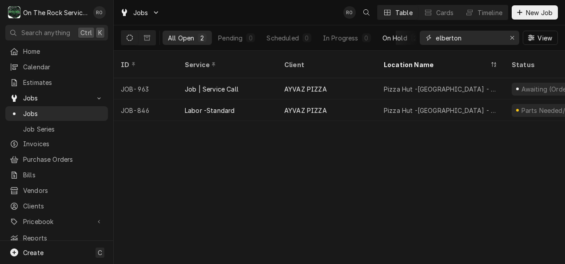
drag, startPoint x: 455, startPoint y: 40, endPoint x: 414, endPoint y: 37, distance: 41.4
click at [414, 37] on div "All Open 2 Pending 0 Scheduled 0 In Progress 0 On Hold 2 Completed 0 elberton V…" at bounding box center [339, 37] width 437 height 25
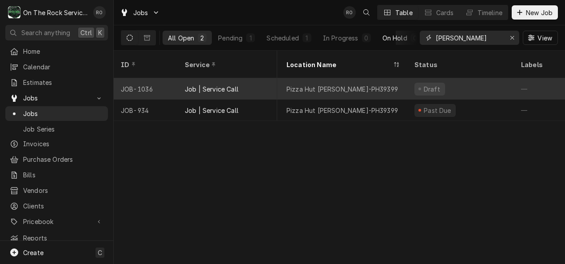
scroll to position [0, 108]
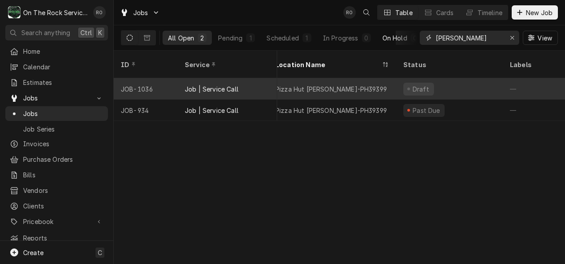
type input "lavonia"
click at [243, 78] on div "Job | Service Call" at bounding box center [228, 88] width 100 height 21
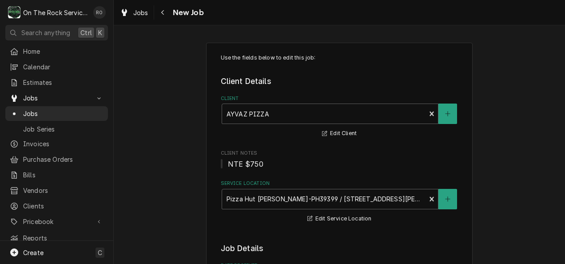
type textarea "x"
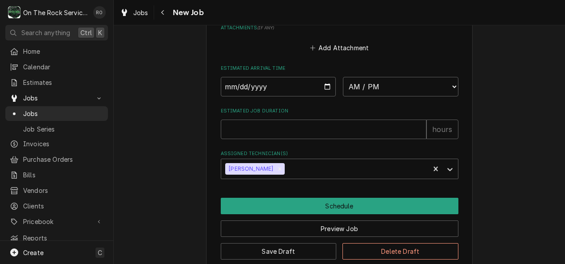
scroll to position [699, 0]
click at [324, 85] on input "Date" at bounding box center [279, 86] width 116 height 20
type input "[DATE]"
type textarea "x"
click at [366, 88] on select "AM / PM 6:00 AM 6:15 AM 6:30 AM 6:45 AM 7:00 AM 7:15 AM 7:30 AM 7:45 AM 8:00 AM…" at bounding box center [401, 86] width 116 height 20
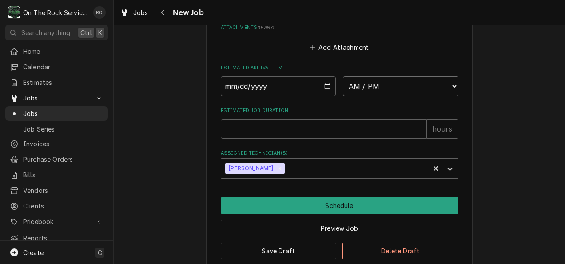
select select "09:00:00"
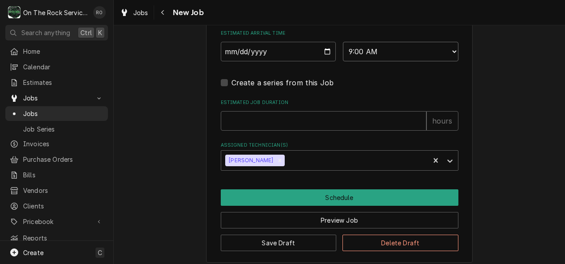
scroll to position [735, 0]
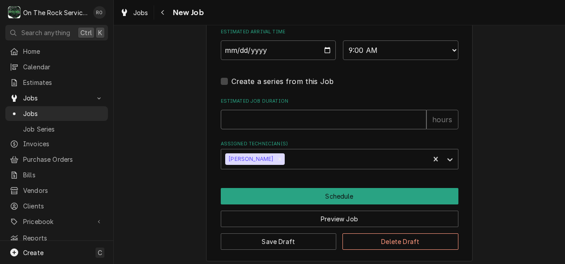
click at [373, 115] on input "Estimated Job Duration" at bounding box center [324, 120] width 206 height 20
type textarea "x"
type input "2"
type textarea "x"
type input "2"
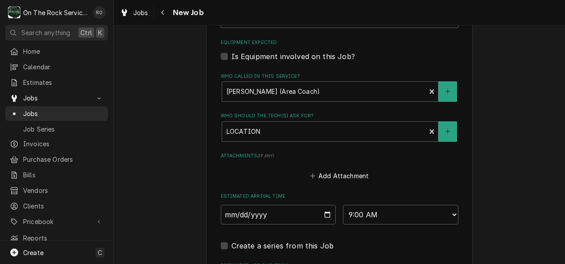
scroll to position [742, 0]
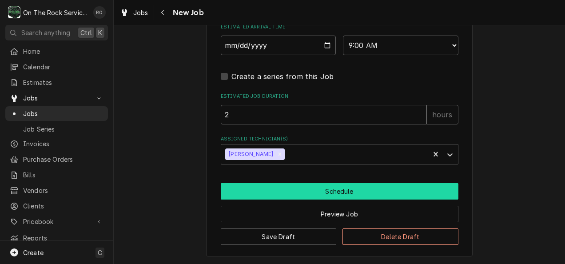
click at [414, 196] on button "Schedule" at bounding box center [340, 191] width 238 height 16
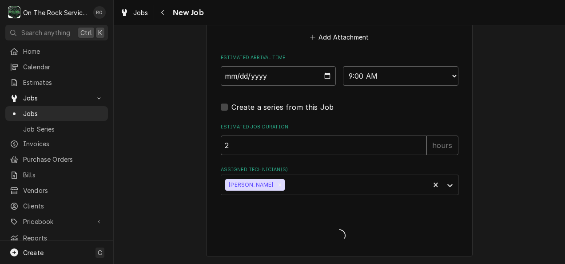
scroll to position [711, 0]
type textarea "x"
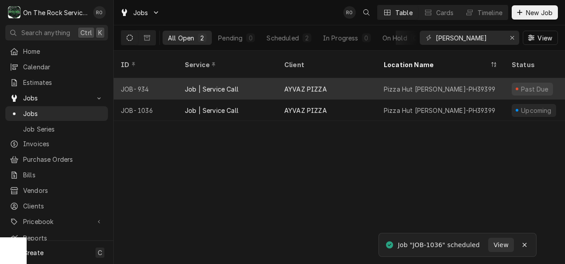
click at [439, 84] on div "Pizza Hut Lavonia-PH39399" at bounding box center [440, 88] width 112 height 9
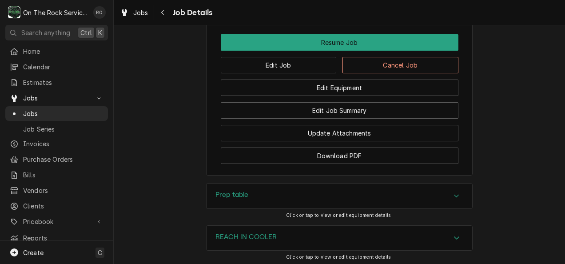
scroll to position [1139, 0]
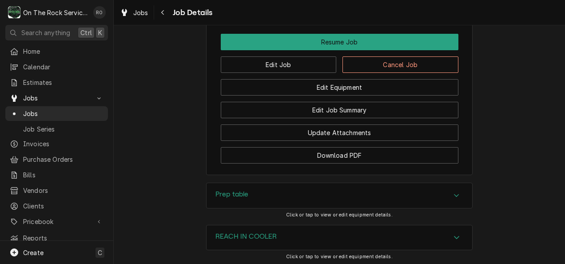
click at [289, 65] on div "Edit Job Cancel Job" at bounding box center [340, 61] width 238 height 23
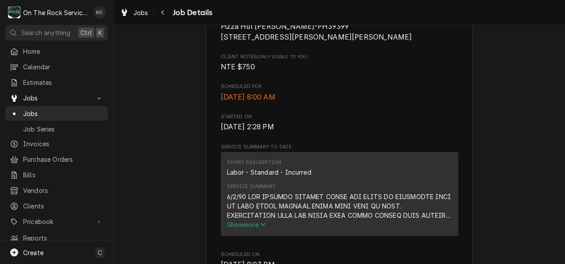
scroll to position [231, 0]
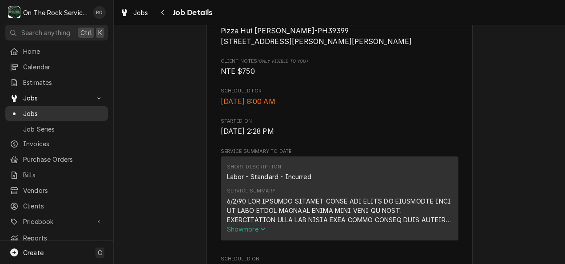
click at [35, 109] on span "Jobs" at bounding box center [63, 113] width 80 height 9
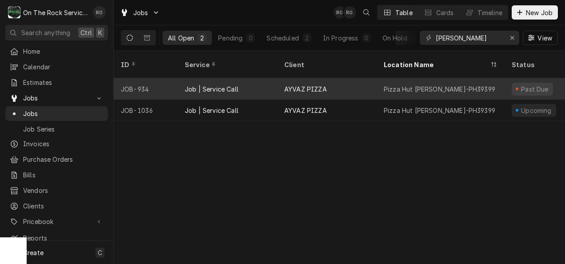
click at [396, 84] on div "Pizza Hut [PERSON_NAME]-PH39399" at bounding box center [440, 88] width 112 height 9
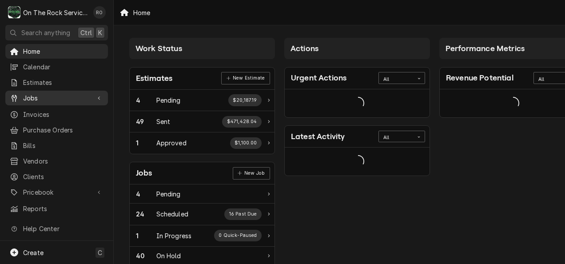
click at [25, 93] on span "Jobs" at bounding box center [56, 97] width 67 height 9
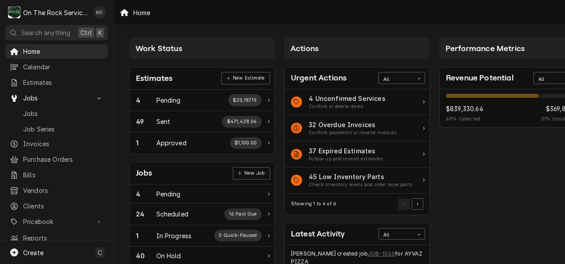
click at [36, 117] on div "Jobs Job Series" at bounding box center [56, 120] width 103 height 29
click at [37, 109] on span "Jobs" at bounding box center [63, 113] width 80 height 9
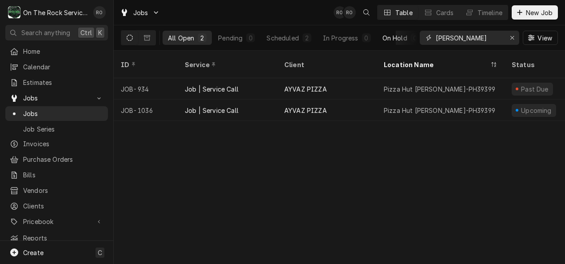
drag, startPoint x: 472, startPoint y: 35, endPoint x: 395, endPoint y: 44, distance: 77.8
click at [395, 44] on div "All Open 2 Pending 0 Scheduled 2 In Progress 0 On Hold 0 Completed 0 [PERSON_NA…" at bounding box center [339, 37] width 437 height 25
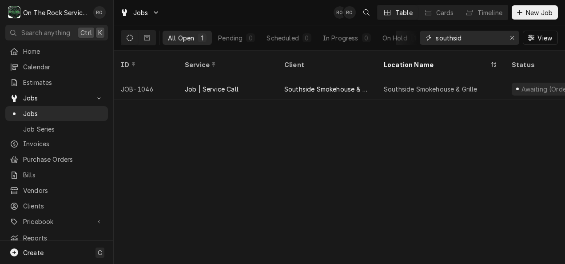
type input "southsid"
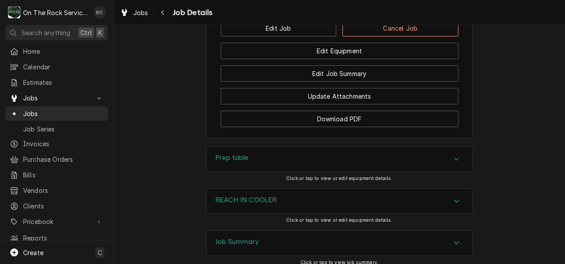
scroll to position [1153, 0]
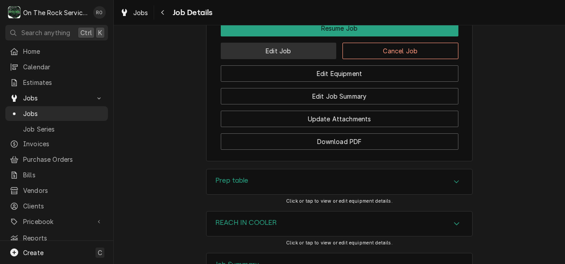
click at [289, 59] on button "Edit Job" at bounding box center [279, 51] width 116 height 16
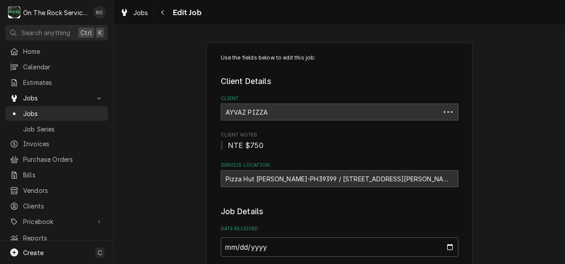
type textarea "x"
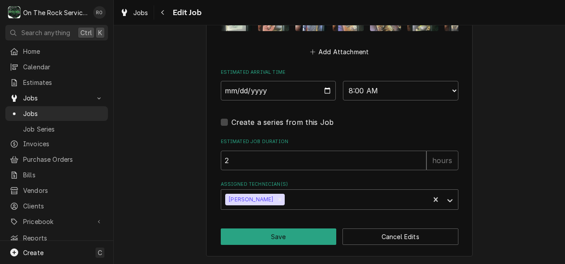
scroll to position [779, 0]
click at [323, 88] on input "[DATE]" at bounding box center [279, 91] width 116 height 20
type input "2025-09-10"
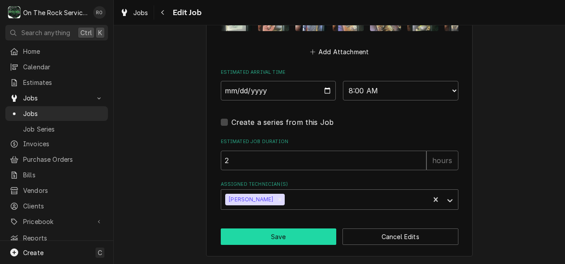
click at [277, 240] on button "Save" at bounding box center [279, 236] width 116 height 16
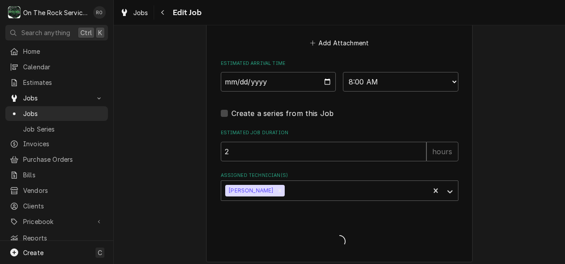
type textarea "x"
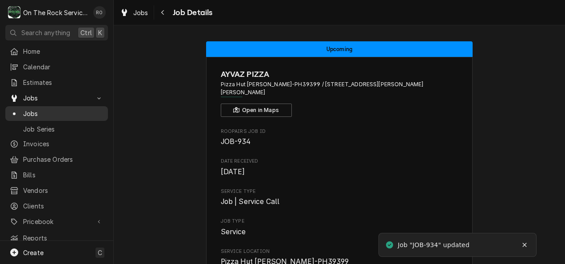
click at [31, 108] on div "Jobs" at bounding box center [56, 113] width 99 height 11
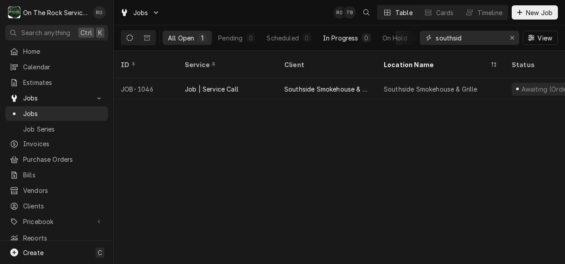
drag, startPoint x: 487, startPoint y: 36, endPoint x: 364, endPoint y: 37, distance: 123.1
click at [364, 37] on div "All Open 1 Pending 0 Scheduled 0 In Progress 0 On Hold 1 Completed 0 southsid V…" at bounding box center [339, 37] width 437 height 25
type input "elberton"
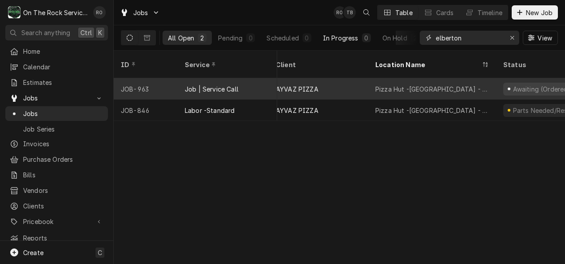
scroll to position [0, 9]
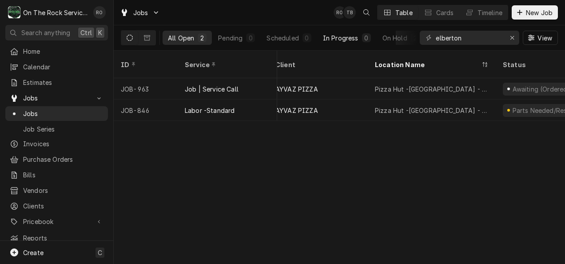
click at [295, 10] on div "Jobs RO TB Table Cards Timeline New Job" at bounding box center [339, 12] width 451 height 25
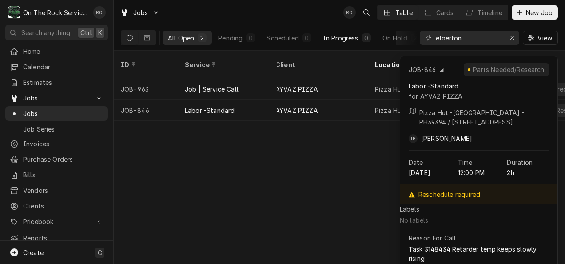
click at [330, 136] on div "ID Service Client Location Name Status Labels State Job Type Priority Techs Dat…" at bounding box center [339, 157] width 451 height 213
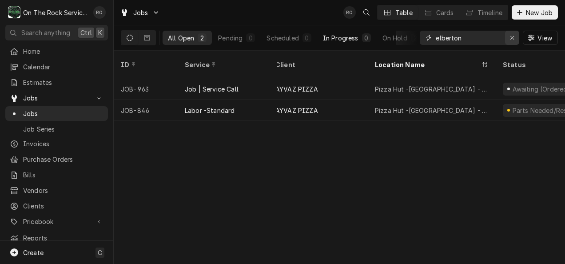
click at [512, 34] on div "Erase input" at bounding box center [512, 37] width 9 height 9
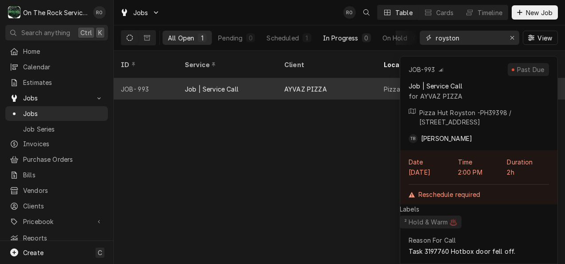
type input "royston"
click at [298, 84] on div "AYVAZ PIZZA" at bounding box center [305, 88] width 43 height 9
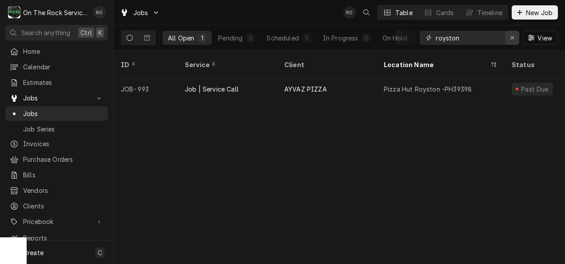
click at [511, 36] on icon "Erase input" at bounding box center [512, 38] width 5 height 6
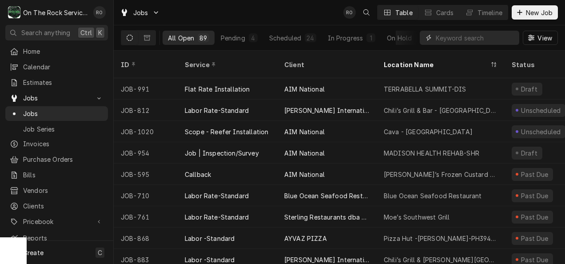
click at [481, 37] on input "Dynamic Content Wrapper" at bounding box center [475, 38] width 79 height 14
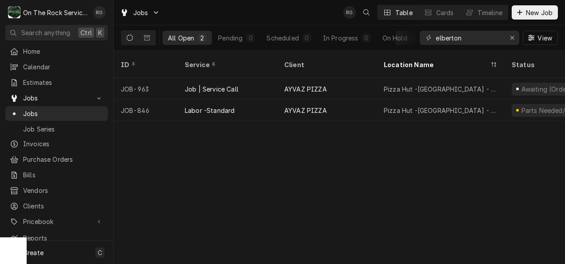
click at [289, 11] on div "Jobs RO Table Cards Timeline New Job" at bounding box center [339, 12] width 451 height 25
drag, startPoint x: 482, startPoint y: 36, endPoint x: 279, endPoint y: 39, distance: 203.1
click at [279, 39] on div "All Open 2 Pending 0 Scheduled 0 In Progress 0 On Hold 2 Completed 0 elberton V…" at bounding box center [339, 37] width 437 height 25
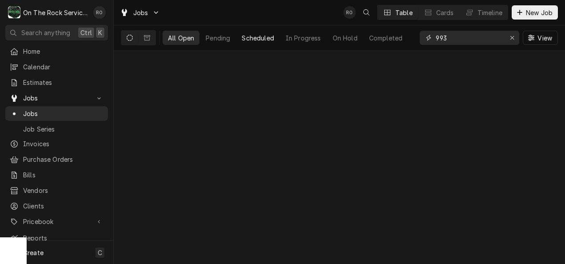
type input "993"
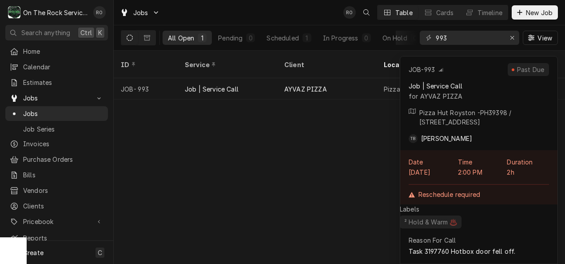
click at [333, 135] on div "ID Service Client Location Name Status Labels State Job Type Priority Techs Dat…" at bounding box center [339, 157] width 451 height 213
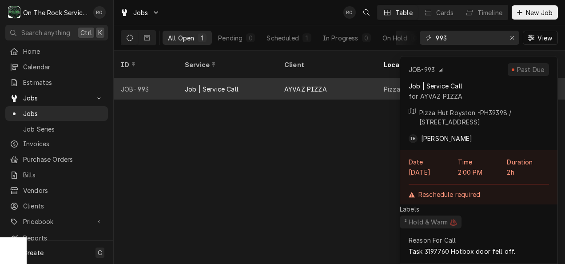
click at [321, 84] on div "AYVAZ PIZZA" at bounding box center [305, 88] width 43 height 9
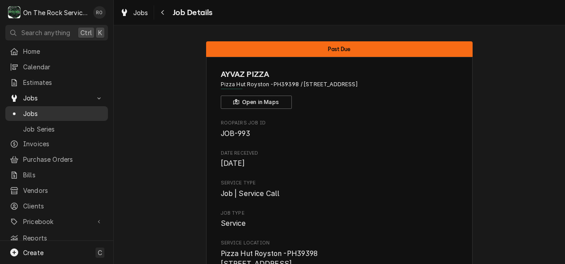
click at [58, 106] on link "Jobs" at bounding box center [56, 113] width 103 height 15
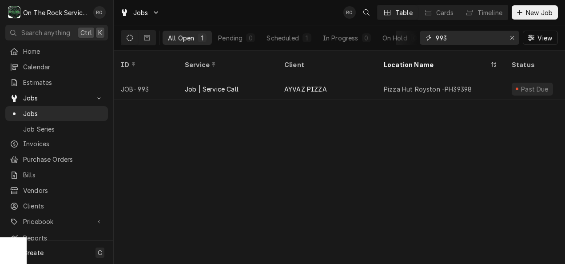
click at [464, 41] on input "993" at bounding box center [469, 38] width 67 height 14
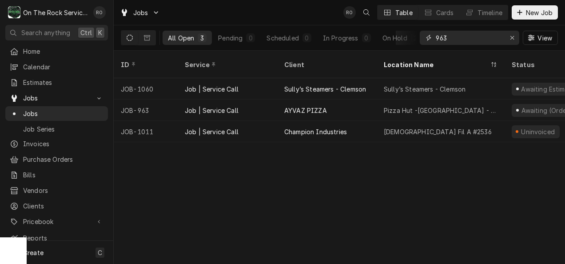
type input "963"
click at [264, 20] on div "Jobs RO Table Cards Timeline New Job" at bounding box center [339, 12] width 451 height 25
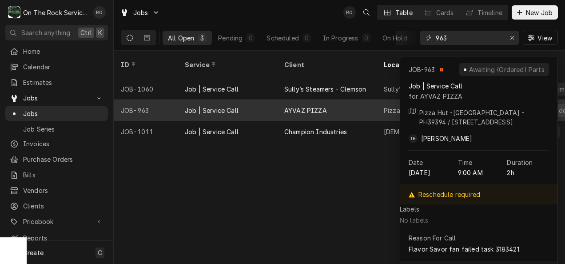
click at [262, 100] on div "Job | Service Call" at bounding box center [228, 110] width 100 height 21
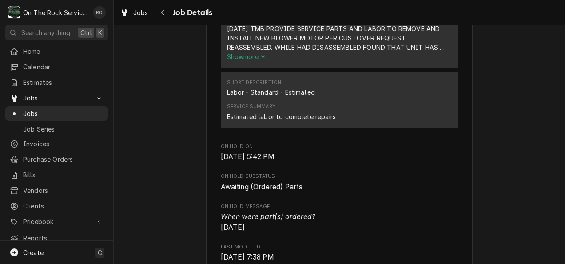
scroll to position [433, 0]
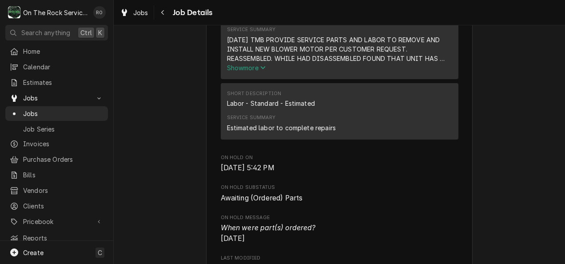
click at [254, 72] on span "Show more" at bounding box center [246, 68] width 39 height 8
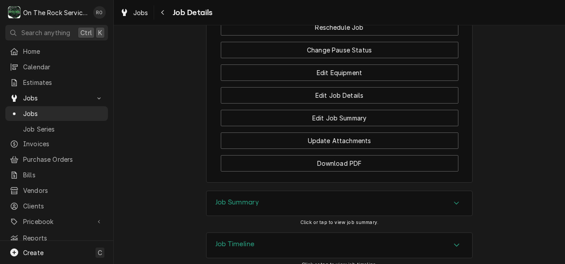
scroll to position [1346, 0]
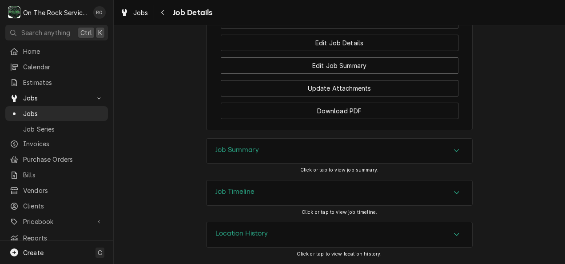
click at [438, 155] on div "Job Summary" at bounding box center [340, 151] width 266 height 25
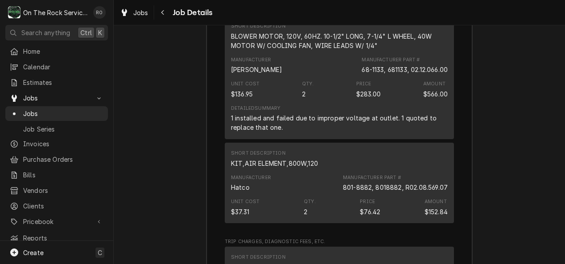
scroll to position [1960, 0]
click at [32, 50] on span "Home" at bounding box center [63, 51] width 80 height 9
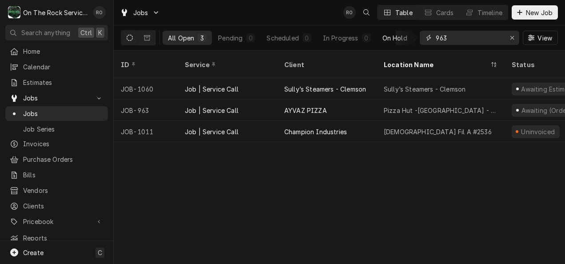
drag, startPoint x: 458, startPoint y: 36, endPoint x: 388, endPoint y: 34, distance: 69.8
click at [388, 34] on div "All Open 3 Pending 0 Scheduled 0 In Progress 0 On Hold 2 Completed 1 963 View" at bounding box center [339, 37] width 437 height 25
type input "elberton"
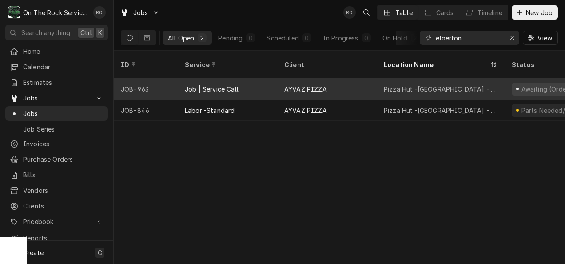
click at [393, 84] on div "Pizza Hut -[GEOGRAPHIC_DATA] - PH39394" at bounding box center [441, 88] width 114 height 9
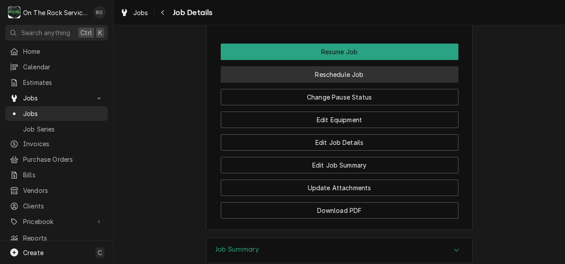
scroll to position [1161, 0]
click at [346, 82] on button "Reschedule Job" at bounding box center [340, 74] width 238 height 16
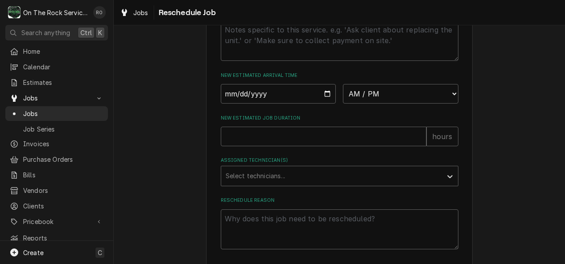
scroll to position [401, 0]
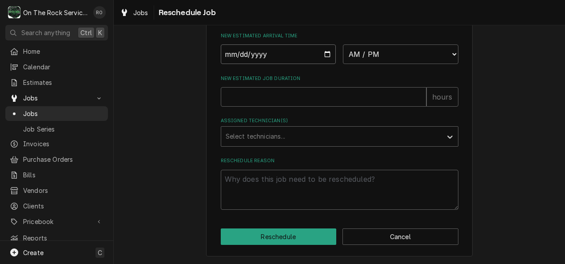
click at [323, 53] on input "Date" at bounding box center [279, 54] width 116 height 20
type textarea "x"
type input "2025-09-10"
click at [361, 57] on select "AM / PM 6:00 AM 6:15 AM 6:30 AM 6:45 AM 7:00 AM 7:15 AM 7:30 AM 7:45 AM 8:00 AM…" at bounding box center [401, 54] width 116 height 20
select select "09:00:00"
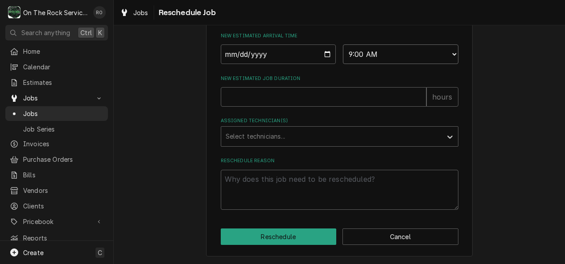
click at [343, 44] on select "AM / PM 6:00 AM 6:15 AM 6:30 AM 6:45 AM 7:00 AM 7:15 AM 7:30 AM 7:45 AM 8:00 AM…" at bounding box center [401, 54] width 116 height 20
click at [296, 95] on input "New Estimated Job Duration" at bounding box center [324, 97] width 206 height 20
type textarea "x"
type input "2"
click at [293, 129] on div "Assigned Technician(s)" at bounding box center [332, 136] width 212 height 16
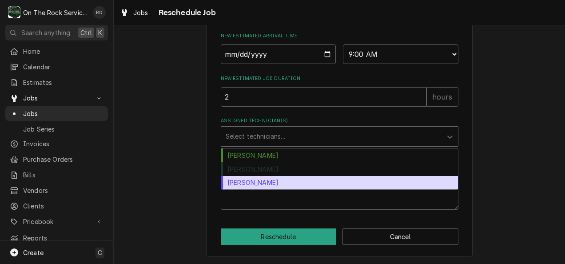
click at [285, 177] on div "Todd Brady" at bounding box center [339, 183] width 237 height 14
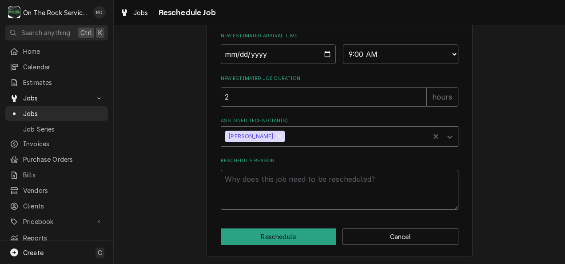
click at [285, 178] on textarea "Reschedule Reason" at bounding box center [340, 190] width 238 height 40
type textarea "x"
type textarea "p"
type textarea "x"
type textarea "pa"
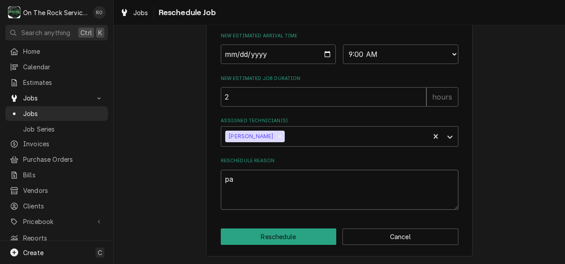
type textarea "x"
type textarea "par"
type textarea "x"
type textarea "part"
type textarea "x"
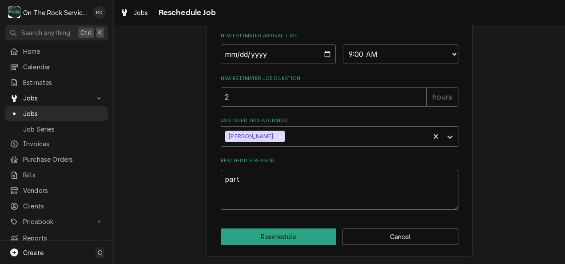
type textarea "part"
type textarea "x"
type textarea "part a"
type textarea "x"
type textarea "part ar"
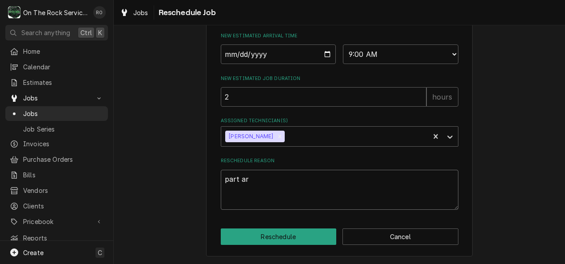
type textarea "x"
type textarea "part arr"
type textarea "x"
type textarea "part arri"
type textarea "x"
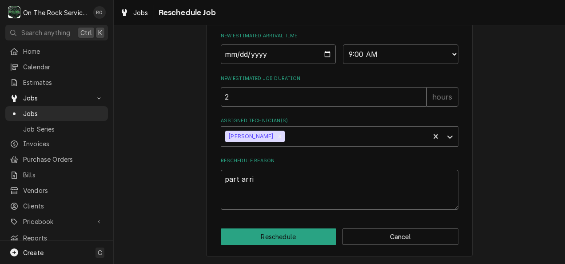
type textarea "part arriv"
type textarea "x"
type textarea "part arriva"
type textarea "x"
type textarea "part arrival"
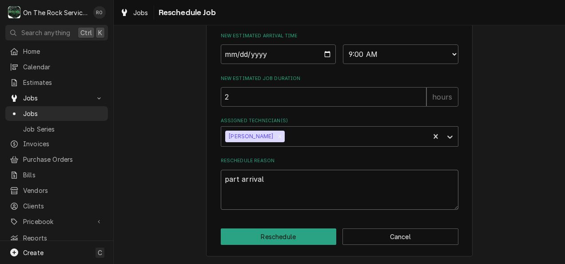
type textarea "x"
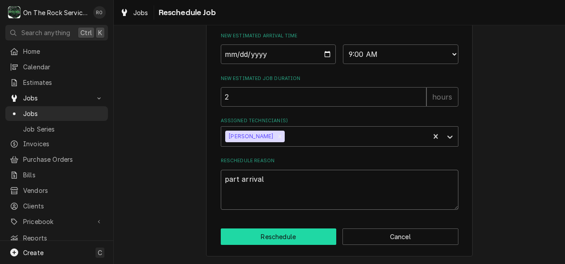
type textarea "part arrival"
click at [276, 233] on button "Reschedule" at bounding box center [279, 236] width 116 height 16
type textarea "x"
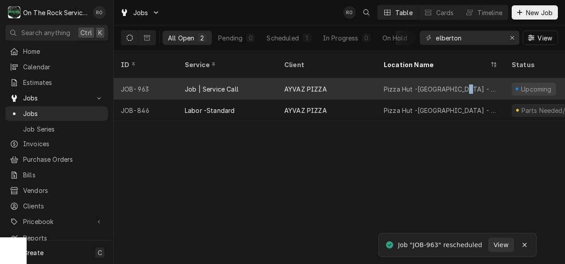
drag, startPoint x: 459, startPoint y: 71, endPoint x: 460, endPoint y: 85, distance: 14.7
click at [460, 85] on div "Pizza Hut -[GEOGRAPHIC_DATA] - PH39394" at bounding box center [441, 88] width 128 height 21
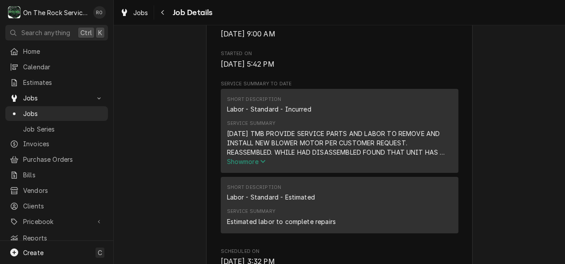
scroll to position [339, 0]
click at [246, 165] on span "Show more" at bounding box center [246, 161] width 39 height 8
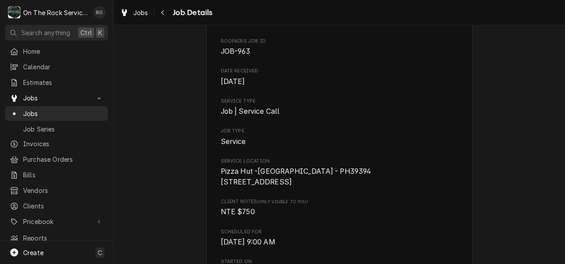
scroll to position [0, 0]
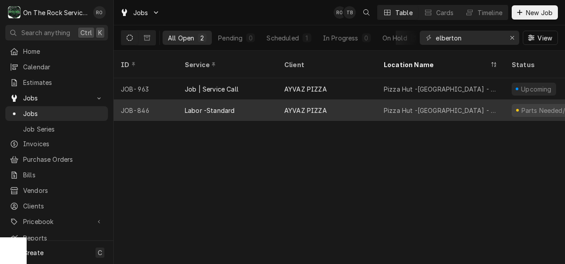
click at [284, 100] on div "AYVAZ PIZZA" at bounding box center [327, 110] width 100 height 21
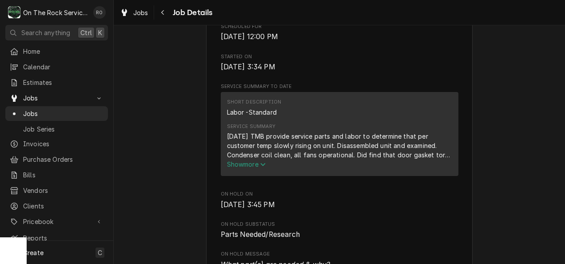
scroll to position [301, 0]
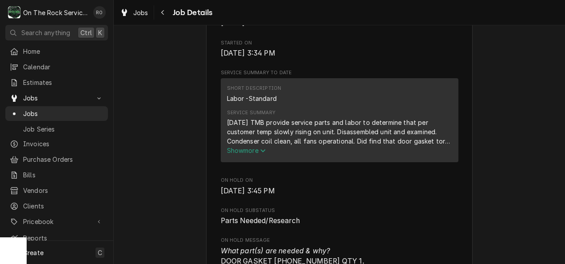
click at [262, 154] on icon "Service Summary" at bounding box center [262, 151] width 5 height 6
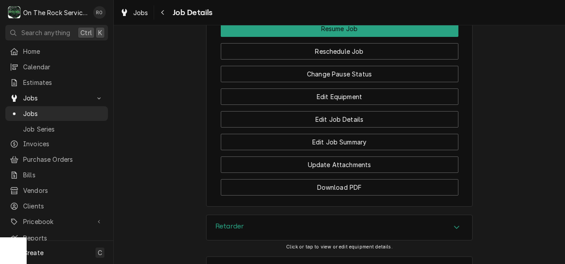
scroll to position [1090, 0]
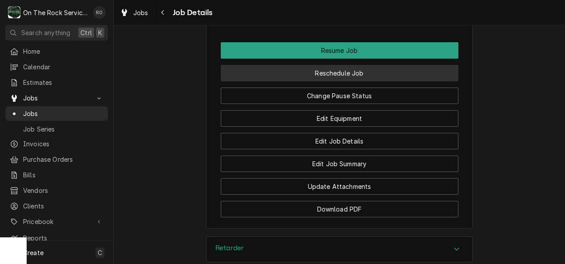
click at [402, 81] on button "Reschedule Job" at bounding box center [340, 73] width 238 height 16
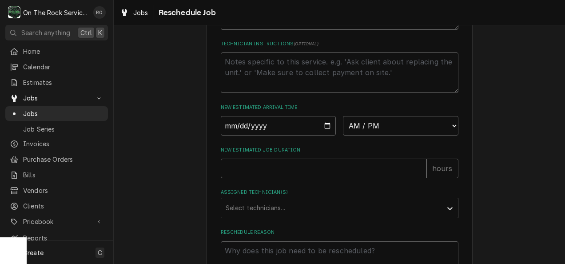
scroll to position [315, 0]
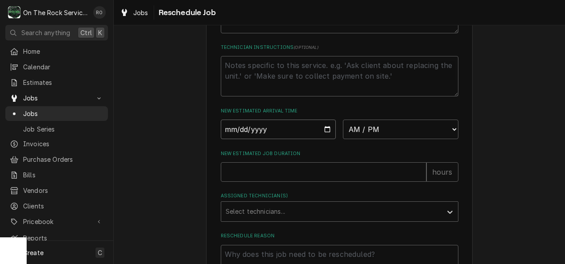
click at [321, 136] on input "Date" at bounding box center [279, 130] width 116 height 20
type input "[DATE]"
type textarea "x"
click at [387, 131] on select "AM / PM 6:00 AM 6:15 AM 6:30 AM 6:45 AM 7:00 AM 7:15 AM 7:30 AM 7:45 AM 8:00 AM…" at bounding box center [401, 130] width 116 height 20
select select "09:00:00"
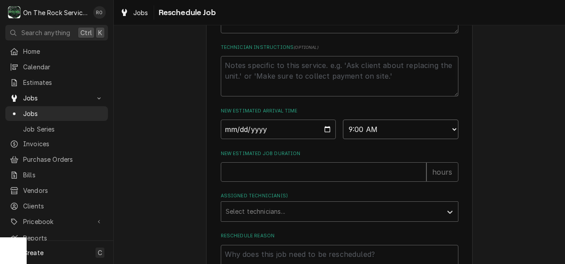
click at [343, 129] on select "AM / PM 6:00 AM 6:15 AM 6:30 AM 6:45 AM 7:00 AM 7:15 AM 7:30 AM 7:45 AM 8:00 AM…" at bounding box center [401, 130] width 116 height 20
click at [332, 182] on input "New Estimated Job Duration" at bounding box center [324, 172] width 206 height 20
type textarea "x"
type input "2"
click at [323, 219] on div "Assigned Technician(s)" at bounding box center [332, 211] width 212 height 16
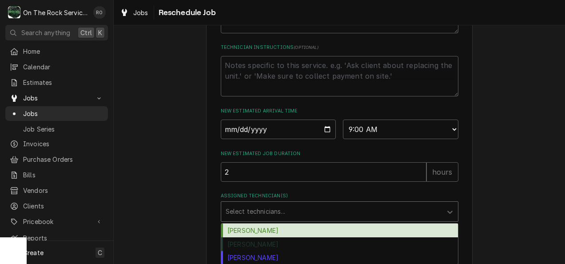
scroll to position [401, 0]
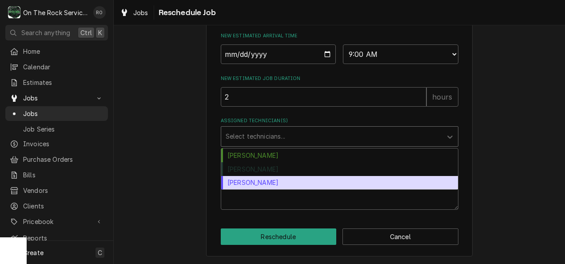
click at [312, 183] on div "[PERSON_NAME]" at bounding box center [339, 183] width 237 height 14
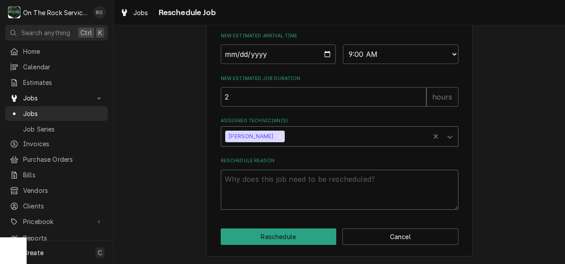
click at [312, 184] on textarea "Reschedule Reason" at bounding box center [340, 190] width 238 height 40
type textarea "x"
type textarea "a"
type textarea "x"
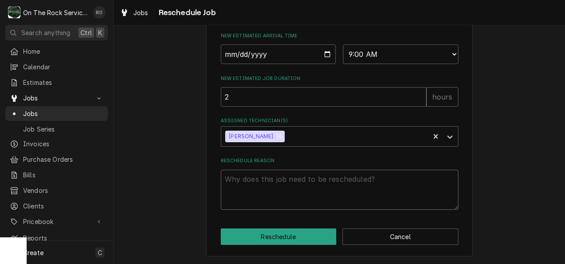
type textarea "p"
type textarea "x"
type textarea "pa"
type textarea "x"
type textarea "par"
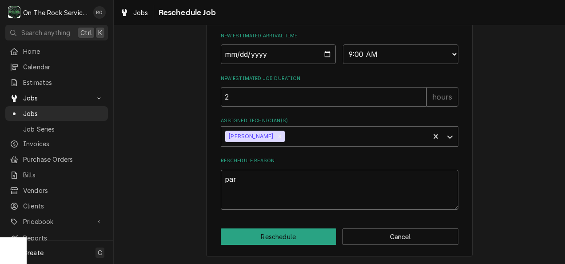
type textarea "x"
type textarea "part"
type textarea "x"
type textarea "parts"
type textarea "x"
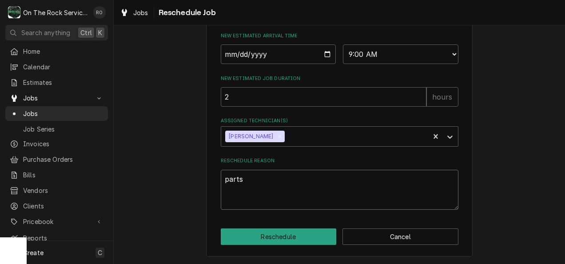
type textarea "parts a"
type textarea "x"
type textarea "parts ar"
type textarea "x"
type textarea "parts arr"
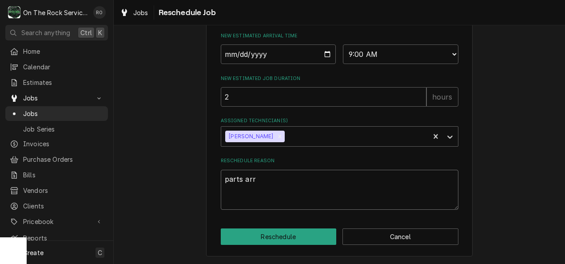
type textarea "x"
type textarea "parts arri"
type textarea "x"
type textarea "parts arriv"
type textarea "x"
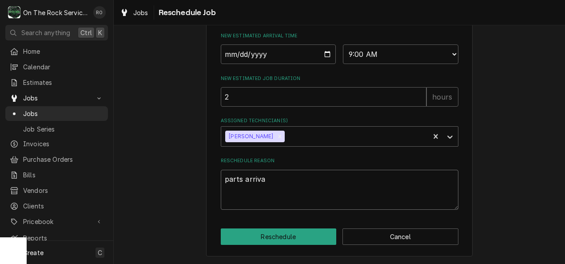
type textarea "parts arrival"
type textarea "x"
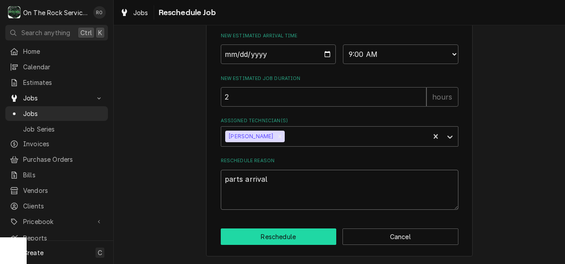
type textarea "parts arrival"
click at [290, 235] on button "Reschedule" at bounding box center [279, 236] width 116 height 16
type textarea "x"
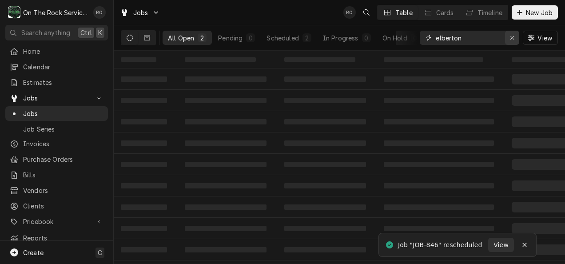
click at [511, 39] on icon "Erase input" at bounding box center [512, 38] width 5 height 6
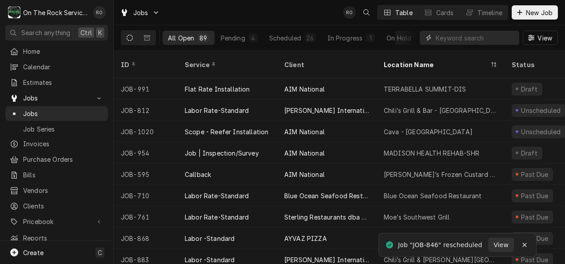
click at [469, 40] on input "Dynamic Content Wrapper" at bounding box center [475, 38] width 79 height 14
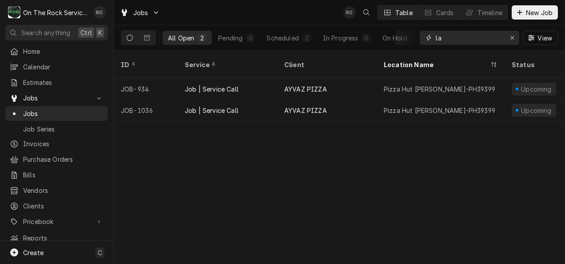
type input "l"
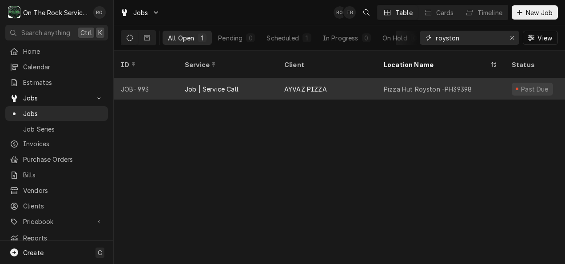
type input "royston"
click at [363, 78] on div "AYVAZ PIZZA" at bounding box center [327, 88] width 100 height 21
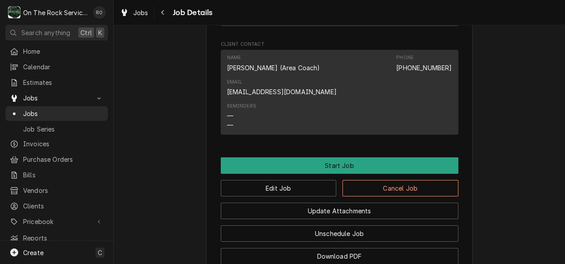
scroll to position [906, 0]
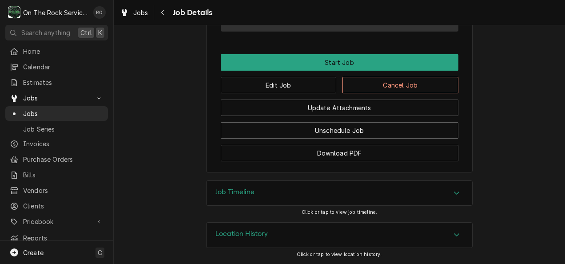
click at [454, 199] on div "Job Timeline" at bounding box center [340, 193] width 266 height 25
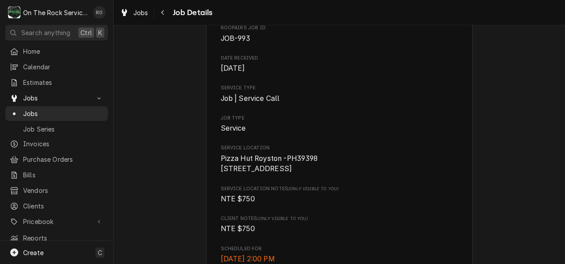
scroll to position [0, 0]
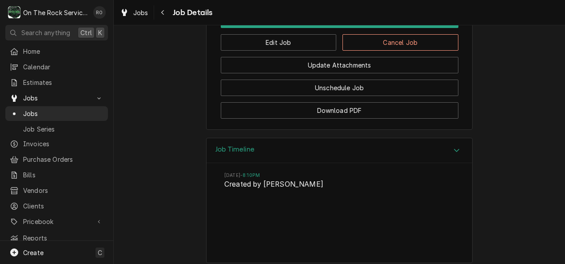
scroll to position [999, 0]
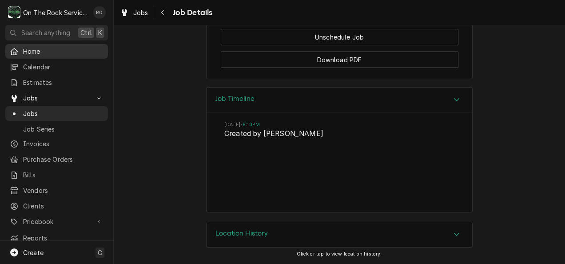
click at [35, 44] on link "Home" at bounding box center [56, 51] width 103 height 15
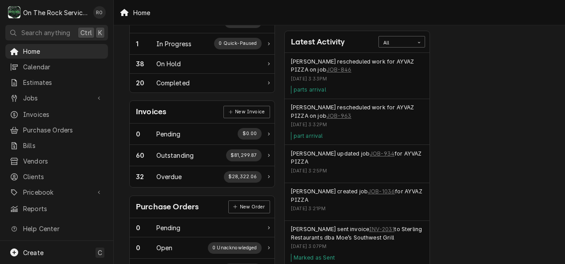
scroll to position [361, 0]
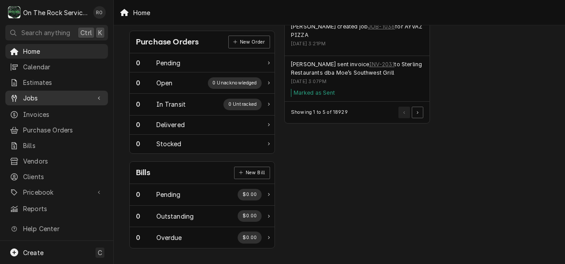
click at [37, 94] on span "Jobs" at bounding box center [56, 97] width 67 height 9
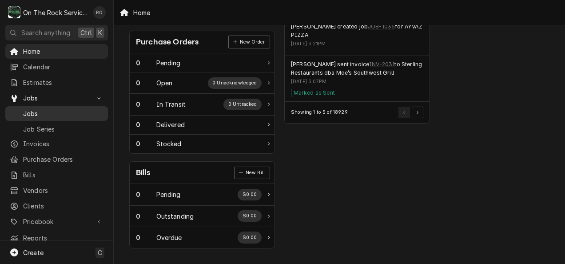
click at [70, 109] on span "Jobs" at bounding box center [63, 113] width 80 height 9
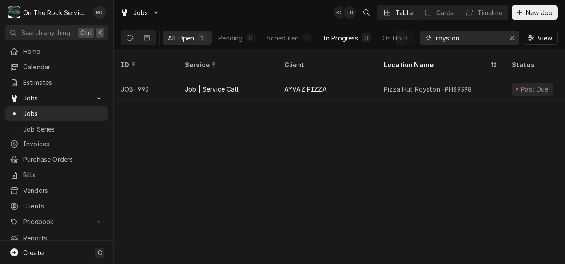
drag, startPoint x: 468, startPoint y: 38, endPoint x: 371, endPoint y: 32, distance: 97.1
click at [371, 32] on div "All Open 1 Pending 0 Scheduled 1 In Progress 0 On Hold 0 Completed 0 royston Vi…" at bounding box center [339, 37] width 437 height 25
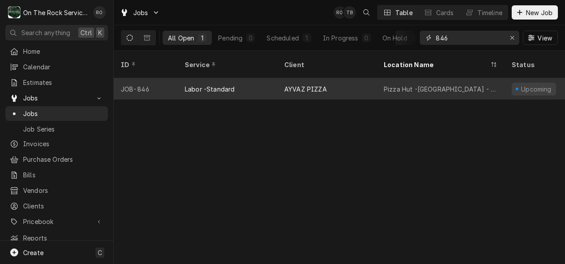
type input "846"
click at [361, 79] on div "AYVAZ PIZZA" at bounding box center [327, 88] width 100 height 21
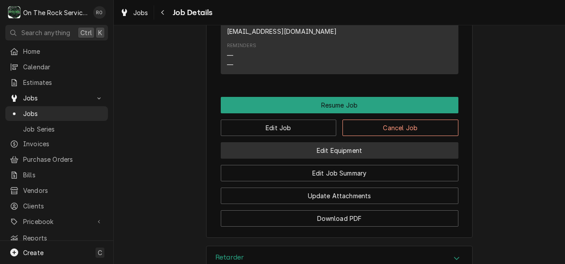
scroll to position [958, 0]
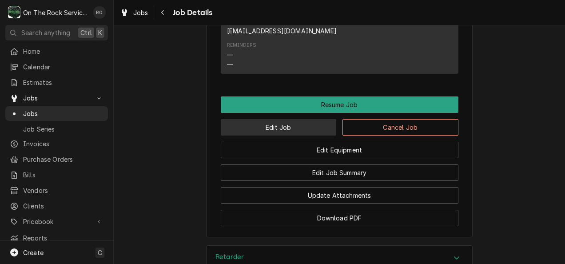
click at [309, 133] on button "Edit Job" at bounding box center [279, 127] width 116 height 16
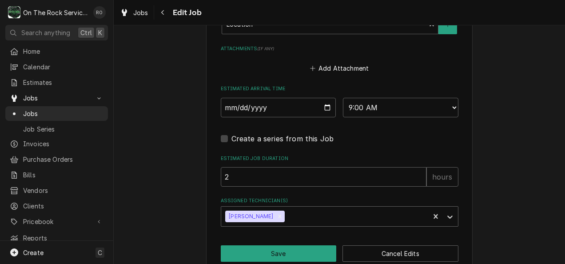
scroll to position [707, 0]
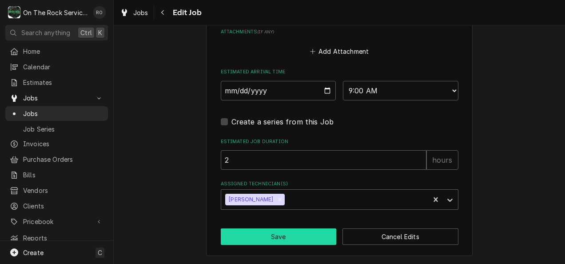
click at [288, 230] on button "Save" at bounding box center [279, 236] width 116 height 16
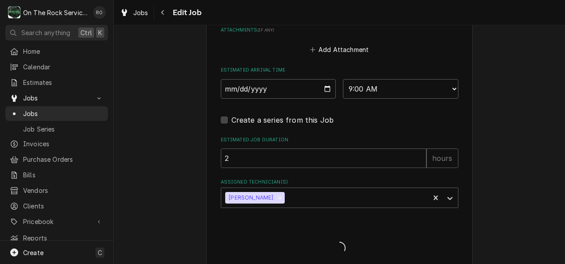
type textarea "x"
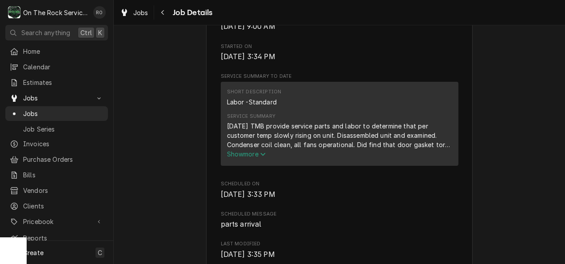
scroll to position [283, 0]
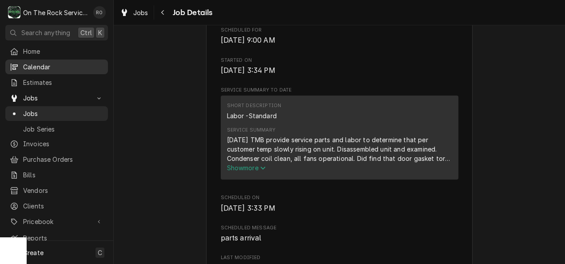
click at [52, 62] on span "Calendar" at bounding box center [63, 66] width 80 height 9
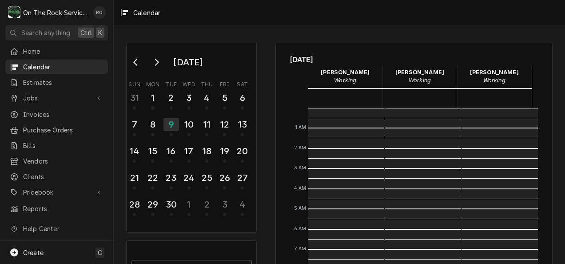
scroll to position [162, 0]
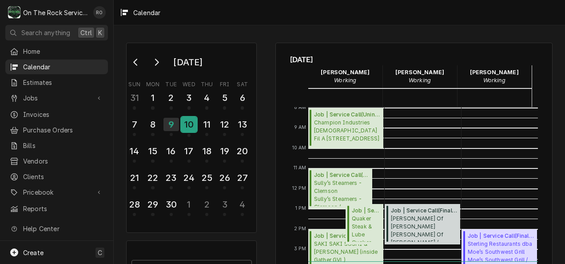
click at [191, 124] on div "10" at bounding box center [189, 124] width 16 height 15
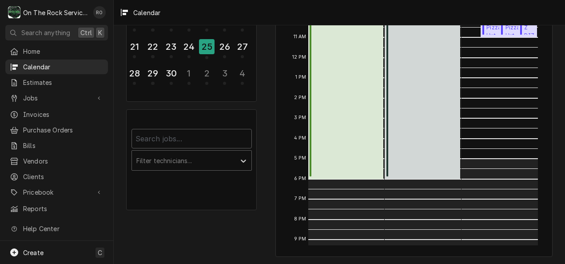
scroll to position [130, 0]
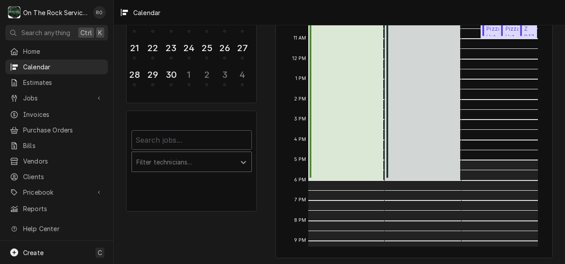
click at [239, 156] on div "Calendar Filters" at bounding box center [243, 161] width 16 height 17
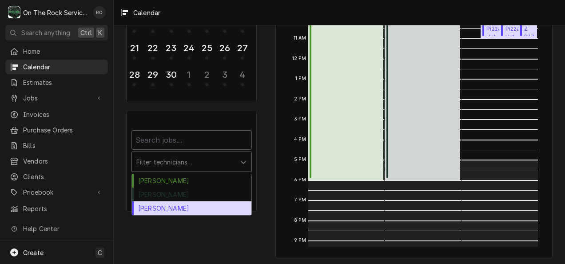
click at [227, 207] on div "Todd Brady" at bounding box center [192, 208] width 120 height 14
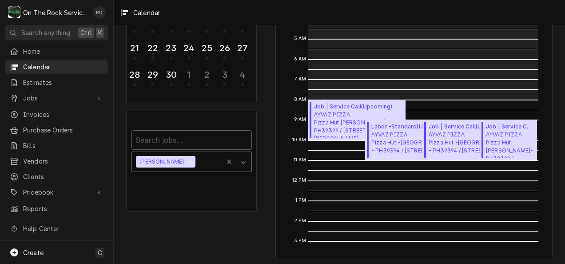
scroll to position [39, 0]
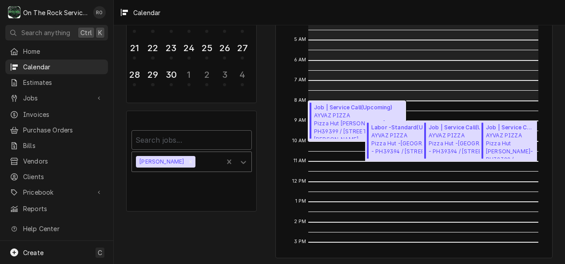
click at [327, 108] on span "Job | Service Call ( Upcoming )" at bounding box center [358, 108] width 89 height 8
click at [379, 132] on span "AYVAZ PIZZA Pizza Hut -Elberton - PH39394 / 585 Heard St, Elberton, GA 30635" at bounding box center [415, 144] width 89 height 24
click at [446, 135] on span "AYVAZ PIZZA Pizza Hut -Elberton - PH39394 / 585 Heard St, Elberton, GA 30635" at bounding box center [473, 144] width 89 height 24
click at [505, 143] on span "AYVAZ PIZZA Pizza Hut Lavonia-PH39399 / 14249 Jones St, Lavonia, GA 30553" at bounding box center [510, 145] width 48 height 27
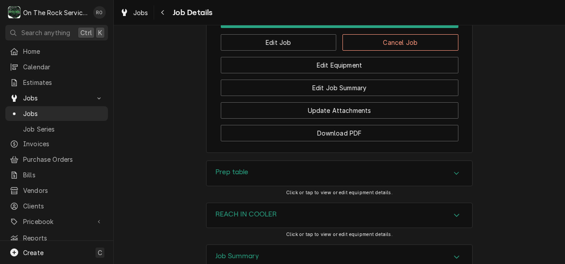
scroll to position [1173, 0]
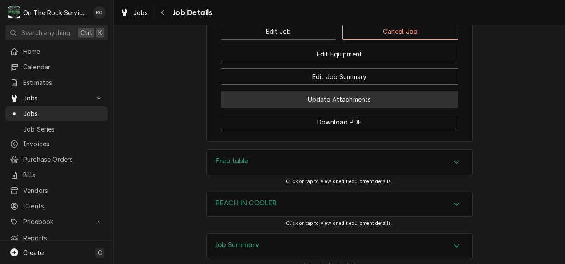
click at [327, 108] on button "Update Attachments" at bounding box center [340, 99] width 238 height 16
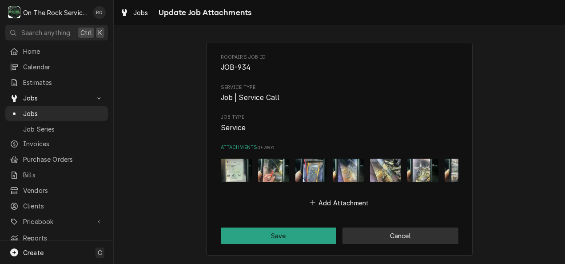
click at [406, 238] on button "Cancel" at bounding box center [401, 235] width 116 height 16
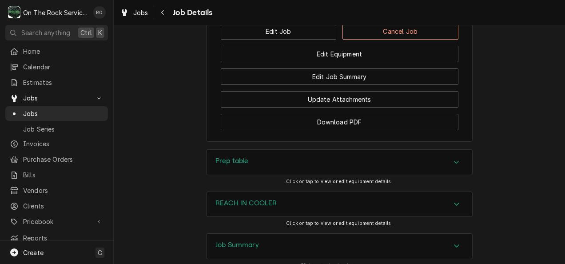
click at [406, 233] on div "REACH IN COOLER Click or tap to view or edit equipment details." at bounding box center [339, 213] width 267 height 42
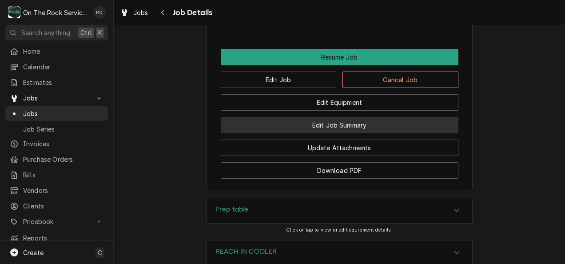
click at [373, 133] on button "Edit Job Summary" at bounding box center [340, 125] width 238 height 16
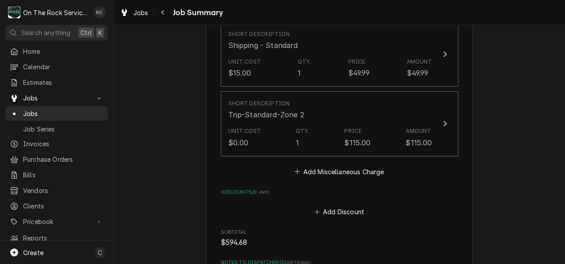
scroll to position [1175, 0]
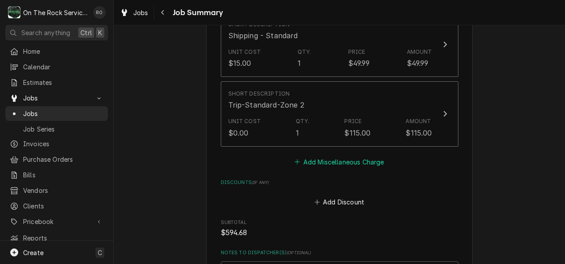
click at [350, 156] on button "Add Miscellaneous Charge" at bounding box center [339, 162] width 92 height 12
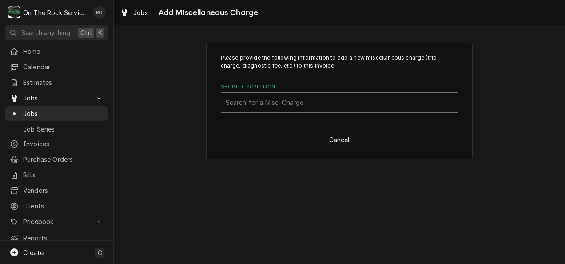
click at [319, 101] on div "Short Description" at bounding box center [340, 103] width 228 height 16
type input "return"
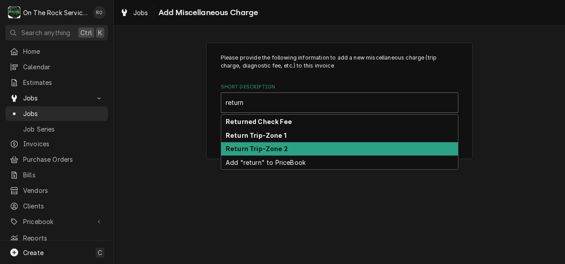
click at [310, 155] on div "Return Trip-Zone 2" at bounding box center [339, 149] width 237 height 14
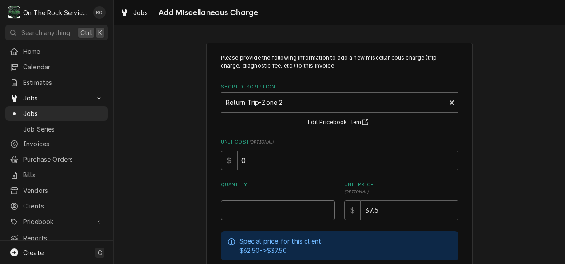
click at [269, 200] on input "Quantity" at bounding box center [278, 210] width 114 height 20
type textarea "x"
type input "1"
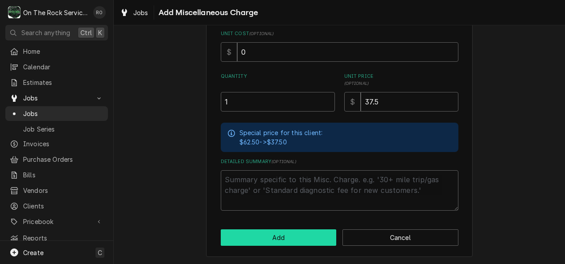
click at [274, 229] on button "Add" at bounding box center [279, 237] width 116 height 16
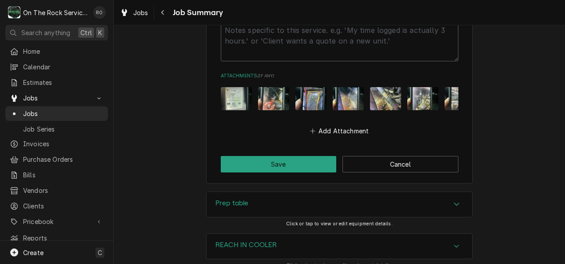
scroll to position [1511, 0]
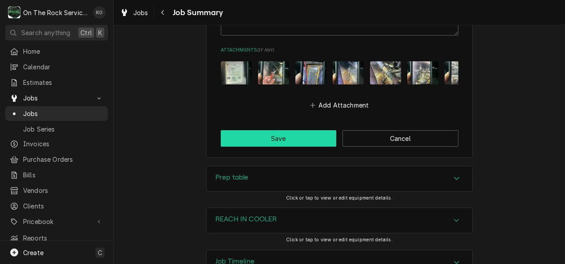
click at [245, 135] on button "Save" at bounding box center [279, 138] width 116 height 16
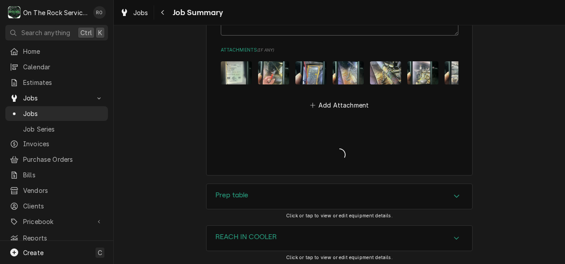
type textarea "x"
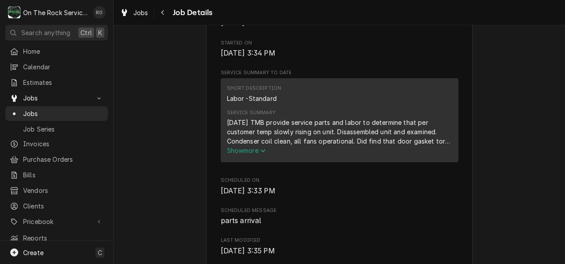
scroll to position [302, 0]
click at [262, 152] on icon "Service Summary" at bounding box center [262, 149] width 5 height 6
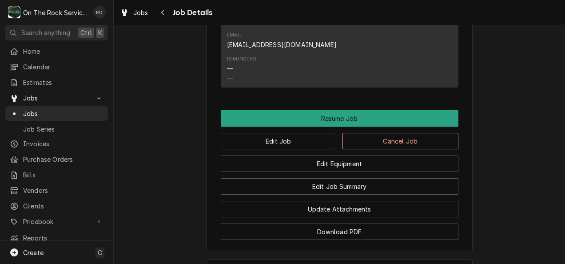
scroll to position [981, 0]
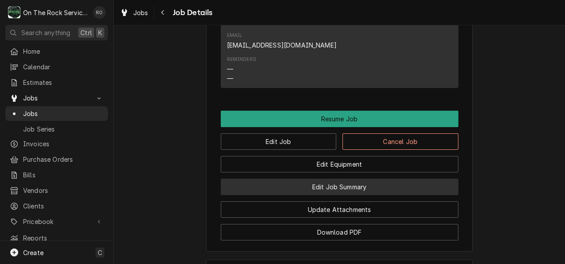
click at [331, 195] on button "Edit Job Summary" at bounding box center [340, 187] width 238 height 16
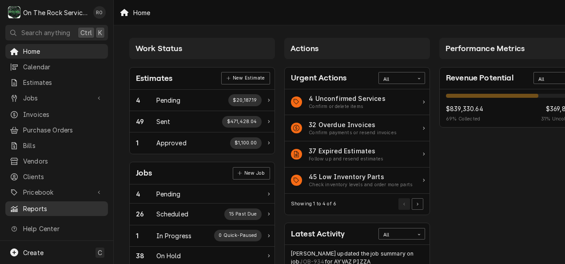
drag, startPoint x: 443, startPoint y: 217, endPoint x: 38, endPoint y: 201, distance: 406.0
click at [38, 204] on span "Reports" at bounding box center [63, 208] width 80 height 9
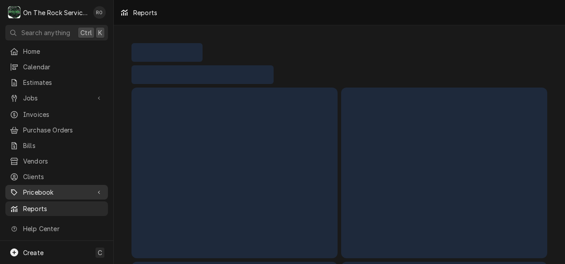
click at [36, 188] on span "Pricebook" at bounding box center [56, 192] width 67 height 9
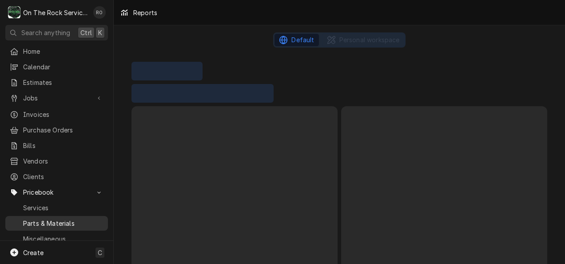
click at [58, 219] on span "Parts & Materials" at bounding box center [63, 223] width 80 height 9
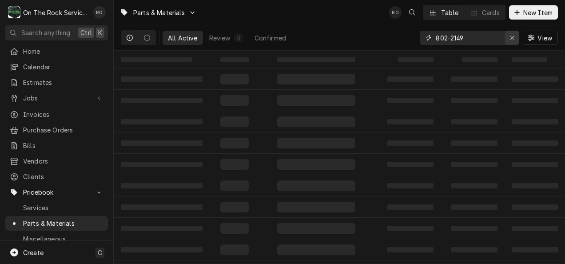
click at [511, 36] on icon "Erase input" at bounding box center [512, 38] width 5 height 6
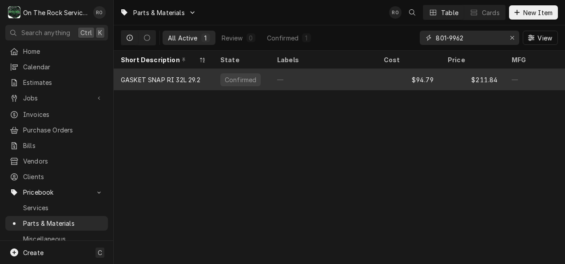
type input "801-9962"
click at [333, 85] on div "—" at bounding box center [323, 79] width 107 height 21
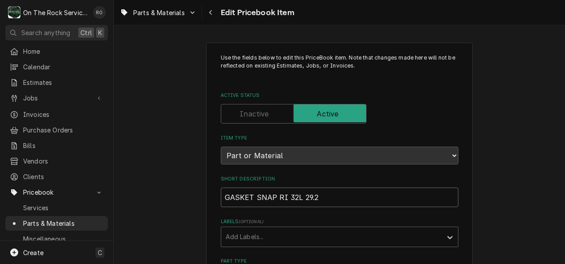
drag, startPoint x: 333, startPoint y: 193, endPoint x: 202, endPoint y: 189, distance: 131.1
paste input "341-60289-00 - Traulsen - Gasket Snap Ri 32L 29.25 X 67.44"
type textarea "x"
type input "341-60289-00 - Traulsen - Gasket Snap Ri 32L 29.25 X 67.44"
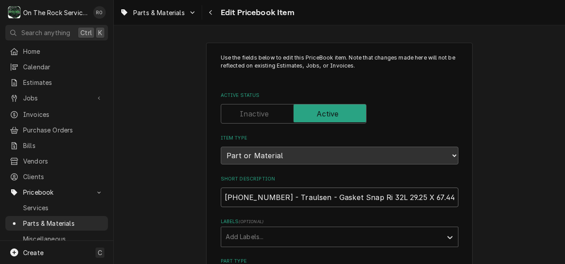
drag, startPoint x: 275, startPoint y: 198, endPoint x: 201, endPoint y: 192, distance: 74.9
type textarea "x"
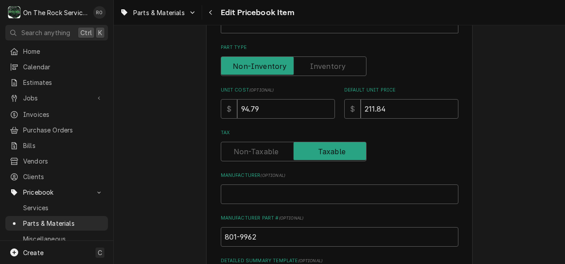
scroll to position [220, 0]
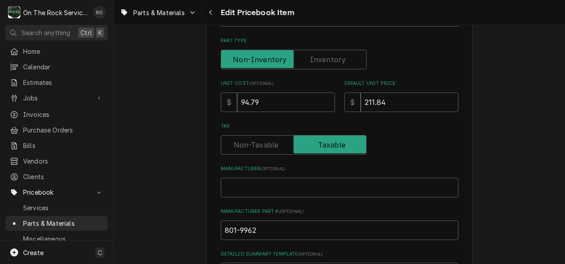
type input "Traulsen - Gasket Snap Ri 32L 29.25 X 67.44"
click at [262, 188] on input "Manufacturer ( optional )" at bounding box center [340, 188] width 238 height 20
type textarea "x"
type input "M"
type textarea "x"
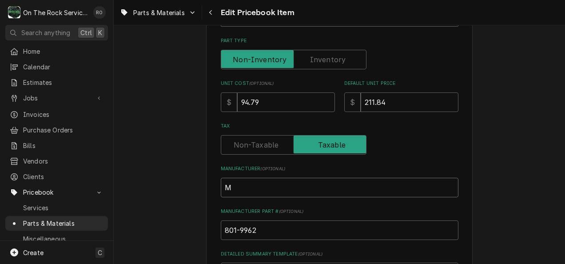
type input "Ma"
type textarea "x"
type input "Mav"
type textarea "x"
type input "Mavri"
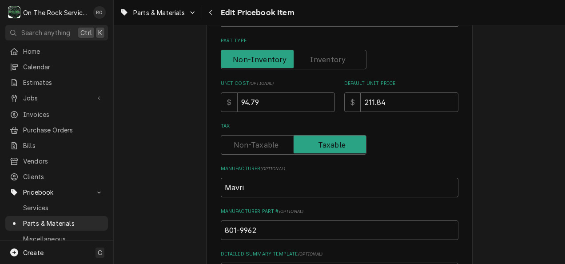
type textarea "x"
type input "Mavrik"
type textarea "x"
type input "Mavrik,"
type textarea "x"
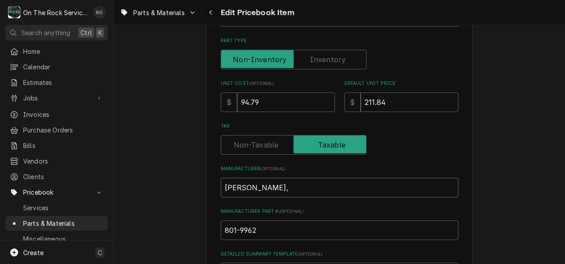
type input "Mavrik, T"
type textarea "x"
type input "Mavrik, Tra"
type textarea "x"
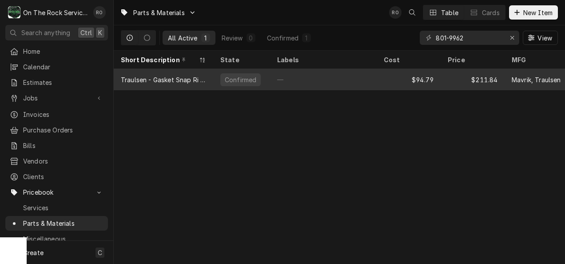
click at [469, 80] on div "$211.84" at bounding box center [473, 79] width 64 height 21
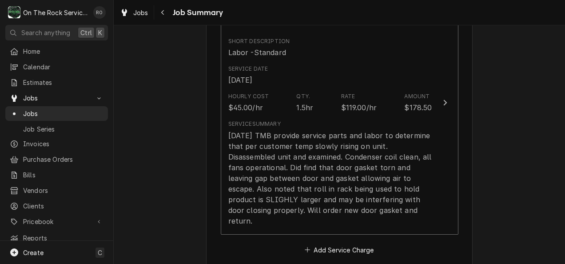
scroll to position [284, 0]
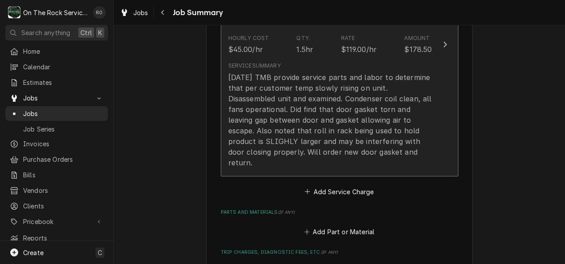
click at [412, 105] on div "[DATE] TMB provide service parts and labor to determine that per customer temp …" at bounding box center [330, 120] width 204 height 96
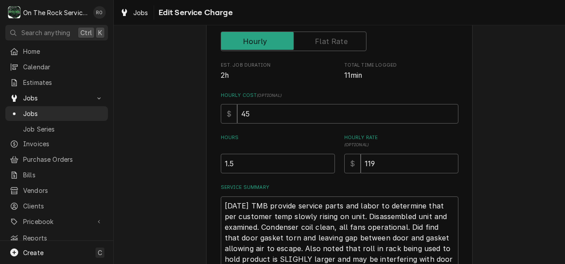
scroll to position [187, 0]
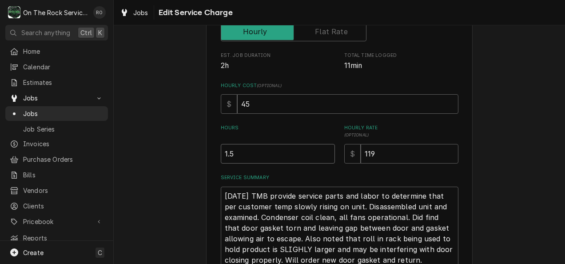
drag, startPoint x: 250, startPoint y: 152, endPoint x: 172, endPoint y: 140, distance: 78.7
click at [172, 140] on div "Use the fields below to edit this service charge This line item does not exist …" at bounding box center [339, 97] width 451 height 498
type textarea "x"
type input "2"
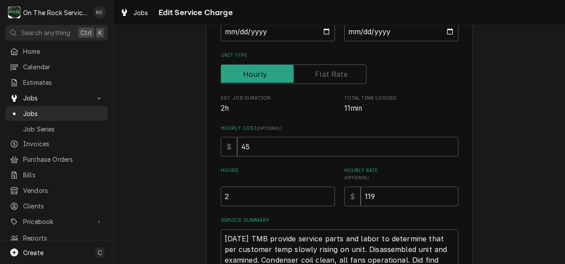
scroll to position [269, 0]
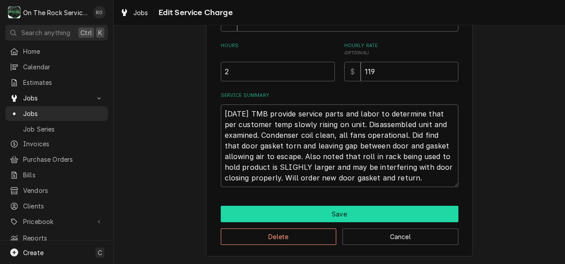
click at [313, 212] on button "Save" at bounding box center [340, 214] width 238 height 16
type textarea "x"
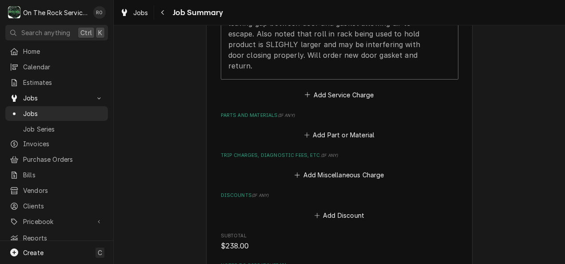
scroll to position [502, 0]
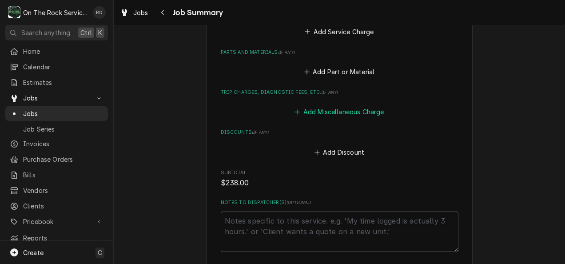
click at [338, 106] on button "Add Miscellaneous Charge" at bounding box center [339, 112] width 92 height 12
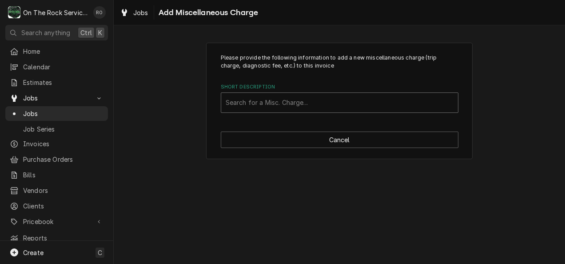
click at [323, 96] on div "Short Description" at bounding box center [340, 103] width 228 height 16
type input "trip"
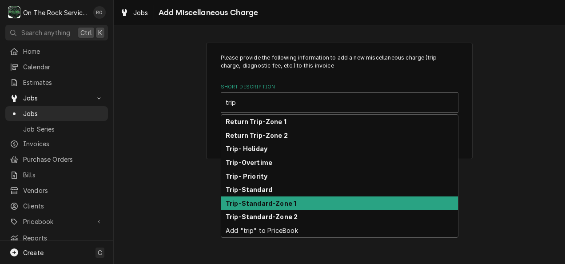
click at [310, 196] on div "Trip-Standard-Zone 1" at bounding box center [339, 203] width 237 height 14
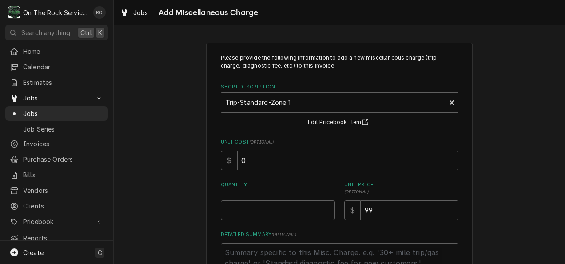
scroll to position [74, 0]
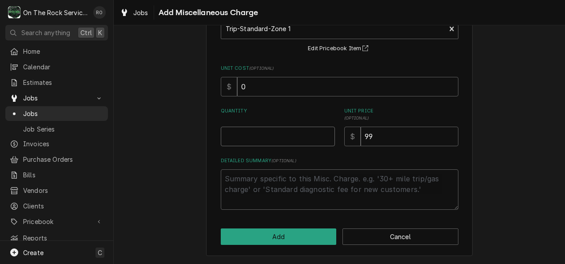
click at [271, 131] on input "Quantity" at bounding box center [278, 137] width 114 height 20
type textarea "x"
type input "1"
drag, startPoint x: 407, startPoint y: 136, endPoint x: 300, endPoint y: 122, distance: 107.5
click at [300, 122] on div "Quantity 1 Unit Price ( optional ) $ 99" at bounding box center [340, 127] width 238 height 39
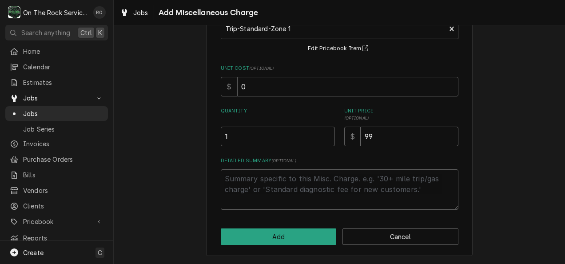
type textarea "x"
type input "8"
type textarea "x"
type input "86"
type textarea "x"
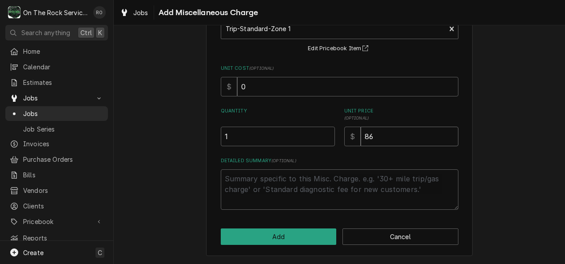
type input "86.2"
type textarea "x"
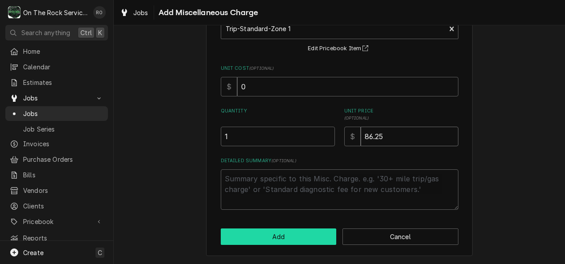
type input "86.25"
click at [292, 243] on button "Add" at bounding box center [279, 236] width 116 height 16
type textarea "x"
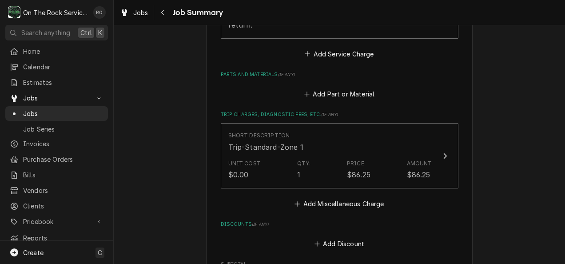
scroll to position [480, 0]
click at [363, 196] on button "Add Miscellaneous Charge" at bounding box center [339, 202] width 92 height 12
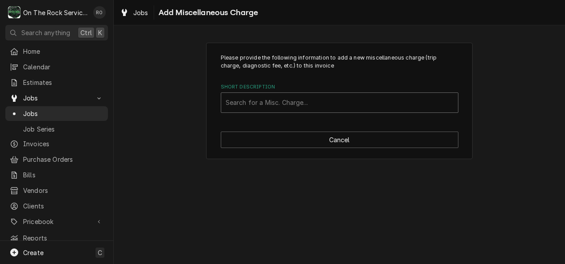
click at [349, 104] on div "Short Description" at bounding box center [340, 103] width 228 height 16
type input "shipping"
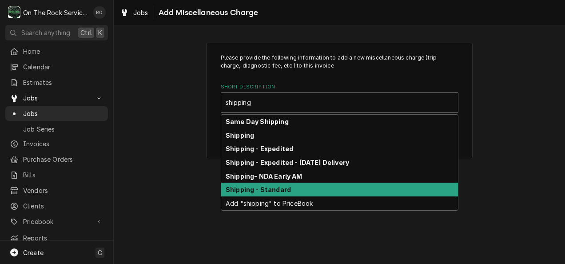
click at [339, 192] on div "Shipping - Standard" at bounding box center [339, 190] width 237 height 14
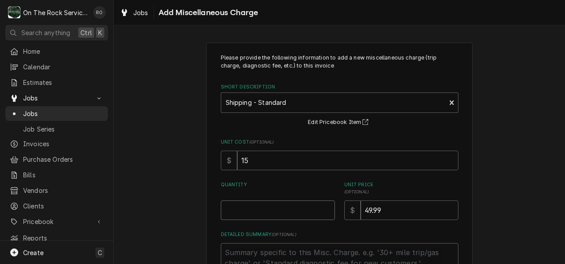
click at [287, 213] on input "Quantity" at bounding box center [278, 210] width 114 height 20
type textarea "x"
type input "1"
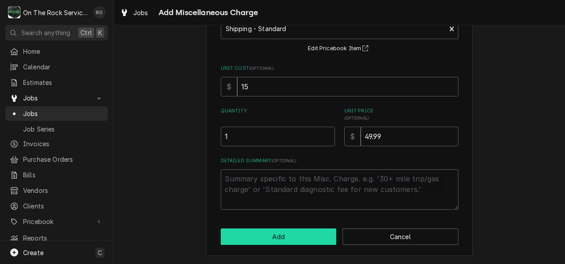
click at [289, 243] on button "Add" at bounding box center [279, 236] width 116 height 16
type textarea "x"
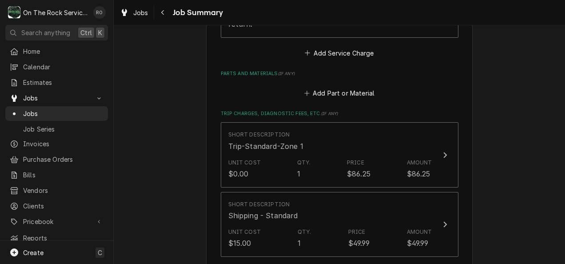
scroll to position [524, 0]
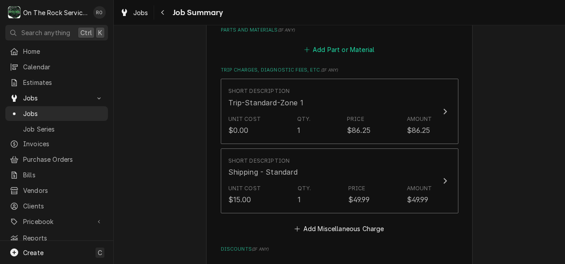
click at [344, 44] on button "Add Part or Material" at bounding box center [339, 50] width 73 height 12
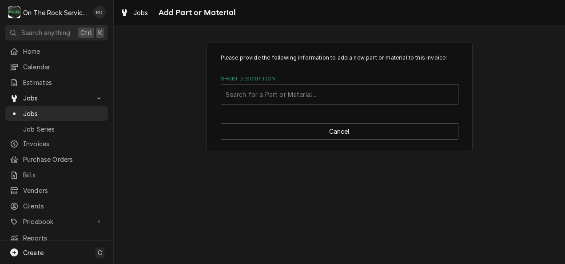
click at [330, 92] on div "Short Description" at bounding box center [340, 94] width 228 height 16
type input "341-"
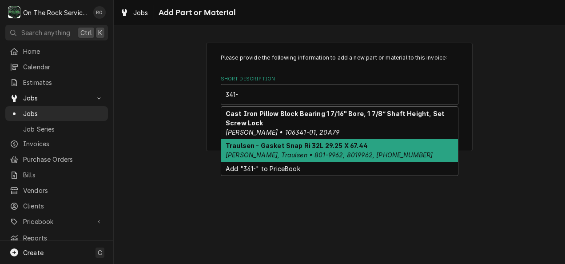
click at [339, 148] on strong "Traulsen - Gasket Snap Ri 32L 29.25 X 67.44" at bounding box center [297, 146] width 142 height 8
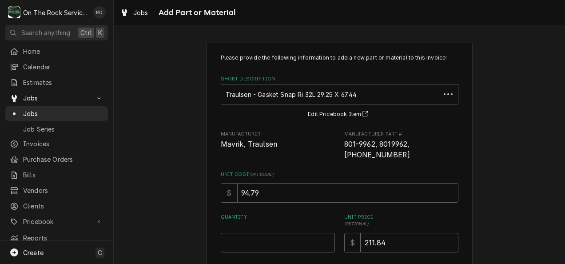
click at [290, 228] on div "Quantity" at bounding box center [278, 233] width 114 height 39
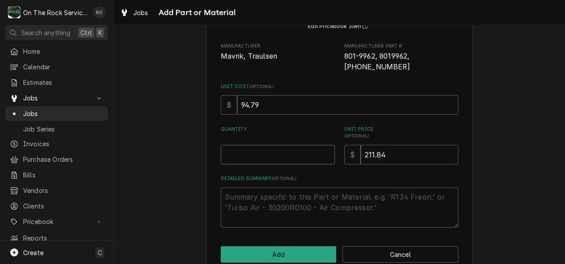
click at [281, 157] on input "Quantity" at bounding box center [278, 155] width 114 height 20
type textarea "x"
type input "1"
drag, startPoint x: 283, startPoint y: 100, endPoint x: 227, endPoint y: 101, distance: 56.9
click at [227, 101] on div "$ 94.79" at bounding box center [340, 105] width 238 height 20
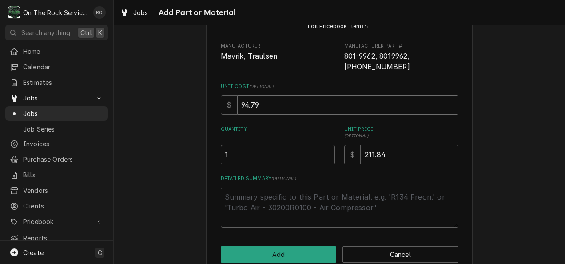
type textarea "x"
type input "1"
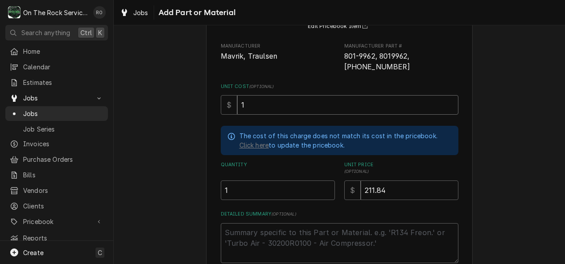
type textarea "x"
type input "10"
type textarea "x"
type input "108"
type textarea "x"
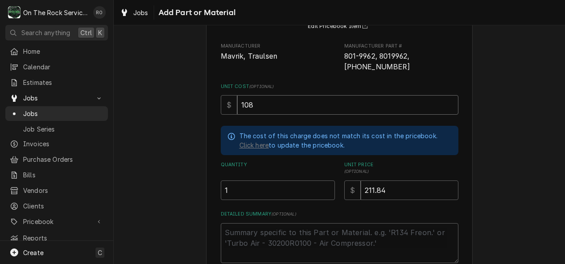
type input "108.6"
type textarea "x"
type input "108.65"
drag, startPoint x: 384, startPoint y: 192, endPoint x: 322, endPoint y: 185, distance: 62.2
click at [322, 185] on div "Quantity 1 Unit Price ( optional ) $ 211.84" at bounding box center [340, 180] width 238 height 39
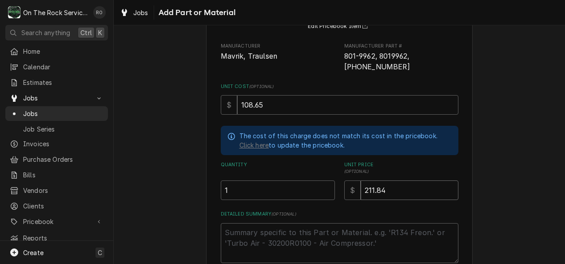
type textarea "x"
type input "2"
type textarea "x"
type input "22"
type textarea "x"
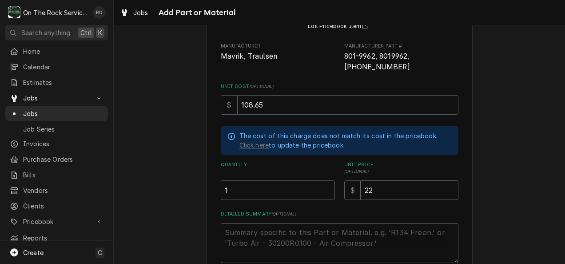
type input "224"
type textarea "x"
type input "224.5"
type textarea "x"
type input "224.55"
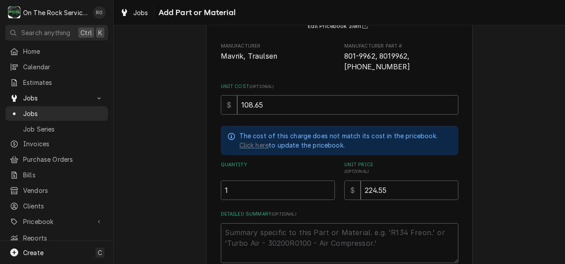
scroll to position [140, 0]
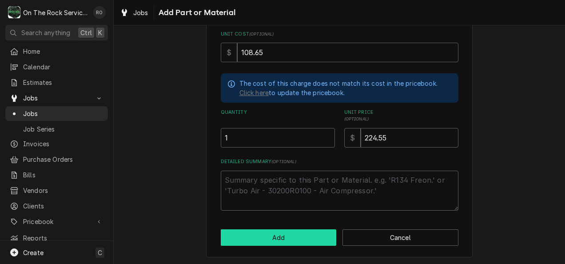
click at [287, 243] on button "Add" at bounding box center [279, 237] width 116 height 16
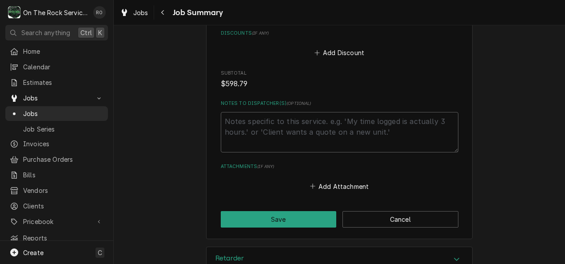
scroll to position [894, 0]
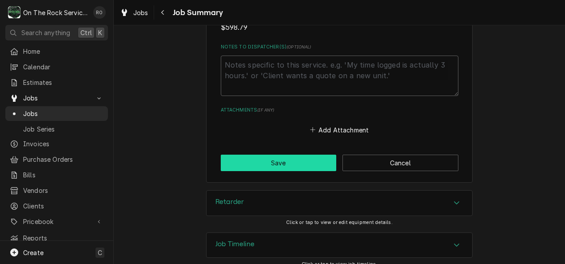
click at [276, 155] on button "Save" at bounding box center [279, 163] width 116 height 16
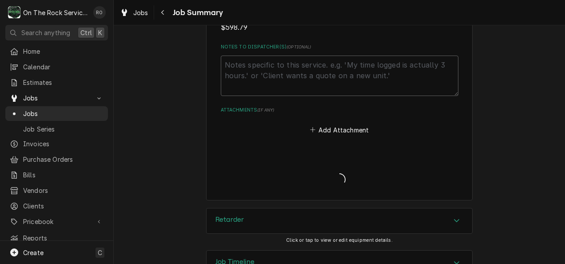
type textarea "x"
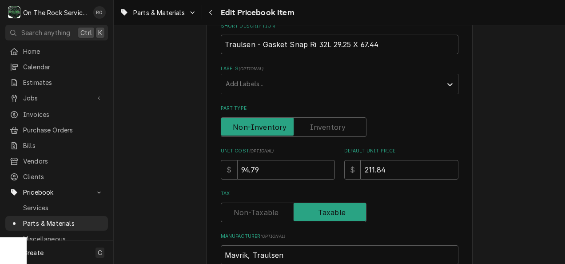
scroll to position [154, 0]
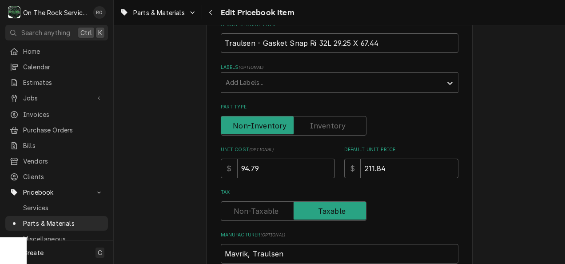
drag, startPoint x: 401, startPoint y: 171, endPoint x: 298, endPoint y: 160, distance: 103.3
click at [298, 160] on div "Unit Cost ( optional ) $ 94.79 Default Unit Price $ 211.84" at bounding box center [340, 162] width 238 height 32
type textarea "x"
type input "2"
type textarea "x"
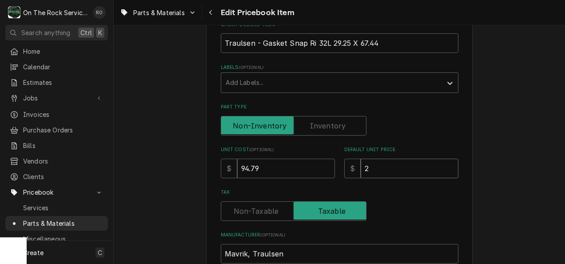
type input "22"
type textarea "x"
type input "224"
type textarea "x"
type input "224.5"
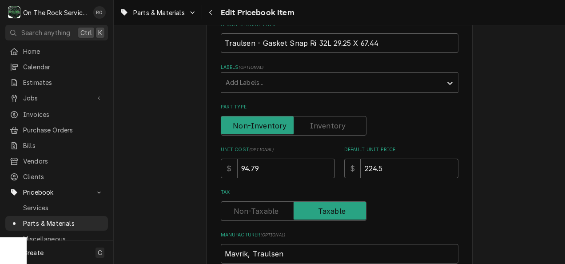
type textarea "x"
type input "224.55"
drag, startPoint x: 287, startPoint y: 171, endPoint x: 190, endPoint y: 164, distance: 97.6
click at [190, 164] on div "Use the fields below to edit this PriceBook item. Note that changes made here w…" at bounding box center [339, 229] width 451 height 699
type textarea "x"
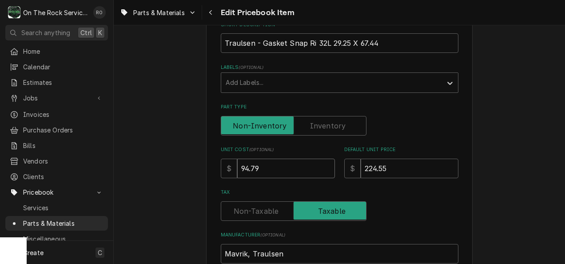
type input "1"
type textarea "x"
type input "10"
type textarea "x"
type input "108"
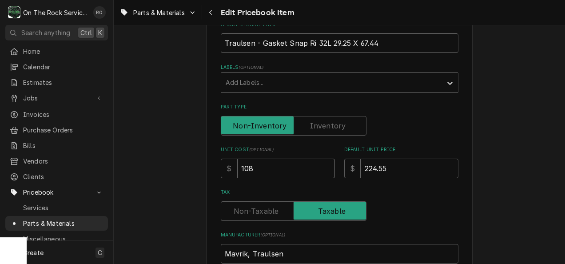
type textarea "x"
type input "108.6"
type textarea "x"
type input "108.65"
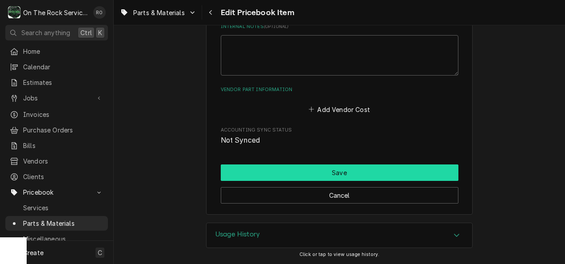
click at [294, 177] on button "Save" at bounding box center [340, 172] width 238 height 16
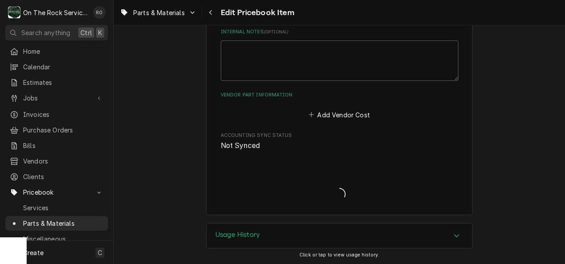
type textarea "x"
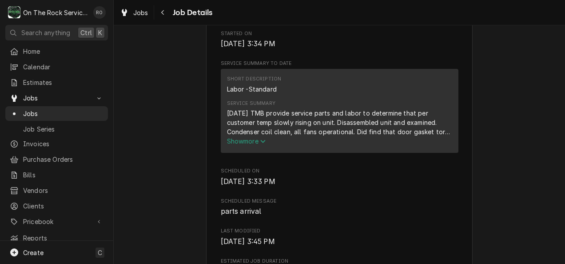
scroll to position [298, 0]
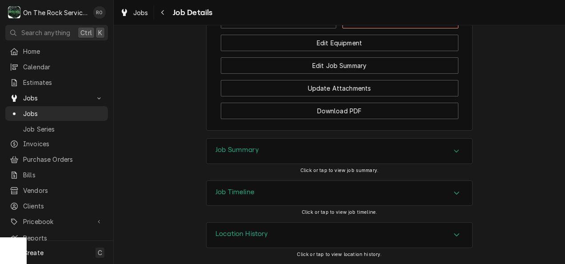
click at [447, 150] on div "Job Summary" at bounding box center [340, 151] width 266 height 25
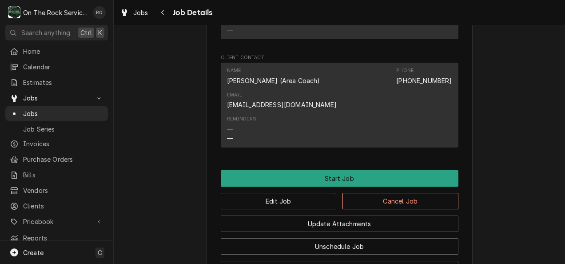
scroll to position [844, 0]
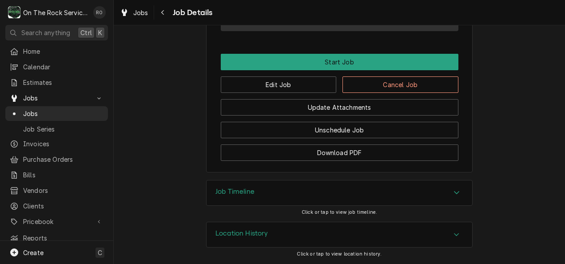
click at [39, 49] on span "Home" at bounding box center [63, 51] width 80 height 9
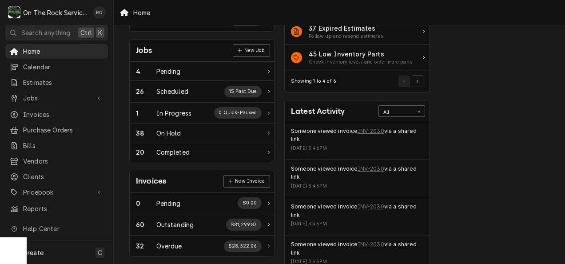
scroll to position [136, 0]
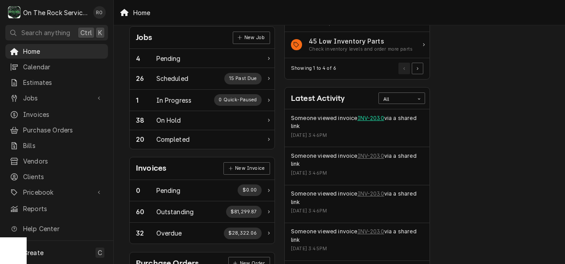
click at [375, 114] on link "INV-2030" at bounding box center [371, 118] width 27 height 8
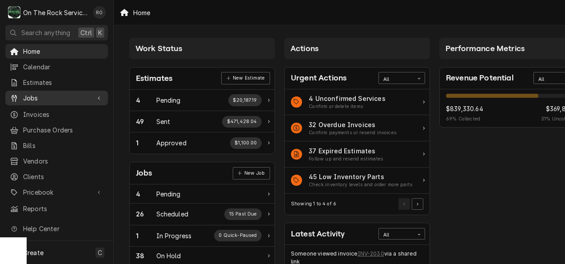
click at [50, 93] on span "Jobs" at bounding box center [56, 97] width 67 height 9
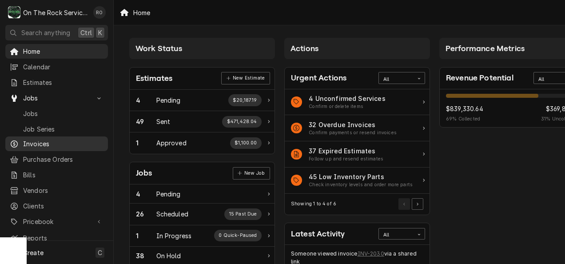
click at [41, 139] on span "Invoices" at bounding box center [63, 143] width 80 height 9
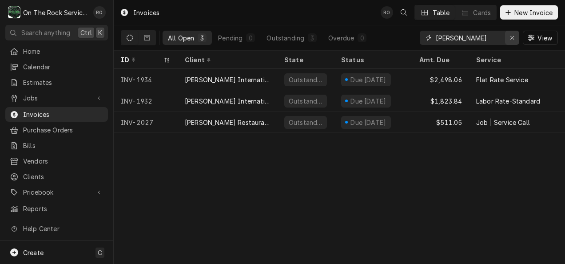
click at [515, 39] on div "Erase input" at bounding box center [512, 37] width 9 height 9
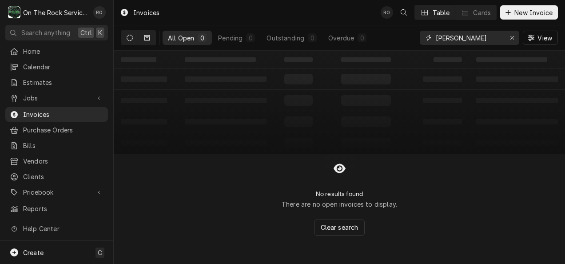
type input "[PERSON_NAME]"
click at [152, 37] on button "Dynamic Content Wrapper" at bounding box center [147, 38] width 17 height 14
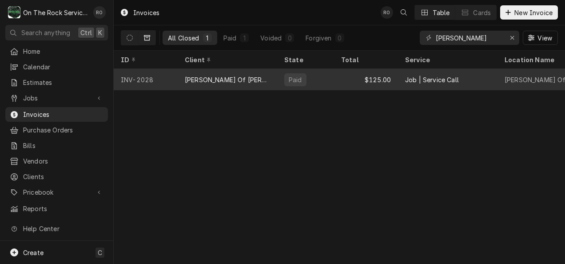
click at [223, 73] on div "[PERSON_NAME] Of [PERSON_NAME]" at bounding box center [228, 79] width 100 height 21
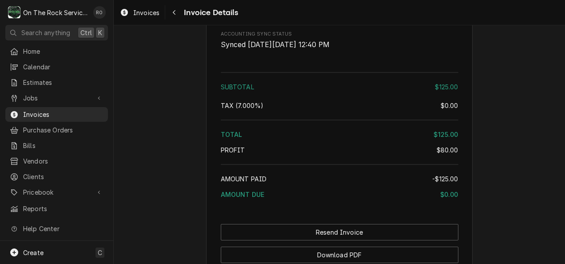
scroll to position [1109, 0]
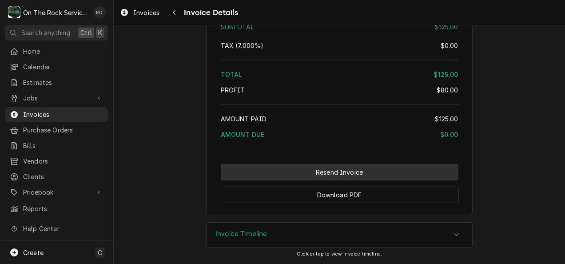
click at [346, 168] on button "Resend Invoice" at bounding box center [340, 172] width 238 height 16
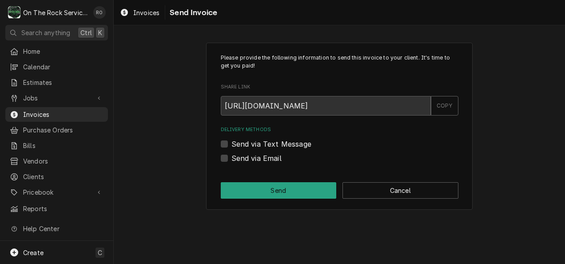
click at [275, 145] on label "Send via Text Message" at bounding box center [271, 144] width 80 height 11
click at [275, 145] on input "Send via Text Message" at bounding box center [350, 149] width 238 height 20
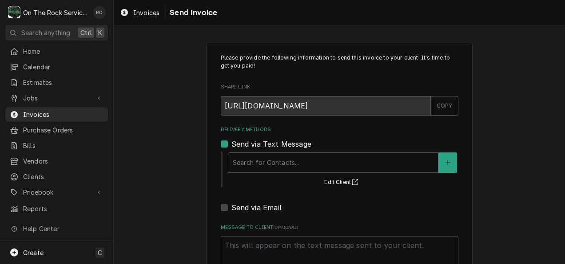
click at [272, 143] on label "Send via Text Message" at bounding box center [271, 144] width 80 height 11
click at [272, 143] on input "Send via Text Message" at bounding box center [350, 149] width 238 height 20
checkbox input "false"
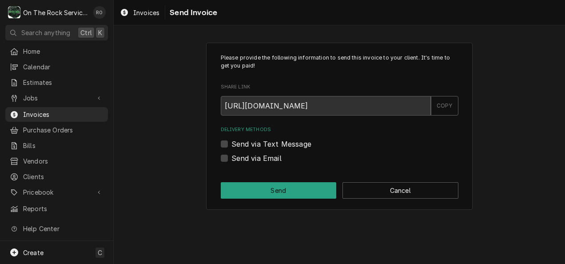
click at [271, 162] on label "Send via Email" at bounding box center [256, 158] width 50 height 11
click at [271, 162] on input "Send via Email" at bounding box center [350, 163] width 238 height 20
checkbox input "true"
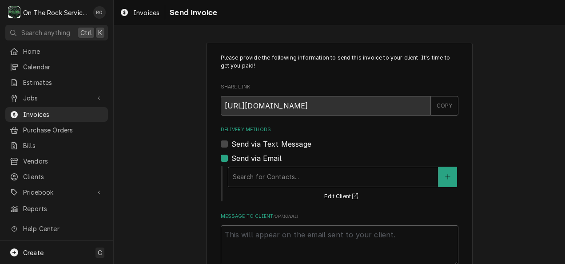
click at [271, 178] on div "Delivery Methods" at bounding box center [333, 177] width 201 height 16
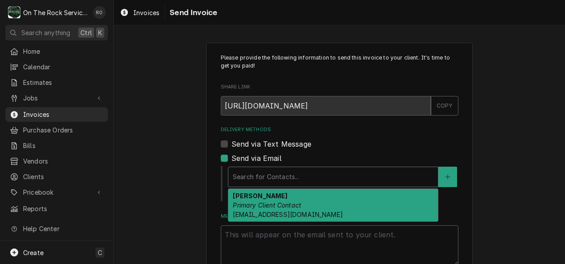
click at [271, 196] on div "Josh Fowler Primary Client Contact fowler2864@yahoo.com" at bounding box center [333, 205] width 210 height 32
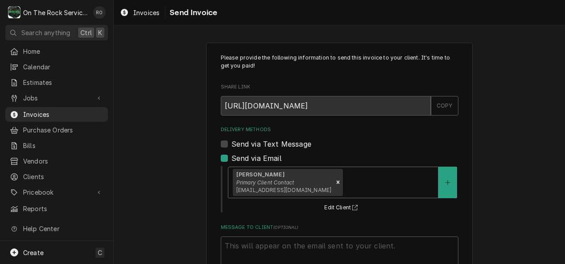
scroll to position [67, 0]
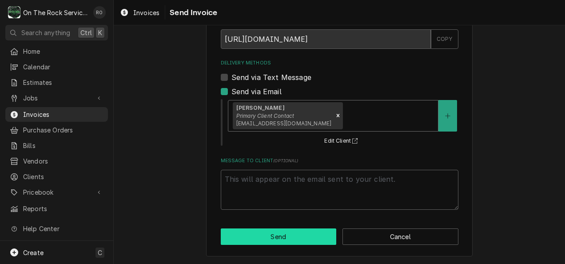
click at [281, 229] on button "Send" at bounding box center [279, 236] width 116 height 16
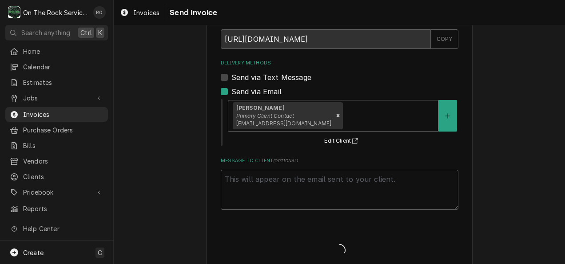
type textarea "x"
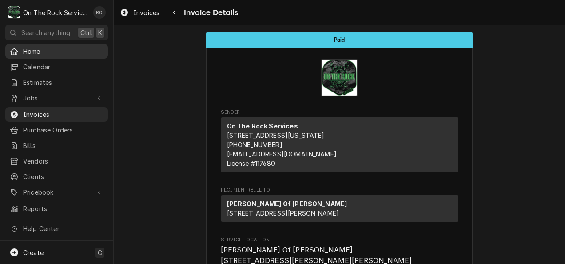
click at [65, 51] on span "Home" at bounding box center [63, 51] width 80 height 9
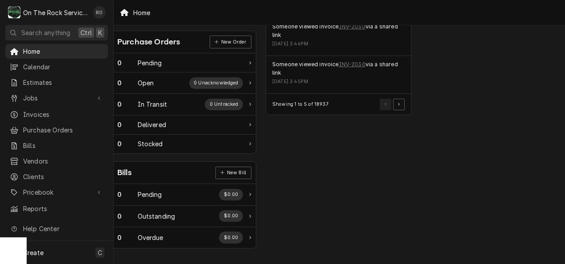
scroll to position [361, 0]
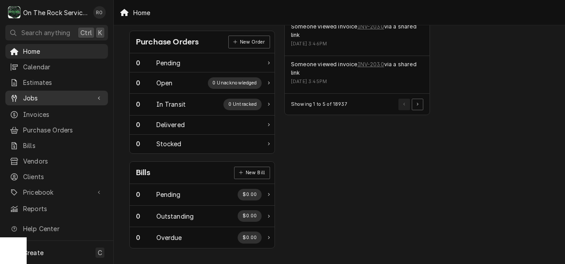
click at [45, 95] on span "Jobs" at bounding box center [56, 97] width 67 height 9
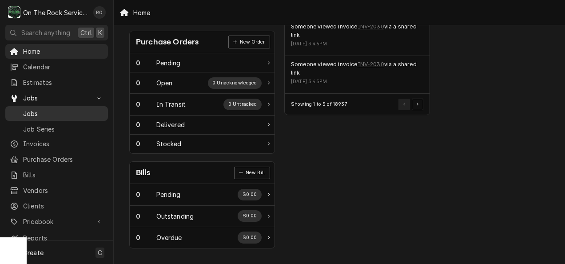
click at [45, 108] on div "Jobs" at bounding box center [56, 113] width 99 height 11
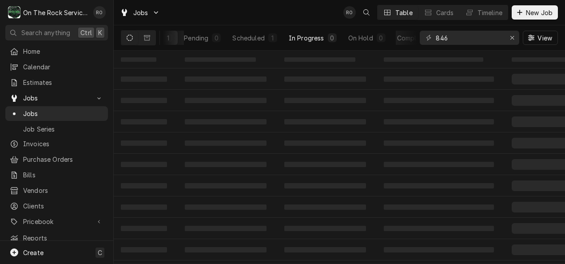
scroll to position [0, 65]
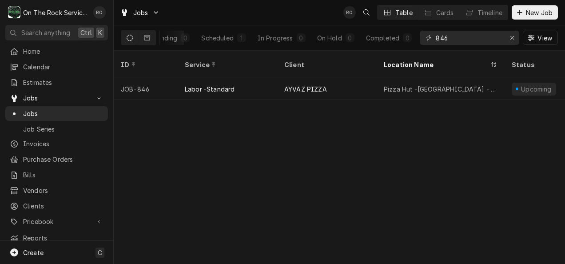
click at [511, 29] on div "846 View" at bounding box center [489, 37] width 138 height 25
click at [512, 33] on button "Erase input" at bounding box center [512, 38] width 14 height 14
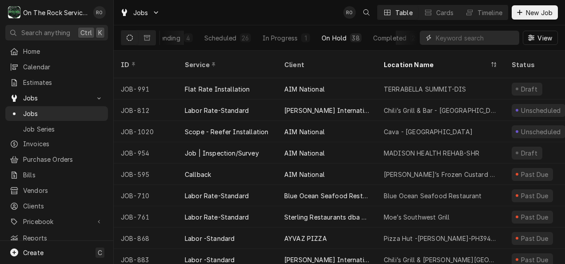
scroll to position [0, 71]
click at [391, 36] on div "Completed" at bounding box center [383, 37] width 33 height 9
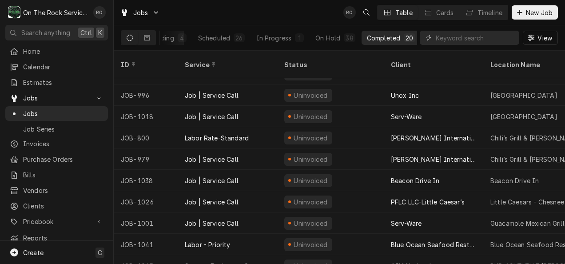
scroll to position [0, 0]
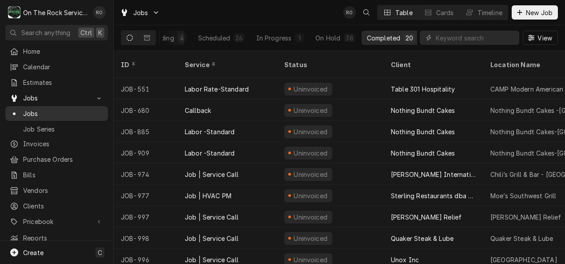
click at [36, 108] on div "Jobs" at bounding box center [56, 113] width 99 height 11
click at [466, 37] on input "Dynamic Content Wrapper" at bounding box center [475, 38] width 79 height 14
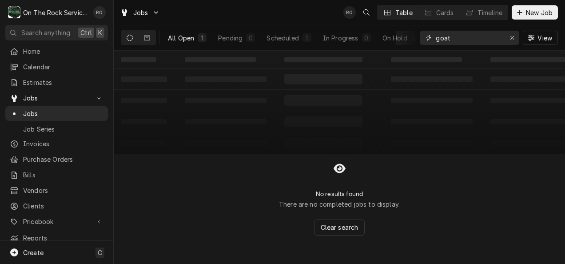
type input "goat"
click at [194, 41] on button "All Open 1" at bounding box center [187, 38] width 49 height 14
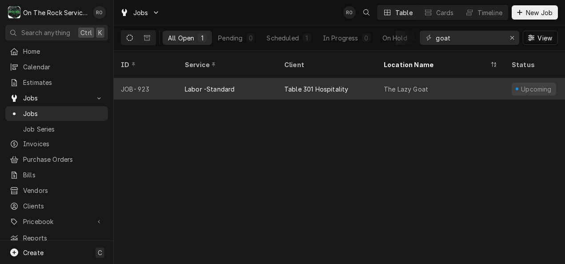
click at [365, 78] on div "Table 301 Hospitality" at bounding box center [327, 88] width 100 height 21
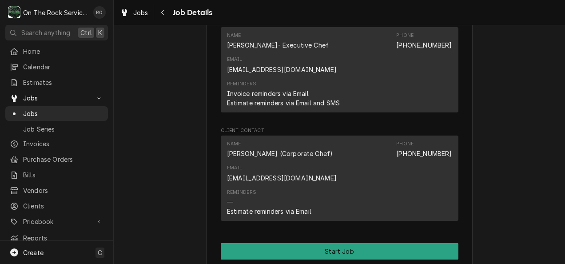
scroll to position [804, 0]
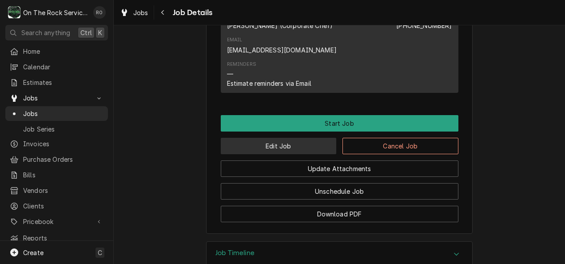
click at [303, 138] on button "Edit Job" at bounding box center [279, 146] width 116 height 16
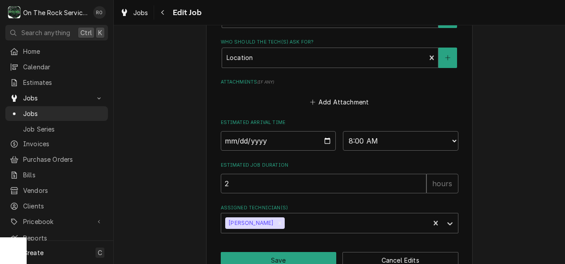
scroll to position [560, 0]
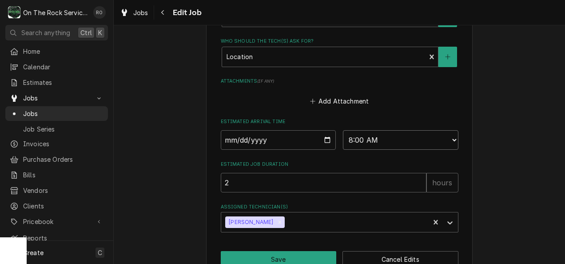
click at [412, 134] on select "AM / PM 6:00 AM 6:15 AM 6:30 AM 6:45 AM 7:00 AM 7:15 AM 7:30 AM 7:45 AM 8:00 AM…" at bounding box center [401, 140] width 116 height 20
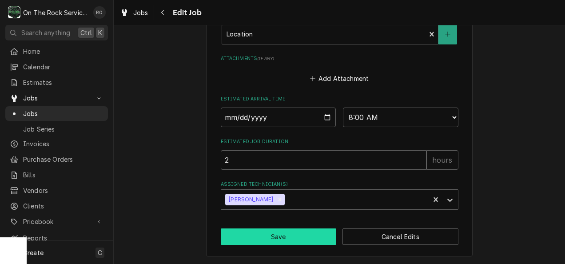
click at [304, 243] on button "Save" at bounding box center [279, 236] width 116 height 16
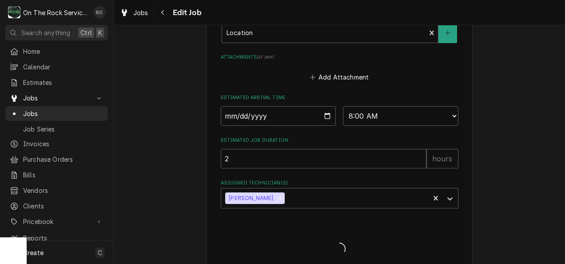
type textarea "x"
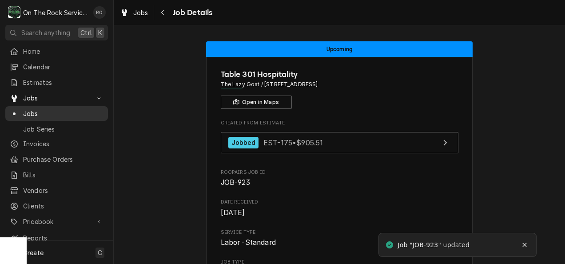
click at [56, 109] on span "Jobs" at bounding box center [63, 113] width 80 height 9
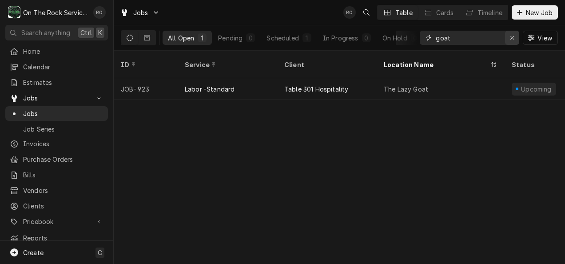
click at [510, 37] on icon "Erase input" at bounding box center [512, 38] width 5 height 6
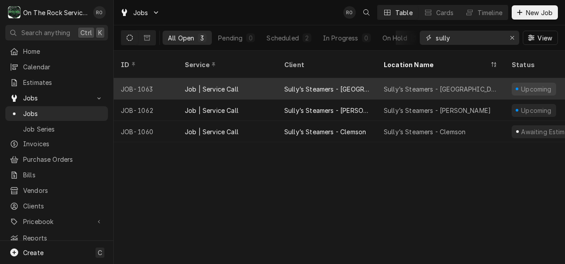
type input "sully"
click at [457, 84] on div "Sully’s Steamers - [GEOGRAPHIC_DATA]" at bounding box center [441, 88] width 114 height 9
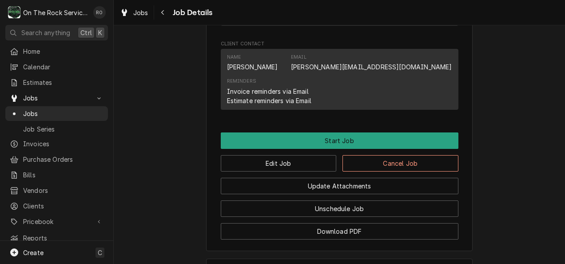
scroll to position [787, 0]
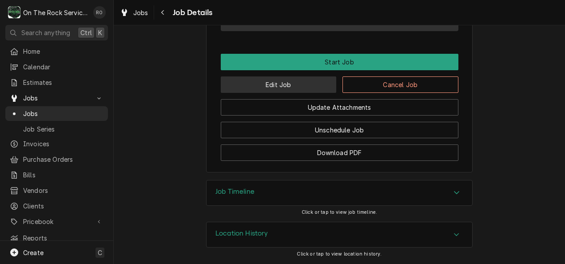
click at [310, 80] on button "Edit Job" at bounding box center [279, 84] width 116 height 16
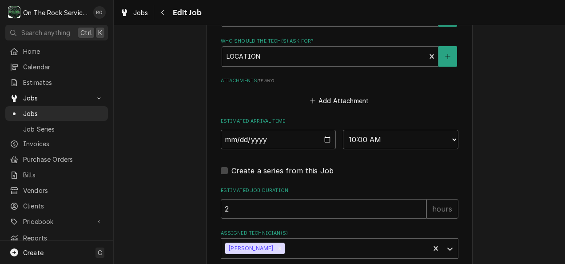
scroll to position [666, 0]
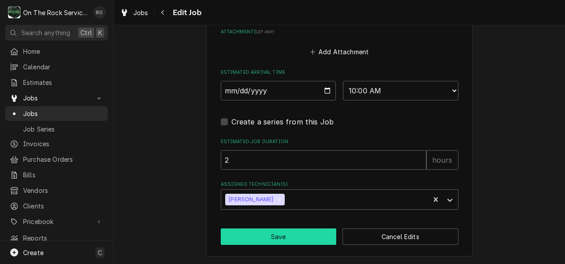
click at [296, 236] on button "Save" at bounding box center [279, 236] width 116 height 16
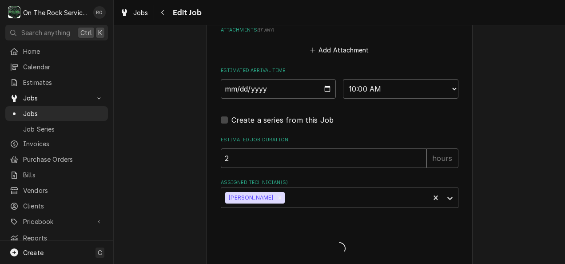
type textarea "x"
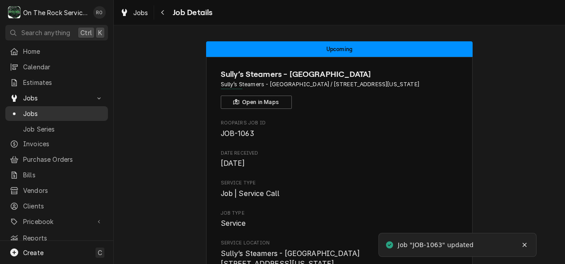
click at [52, 106] on link "Jobs" at bounding box center [56, 113] width 103 height 15
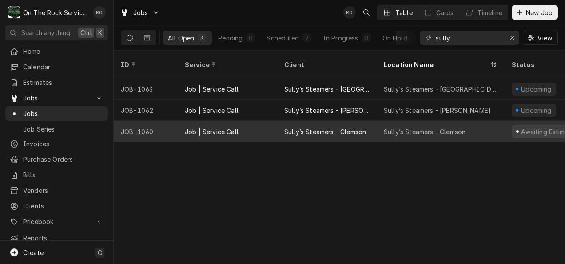
click at [510, 121] on div "Awaiting Estimate Approval" at bounding box center [558, 131] width 107 height 21
